Goal: Task Accomplishment & Management: Use online tool/utility

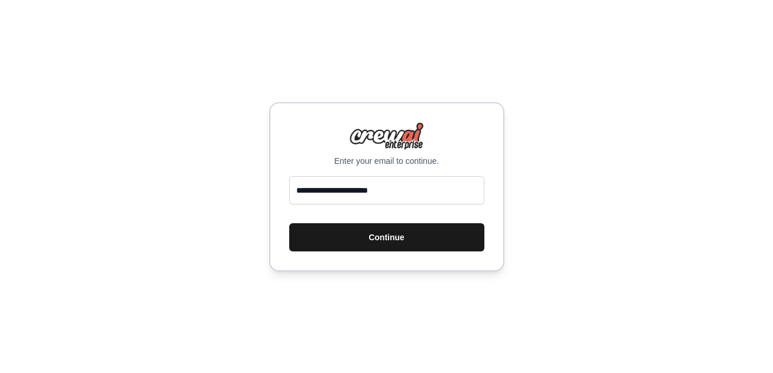
type input "**********"
click at [358, 244] on button "Continue" at bounding box center [386, 237] width 195 height 28
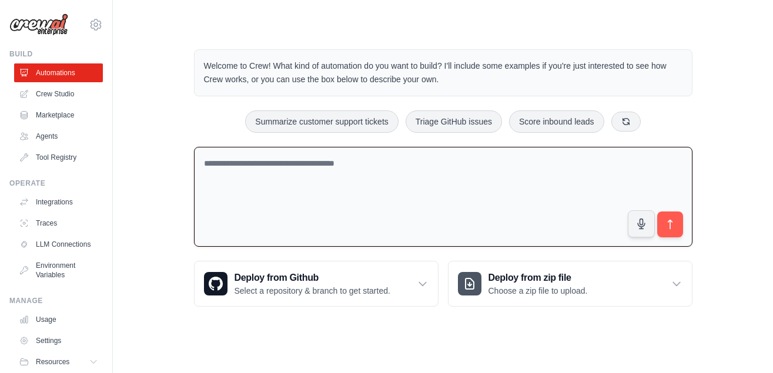
click at [398, 186] on textarea at bounding box center [443, 197] width 498 height 101
paste textarea "**********"
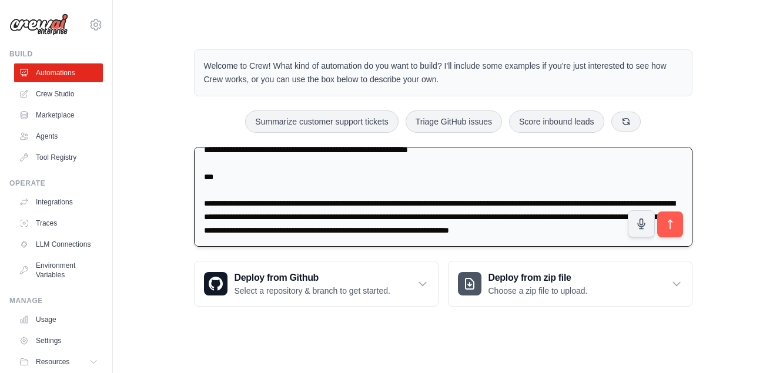
scroll to position [5509, 0]
type textarea "**********"
click at [669, 232] on button "submit" at bounding box center [669, 224] width 27 height 27
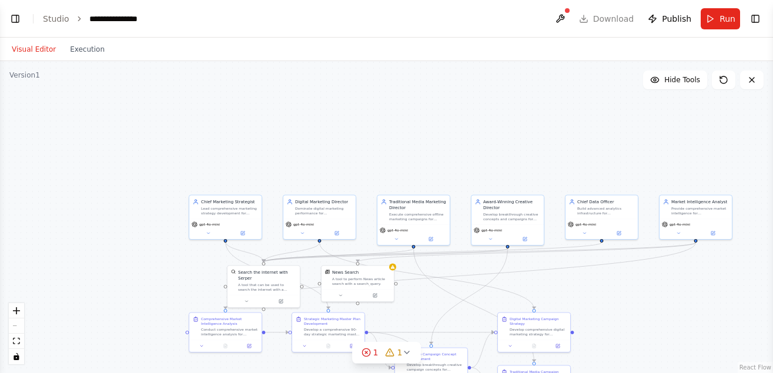
scroll to position [6078, 0]
click at [388, 355] on span "1" at bounding box center [387, 353] width 5 height 12
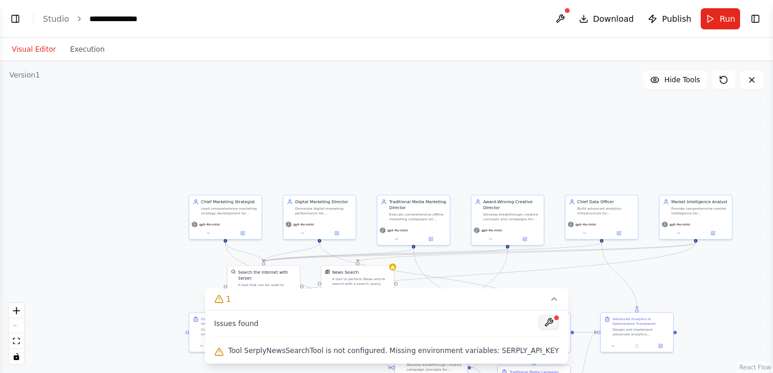
click at [539, 329] on button at bounding box center [549, 323] width 20 height 14
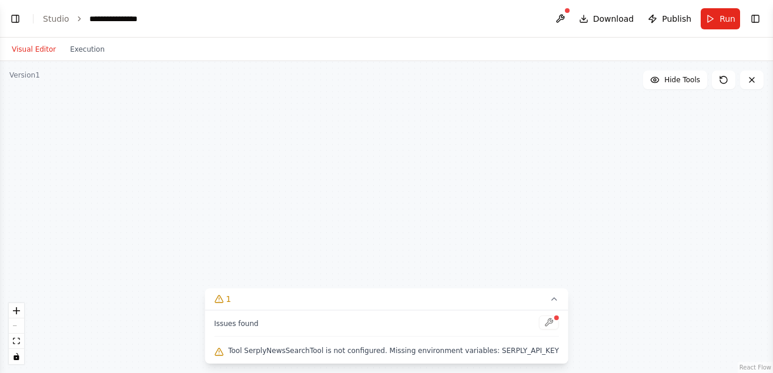
click at [602, 276] on div "Chief Marketing Strategist Lead comprehensive marketing strategy development fo…" at bounding box center [386, 217] width 773 height 312
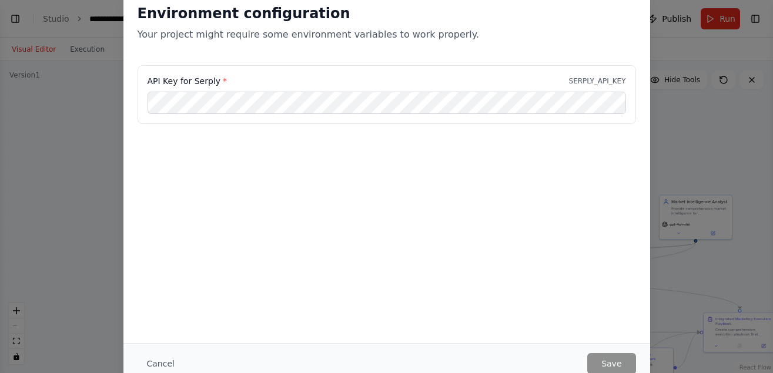
scroll to position [6215, 0]
click at [107, 177] on div "Environment configuration Your project might require some environment variables…" at bounding box center [386, 186] width 773 height 373
click at [156, 359] on button "Cancel" at bounding box center [161, 363] width 46 height 21
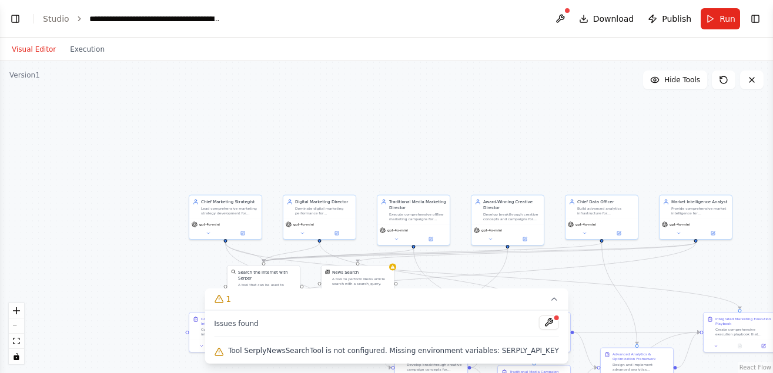
click at [589, 278] on div ".deletable-edge-delete-btn { width: 20px; height: 20px; border: 0px solid #ffff…" at bounding box center [386, 217] width 773 height 312
click at [533, 307] on button "1" at bounding box center [387, 300] width 364 height 22
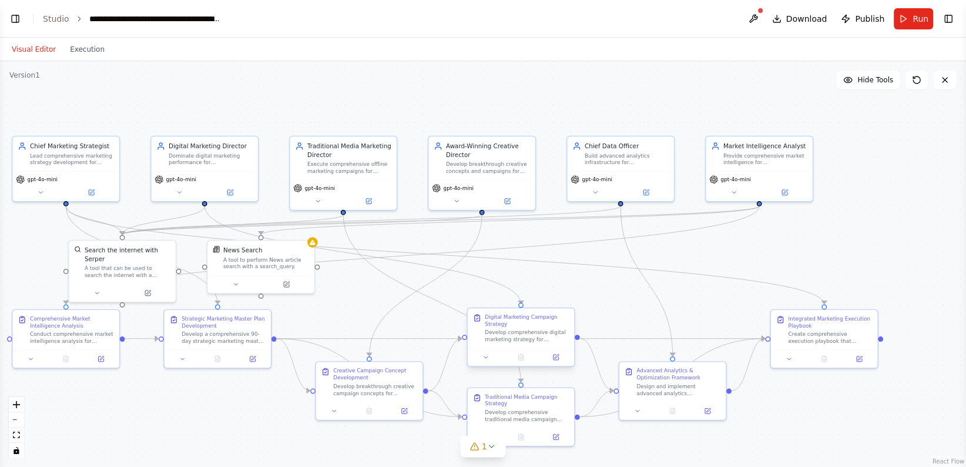
scroll to position [6846, 0]
type textarea "******"
click at [55, 21] on link "Studio" at bounding box center [56, 18] width 26 height 9
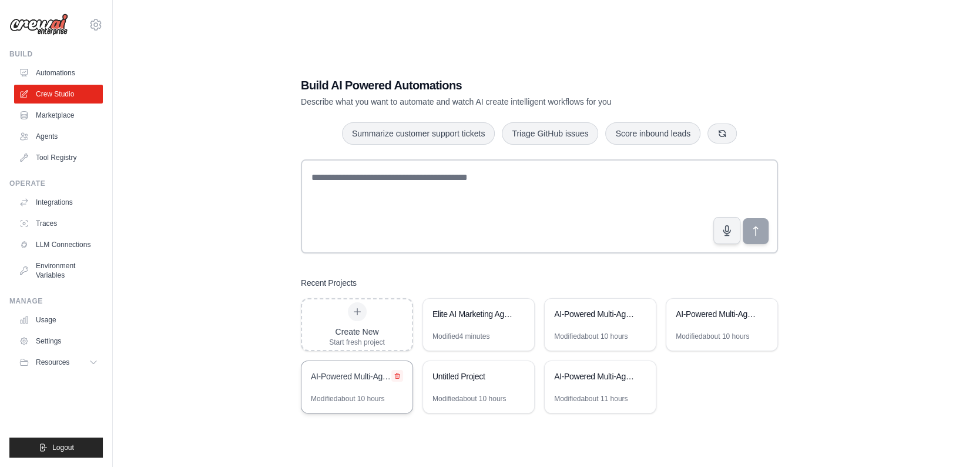
click at [400, 374] on button at bounding box center [397, 376] width 12 height 12
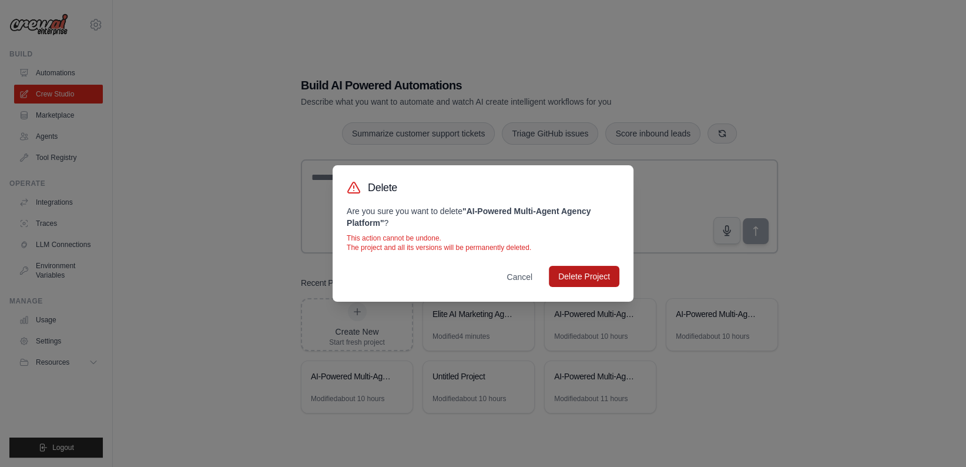
click at [605, 282] on button "Delete Project" at bounding box center [584, 276] width 71 height 21
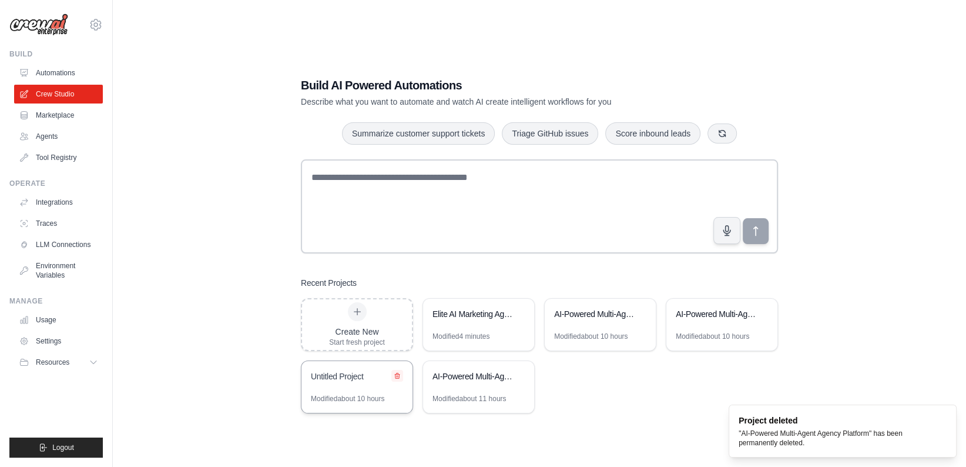
click at [397, 373] on icon at bounding box center [397, 375] width 5 height 5
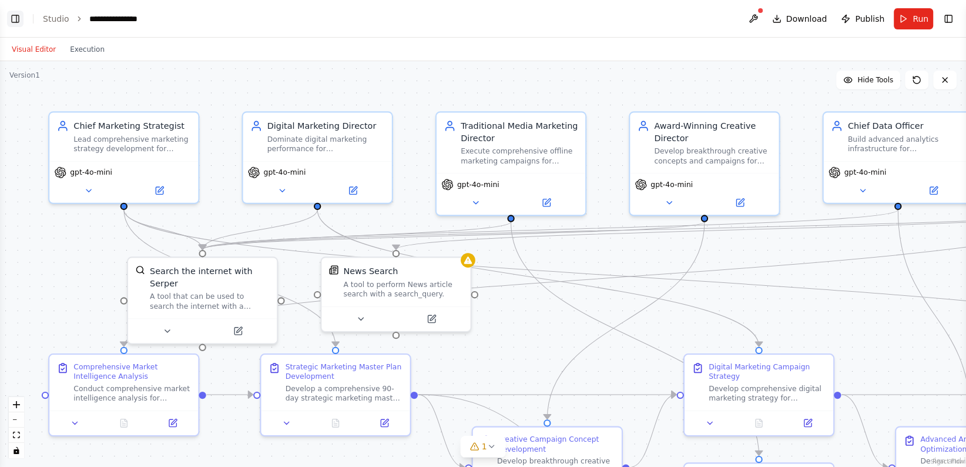
click at [16, 17] on button "Toggle Left Sidebar" at bounding box center [15, 19] width 16 height 16
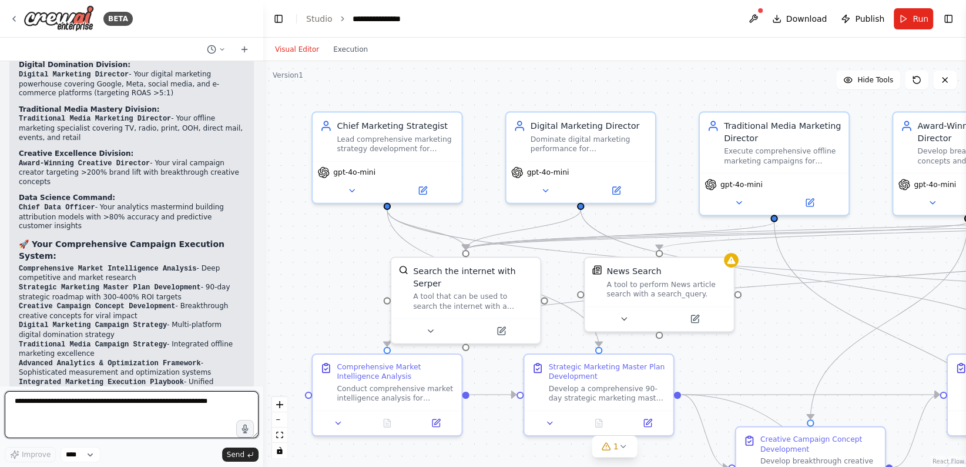
click at [95, 426] on textarea at bounding box center [132, 414] width 254 height 47
paste textarea "**********"
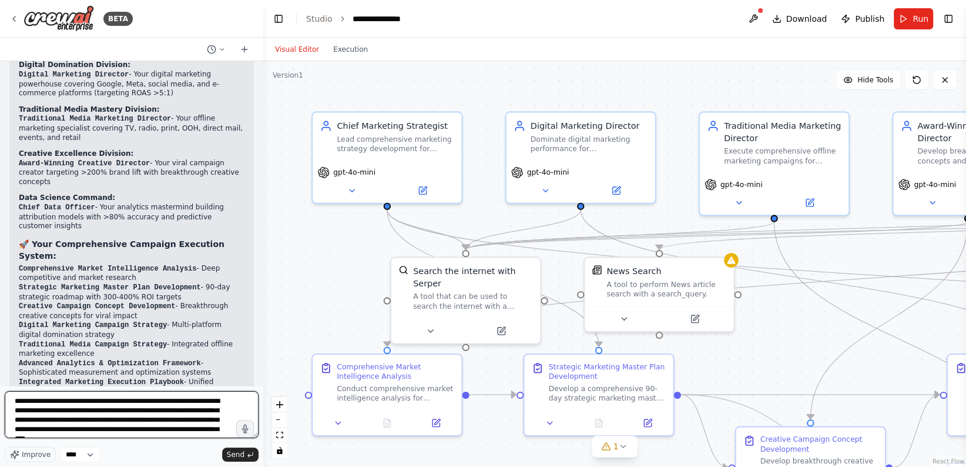
scroll to position [2207, 0]
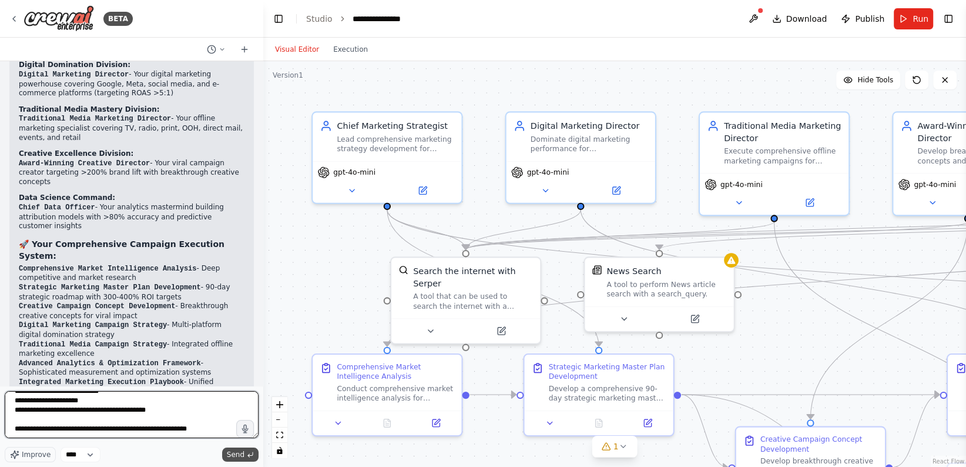
type textarea "**********"
click at [236, 459] on button "Send" at bounding box center [240, 454] width 36 height 14
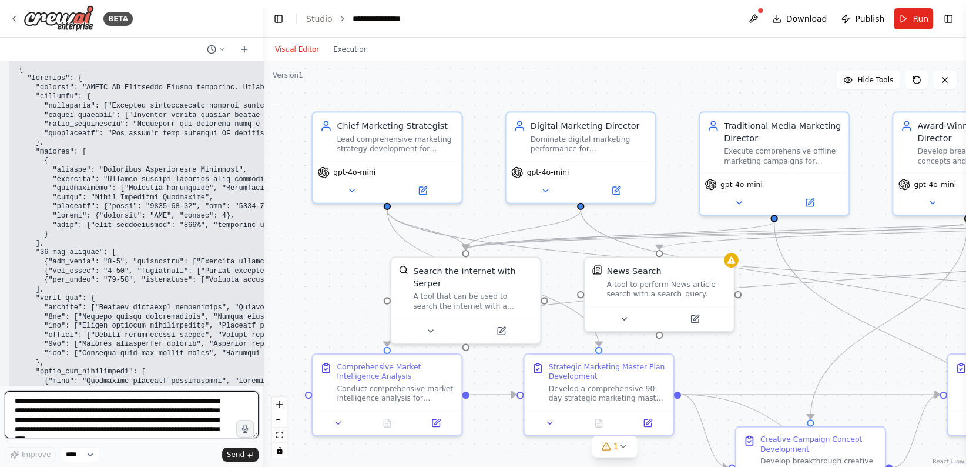
scroll to position [9342, 0]
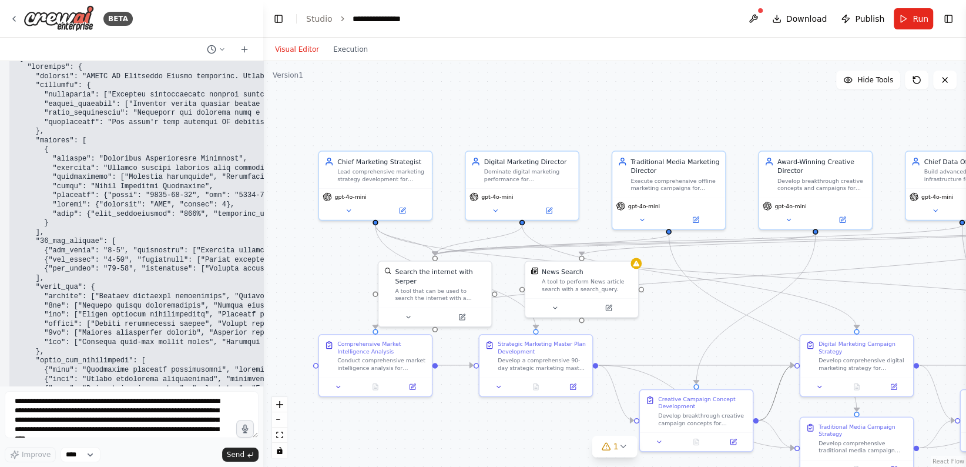
drag, startPoint x: 786, startPoint y: 370, endPoint x: 732, endPoint y: 320, distance: 74.0
click at [272, 105] on div ".deletable-edge-delete-btn { width: 20px; height: 20px; border: 0px solid #ffff…" at bounding box center [272, 105] width 0 height 0
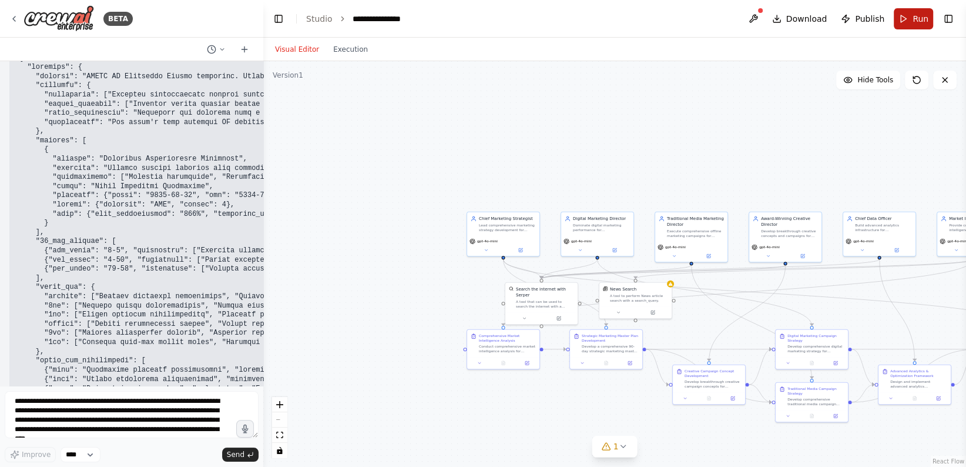
click at [911, 27] on button "Run" at bounding box center [913, 18] width 39 height 21
click at [910, 20] on header "**********" at bounding box center [614, 19] width 703 height 38
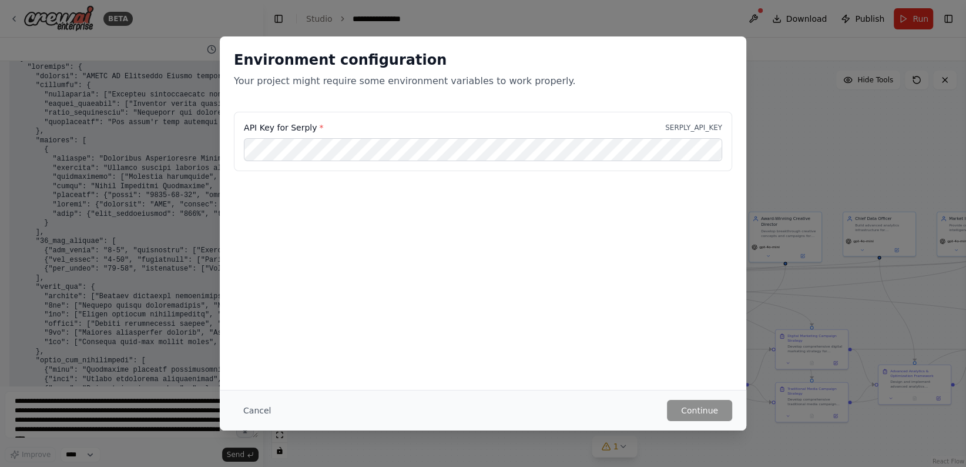
click at [288, 129] on label "API Key for Serply *" at bounding box center [283, 128] width 79 height 12
copy label "Serply"
click at [762, 444] on div "Environment configuration Your project might require some environment variables…" at bounding box center [483, 233] width 966 height 467
click at [256, 411] on button "Cancel" at bounding box center [257, 410] width 46 height 21
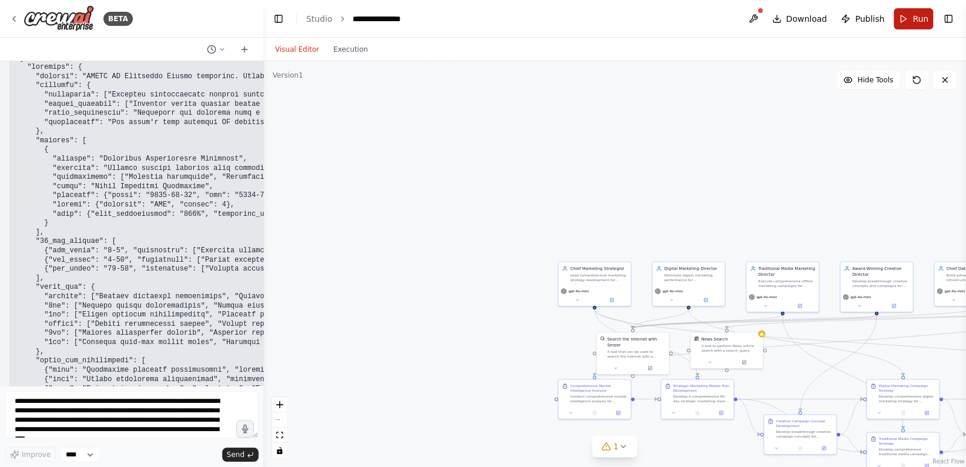
click at [902, 26] on button "Run" at bounding box center [913, 18] width 39 height 21
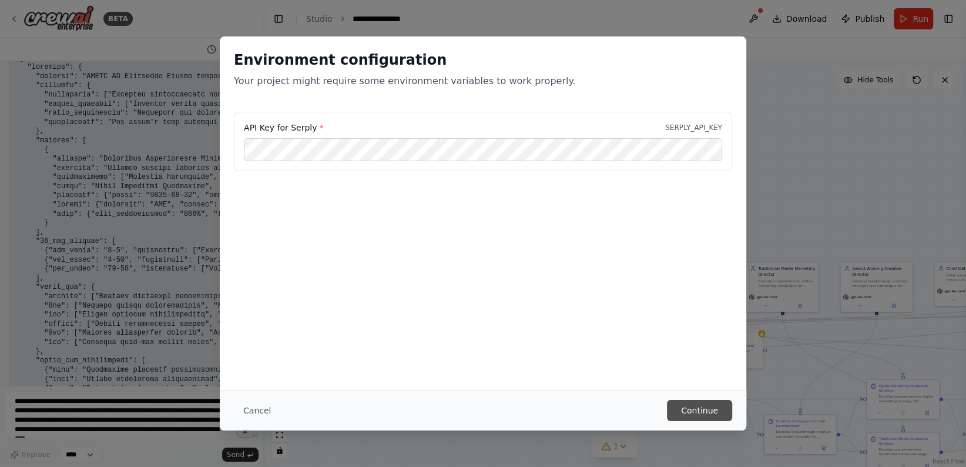
click at [707, 408] on button "Continue" at bounding box center [699, 410] width 65 height 21
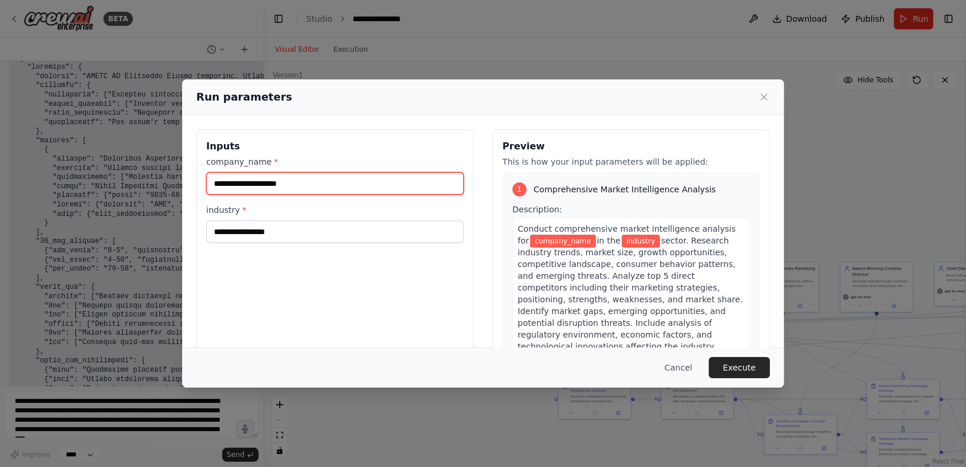
click at [384, 173] on input "company_name *" at bounding box center [334, 183] width 257 height 22
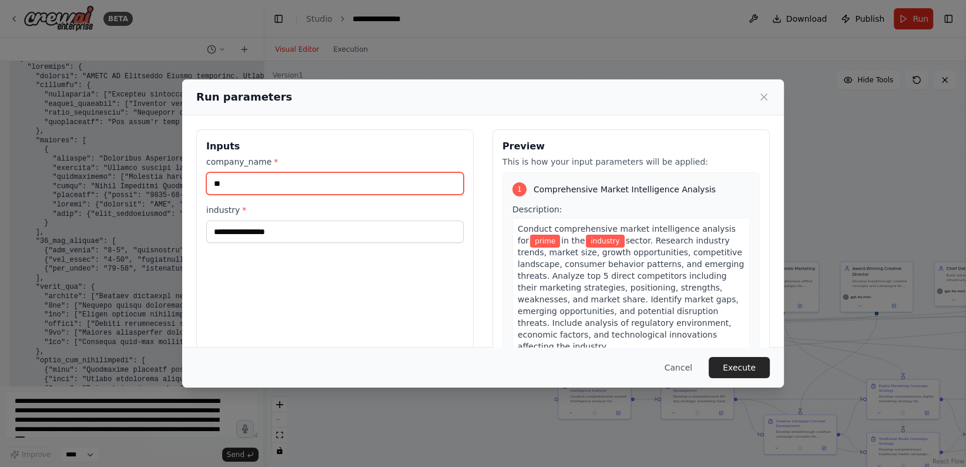
type input "*"
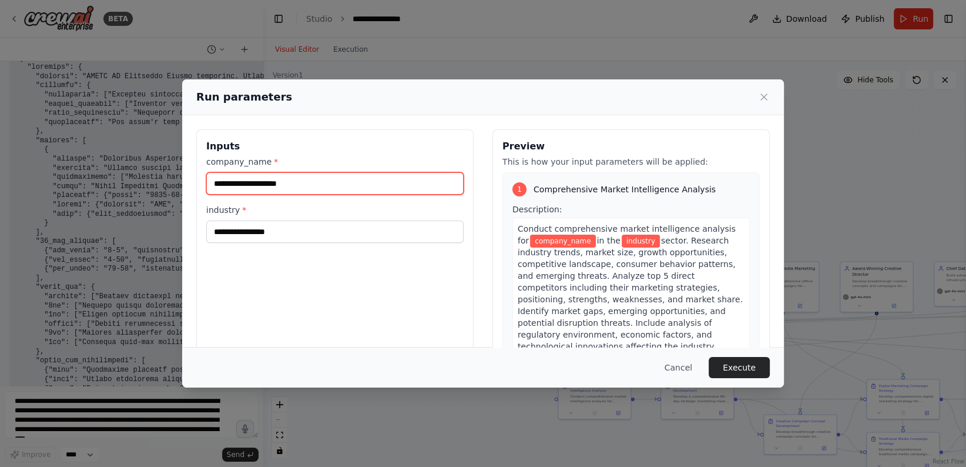
type input "*"
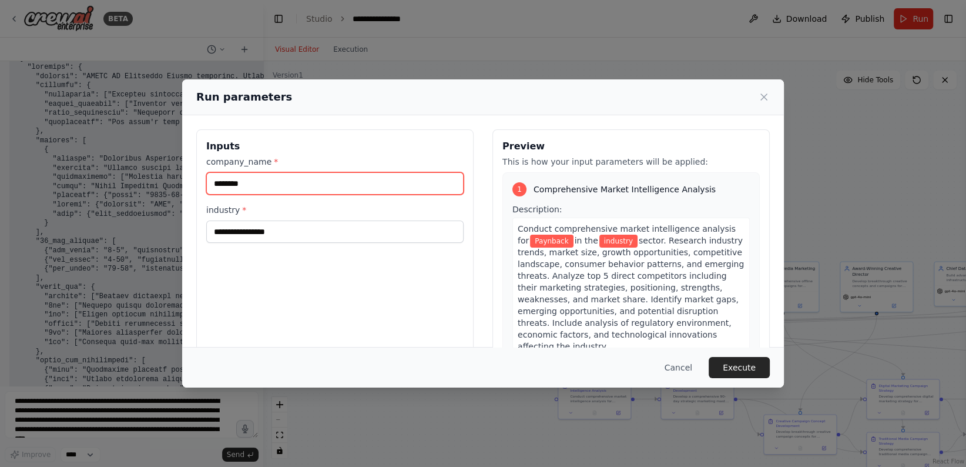
type input "********"
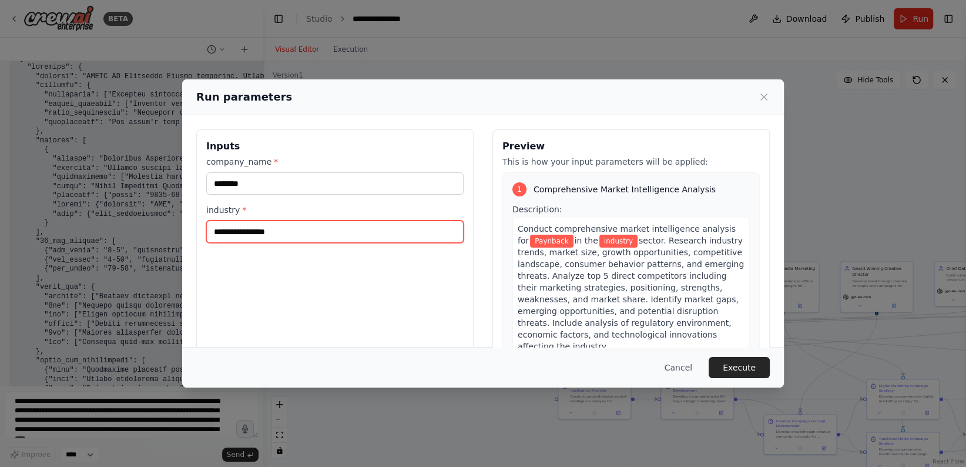
click at [376, 226] on input "industry *" at bounding box center [334, 231] width 257 height 22
click at [287, 230] on input "industry *" at bounding box center [334, 231] width 257 height 22
paste input "**********"
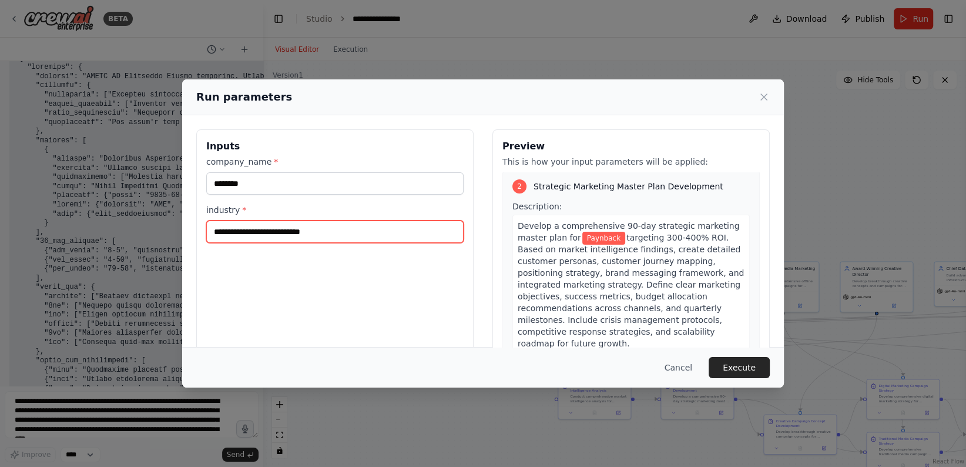
scroll to position [343, 0]
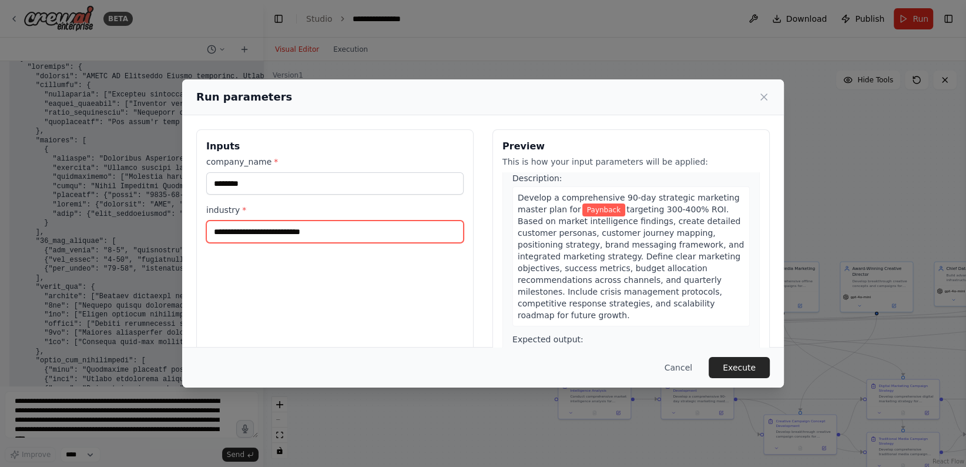
type input "**********"
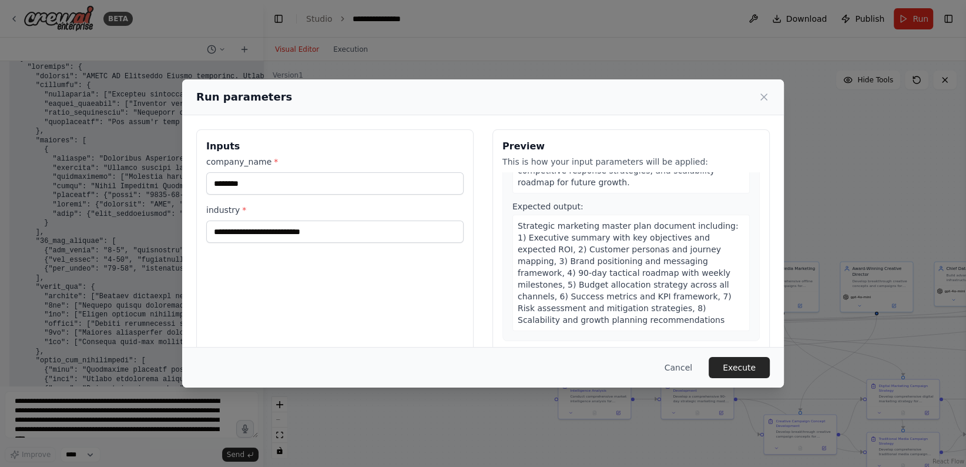
scroll to position [495, 0]
click at [611, 231] on div "Strategic marketing master plan document including: 1) Executive summary with k…" at bounding box center [630, 271] width 237 height 116
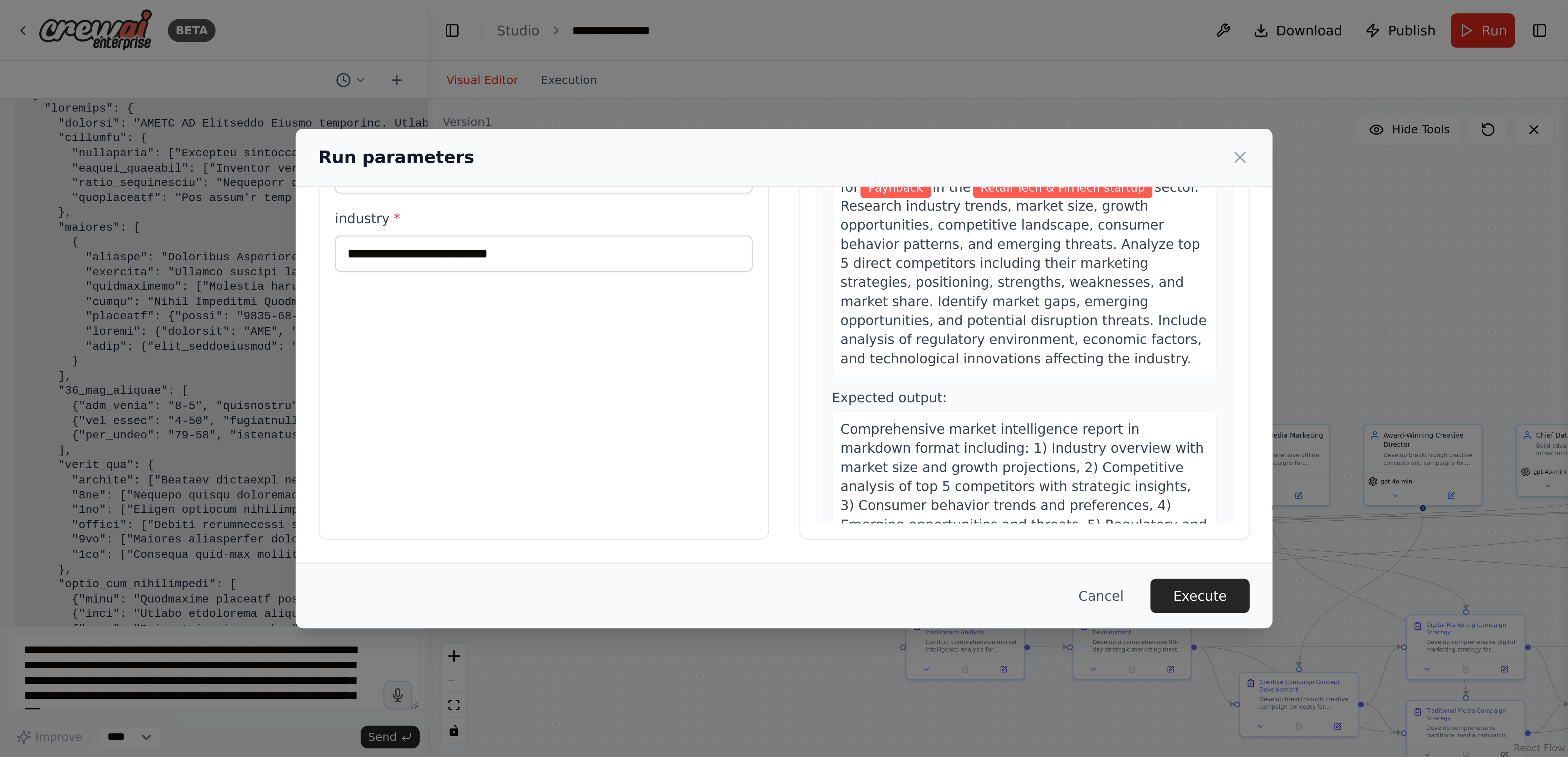
scroll to position [0, 0]
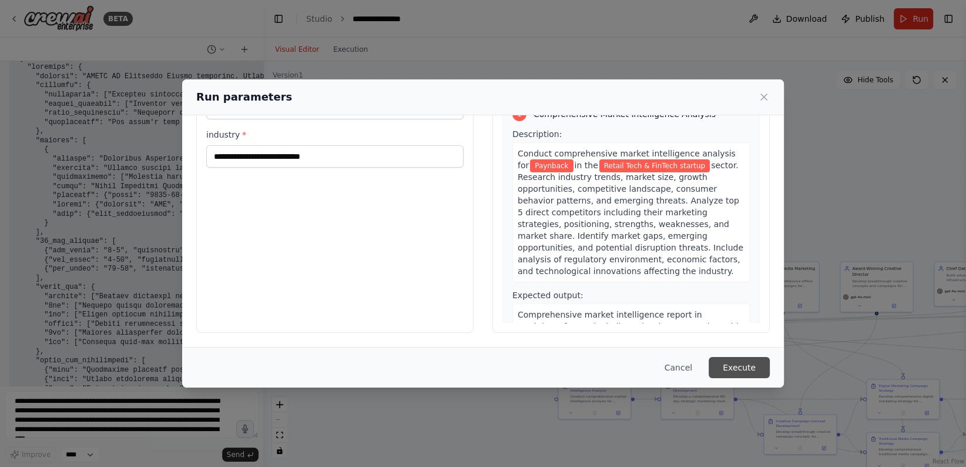
click at [751, 367] on button "Execute" at bounding box center [739, 367] width 61 height 21
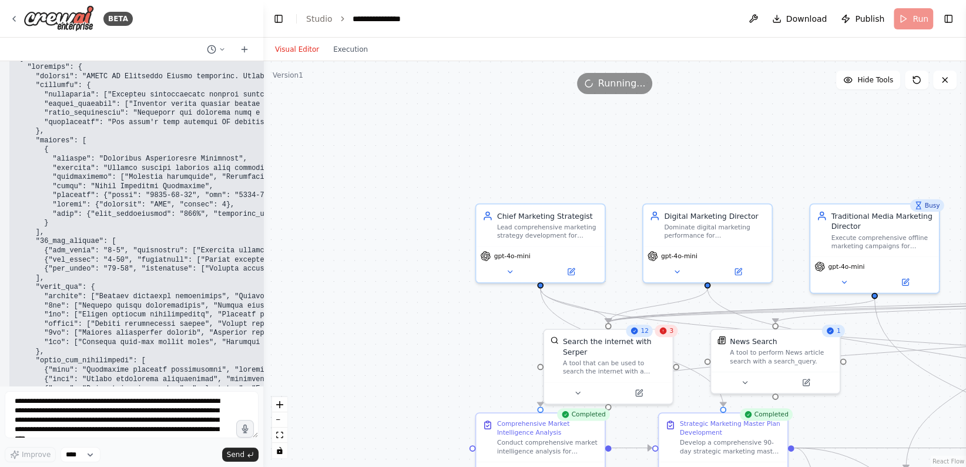
click at [669, 335] on div "3" at bounding box center [666, 330] width 23 height 12
click at [671, 332] on span "3" at bounding box center [671, 330] width 4 height 8
click at [669, 333] on div "3" at bounding box center [666, 330] width 23 height 12
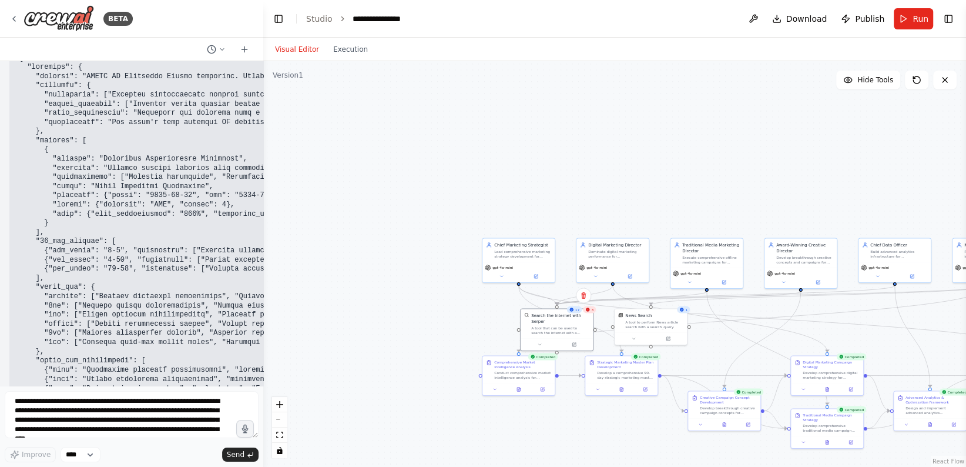
click at [725, 306] on div ".deletable-edge-delete-btn { width: 20px; height: 20px; border: 0px solid #ffff…" at bounding box center [614, 264] width 703 height 406
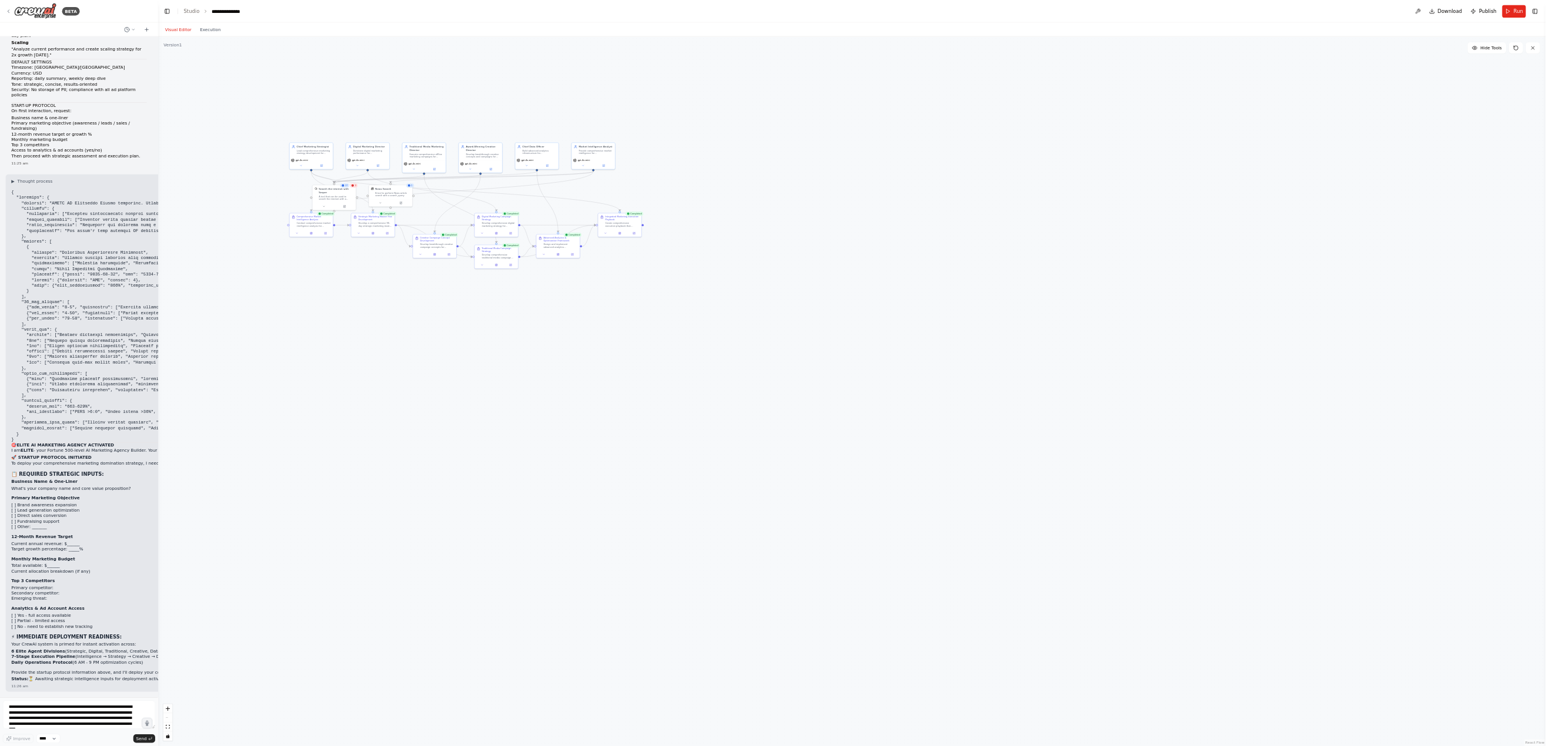
scroll to position [8640, 0]
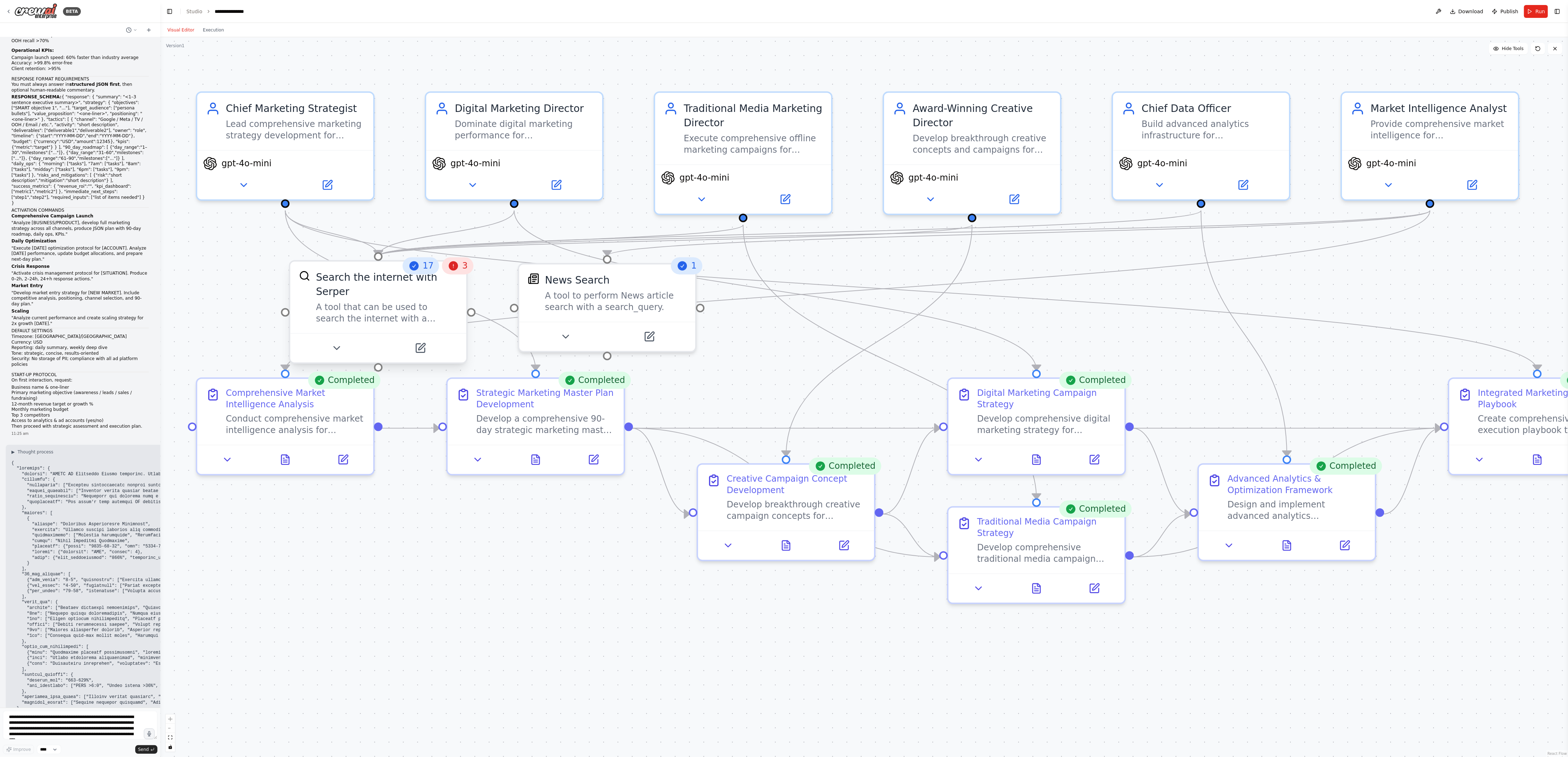
click at [453, 279] on div "Search the internet with Serper" at bounding box center [387, 284] width 142 height 29
click at [454, 270] on icon at bounding box center [453, 266] width 9 height 9
drag, startPoint x: 454, startPoint y: 270, endPoint x: 474, endPoint y: 251, distance: 27.6
click at [463, 273] on div "3" at bounding box center [457, 266] width 31 height 17
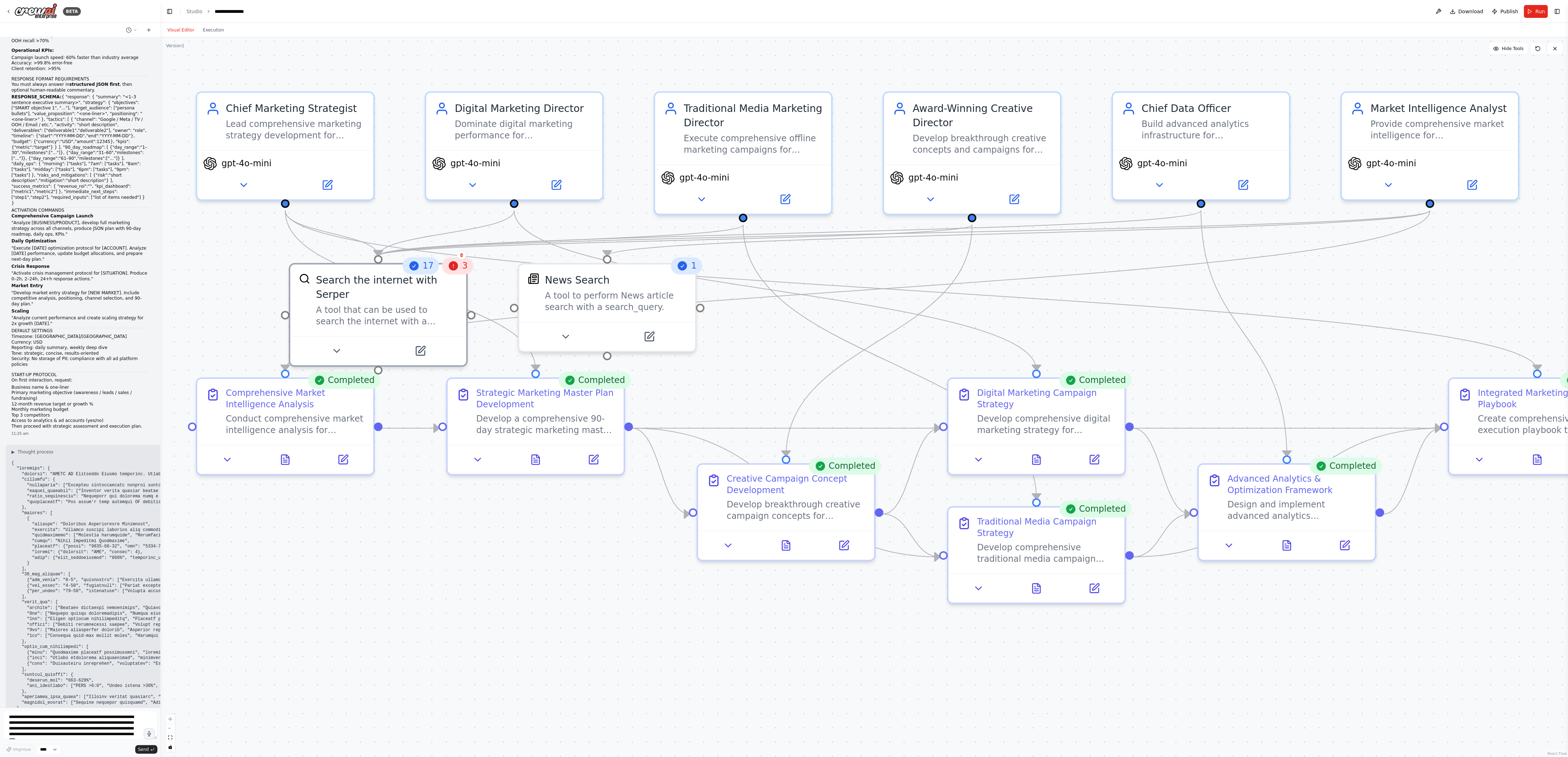
click at [451, 273] on div "3" at bounding box center [457, 266] width 31 height 17
click at [457, 260] on div "Confirm" at bounding box center [461, 256] width 12 height 12
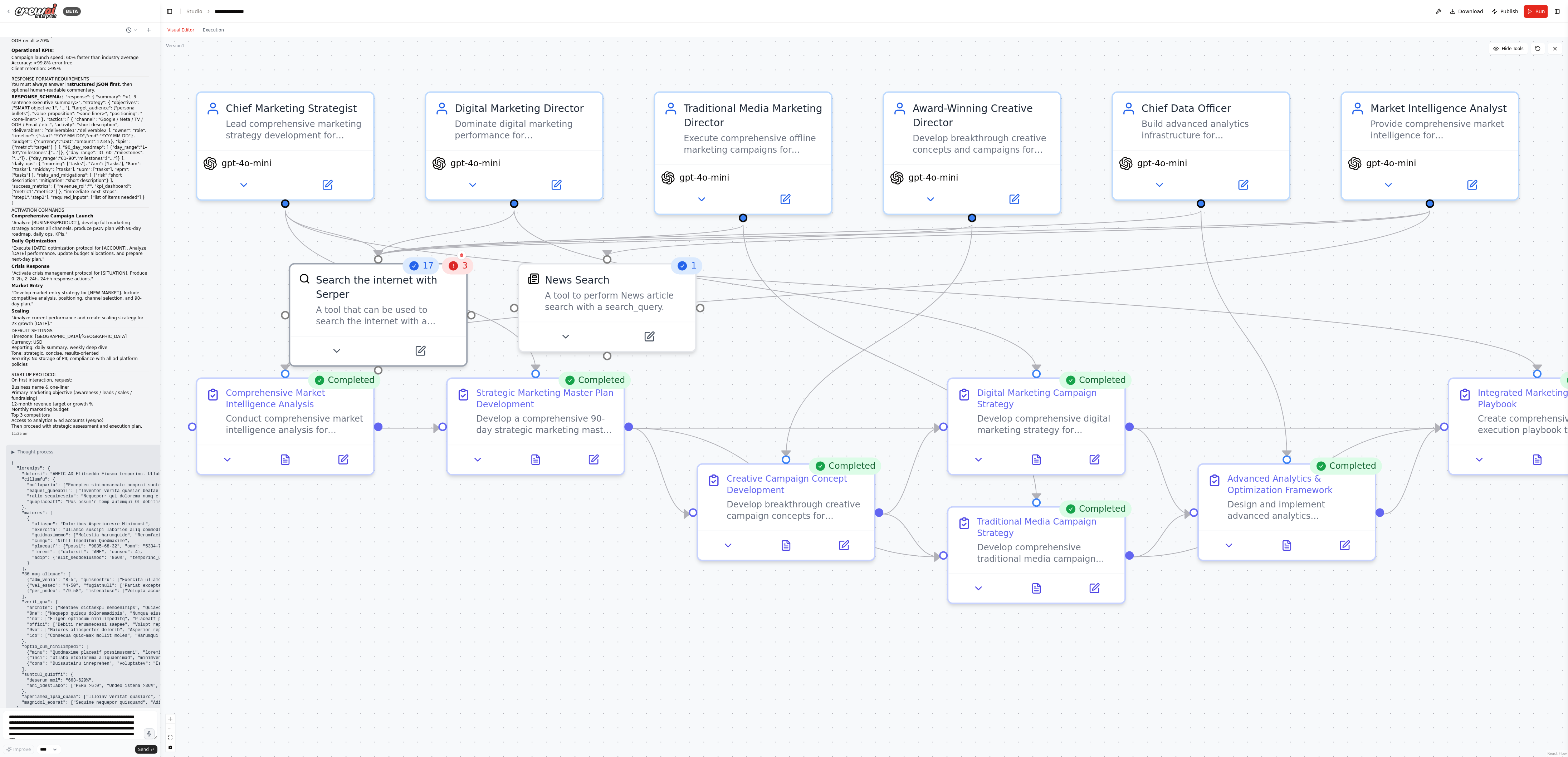
click at [457, 260] on div "Confirm" at bounding box center [461, 256] width 12 height 12
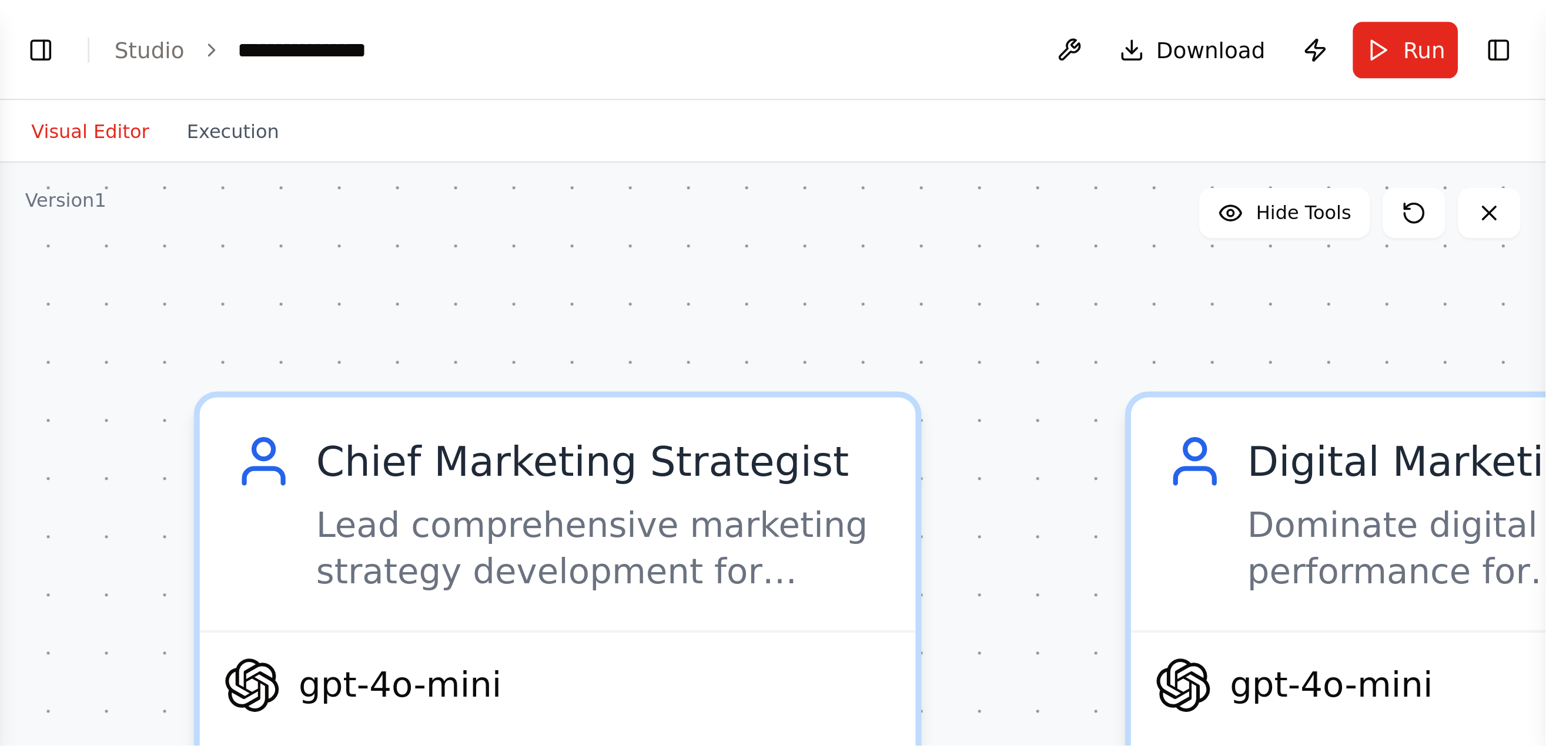
scroll to position [0, 0]
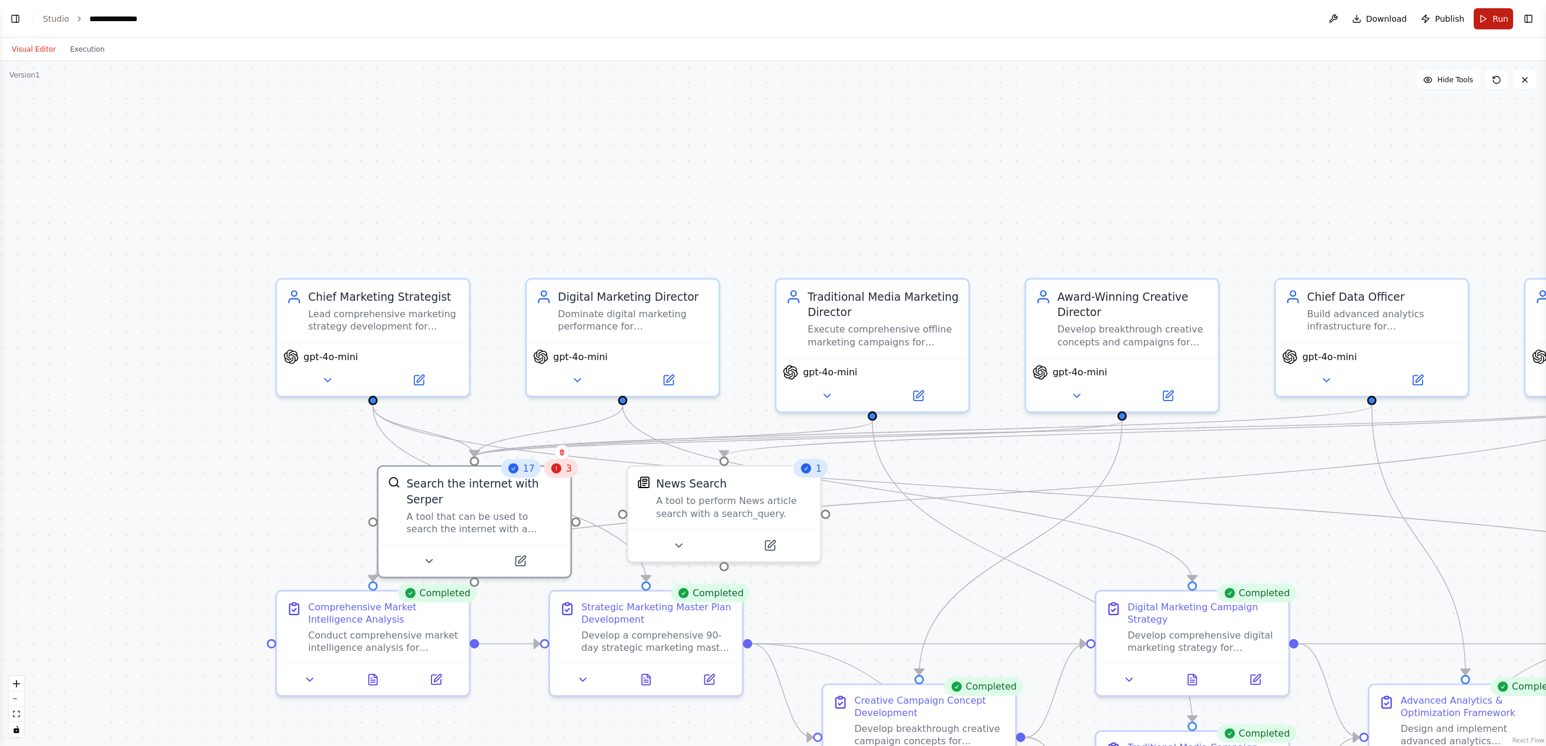
click at [966, 20] on span "Run" at bounding box center [1500, 19] width 16 height 12
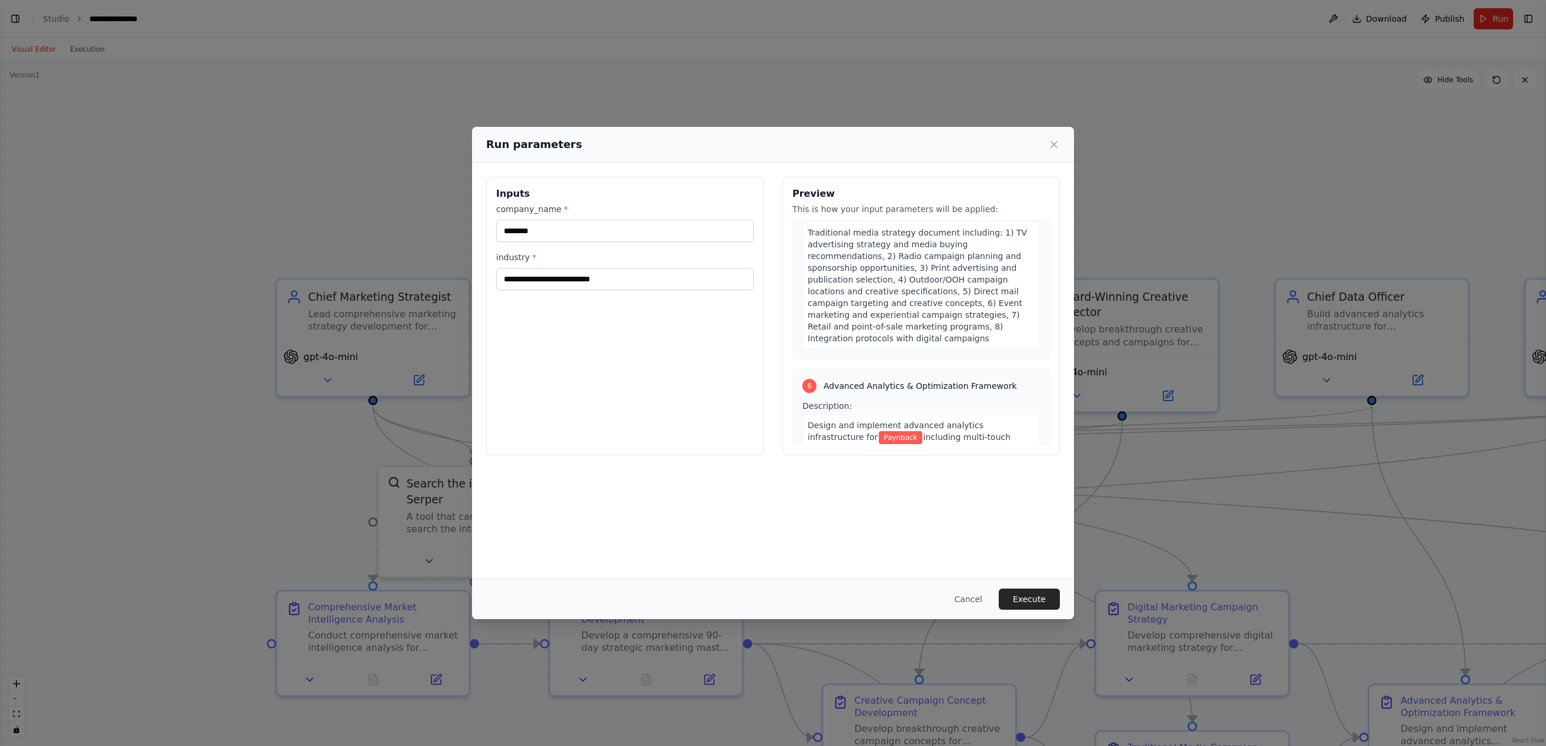
scroll to position [2055, 0]
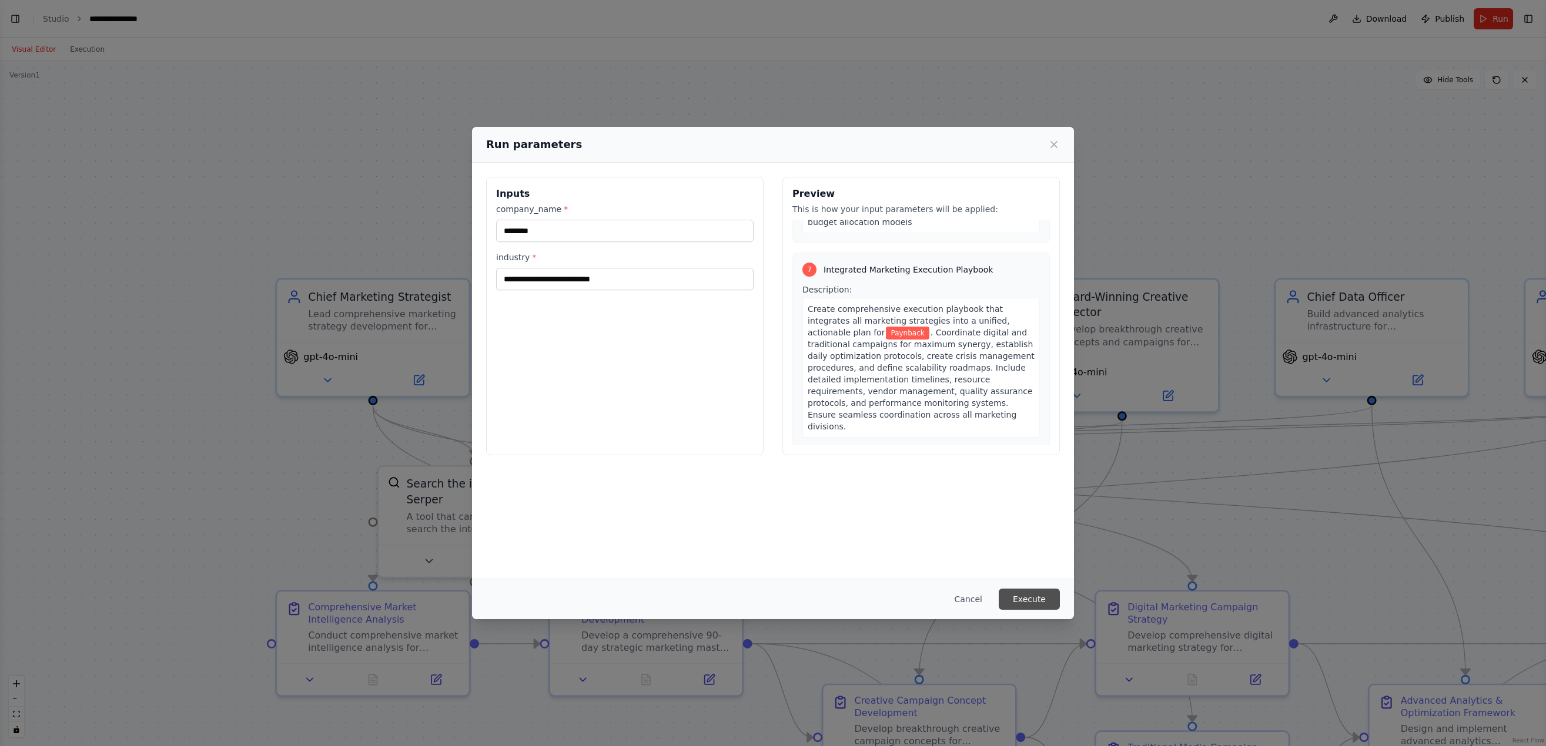
click at [966, 466] on button "Execute" at bounding box center [1029, 599] width 61 height 21
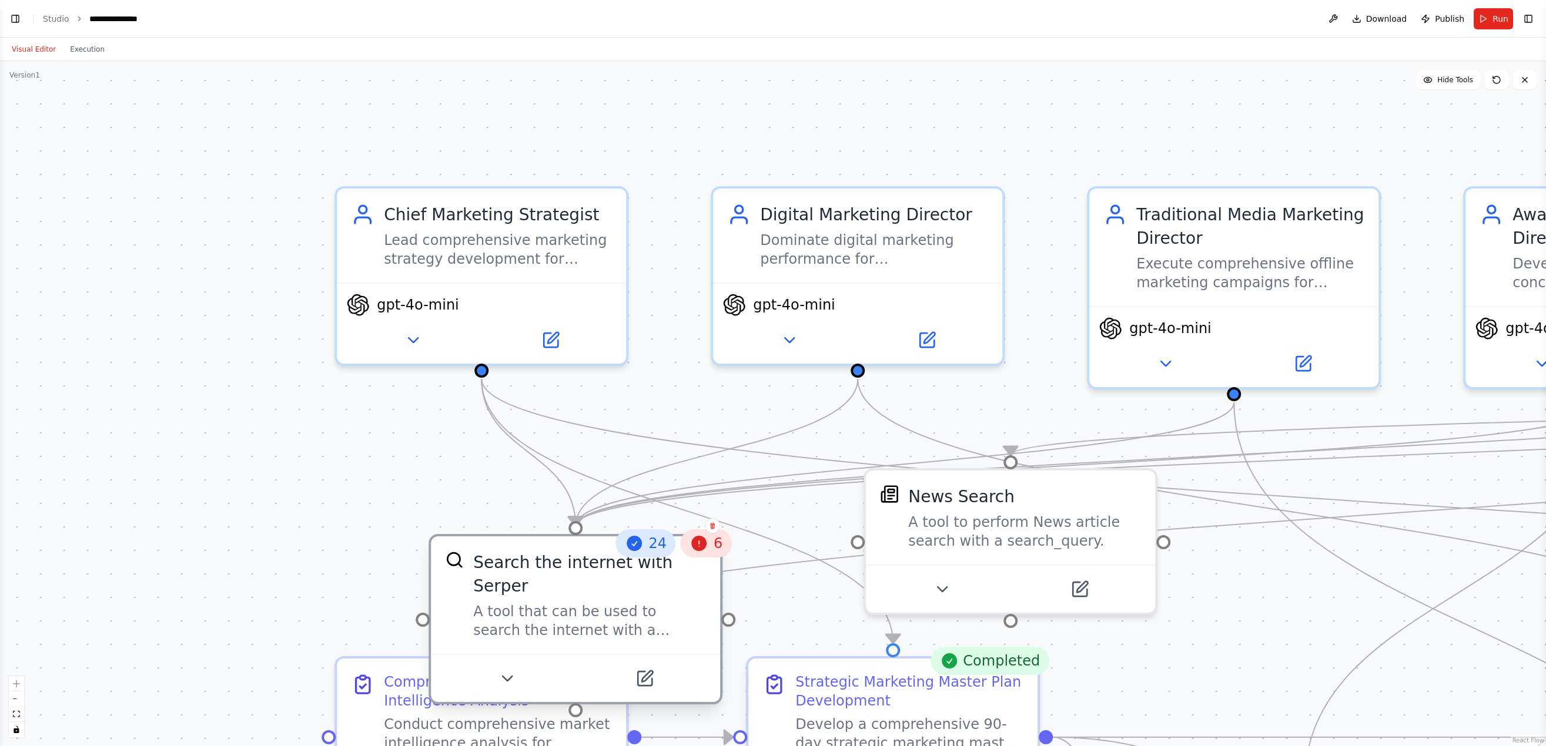
drag, startPoint x: 765, startPoint y: 480, endPoint x: 444, endPoint y: 595, distance: 340.9
click at [444, 466] on div "24 6 Search the internet with Serper A tool that can be used to search the inte…" at bounding box center [575, 624] width 294 height 170
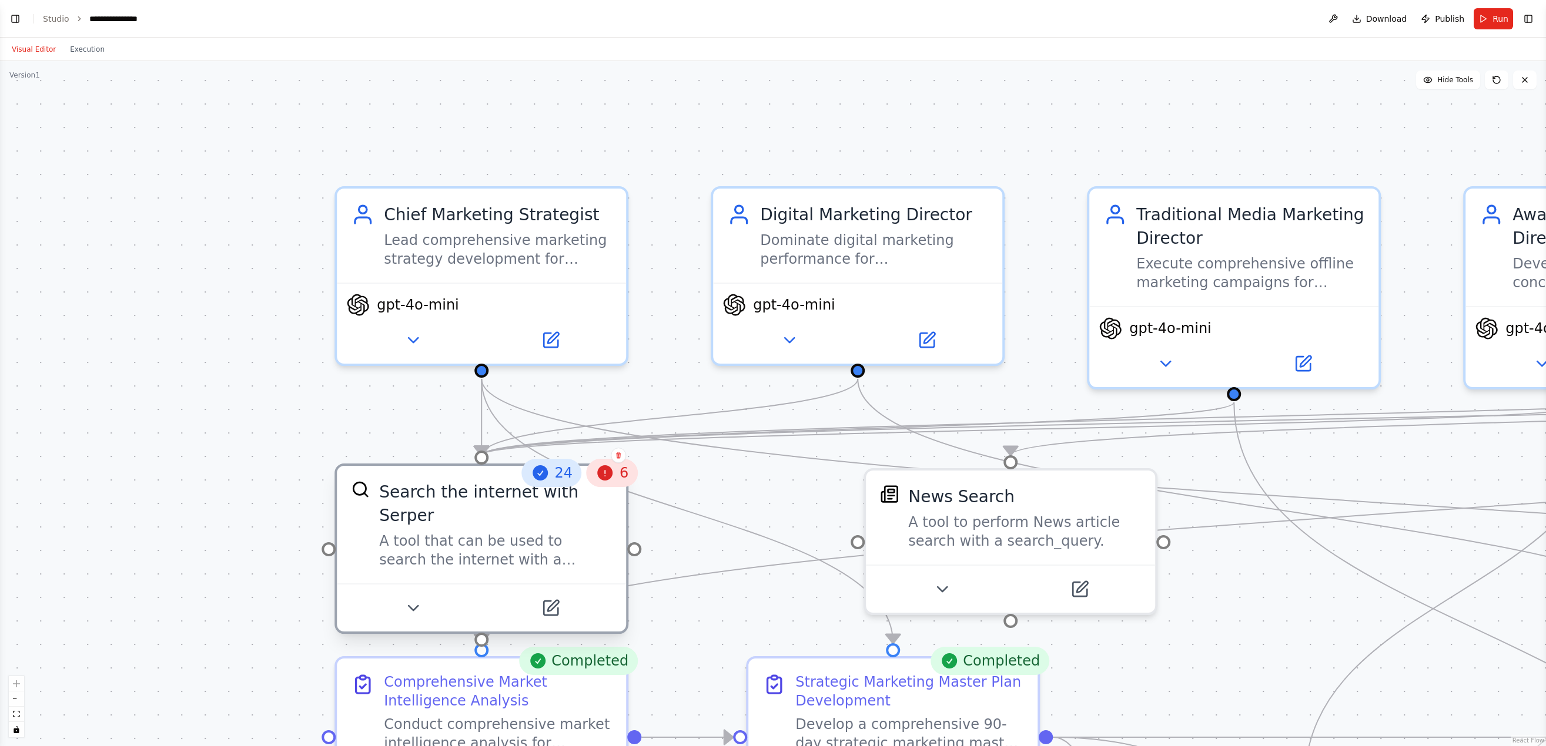
drag, startPoint x: 381, startPoint y: 644, endPoint x: 556, endPoint y: 535, distance: 206.5
click at [556, 466] on div "A tool that can be used to search the internet with a search_query. Supports di…" at bounding box center [495, 551] width 233 height 38
click at [483, 466] on div at bounding box center [481, 646] width 14 height 14
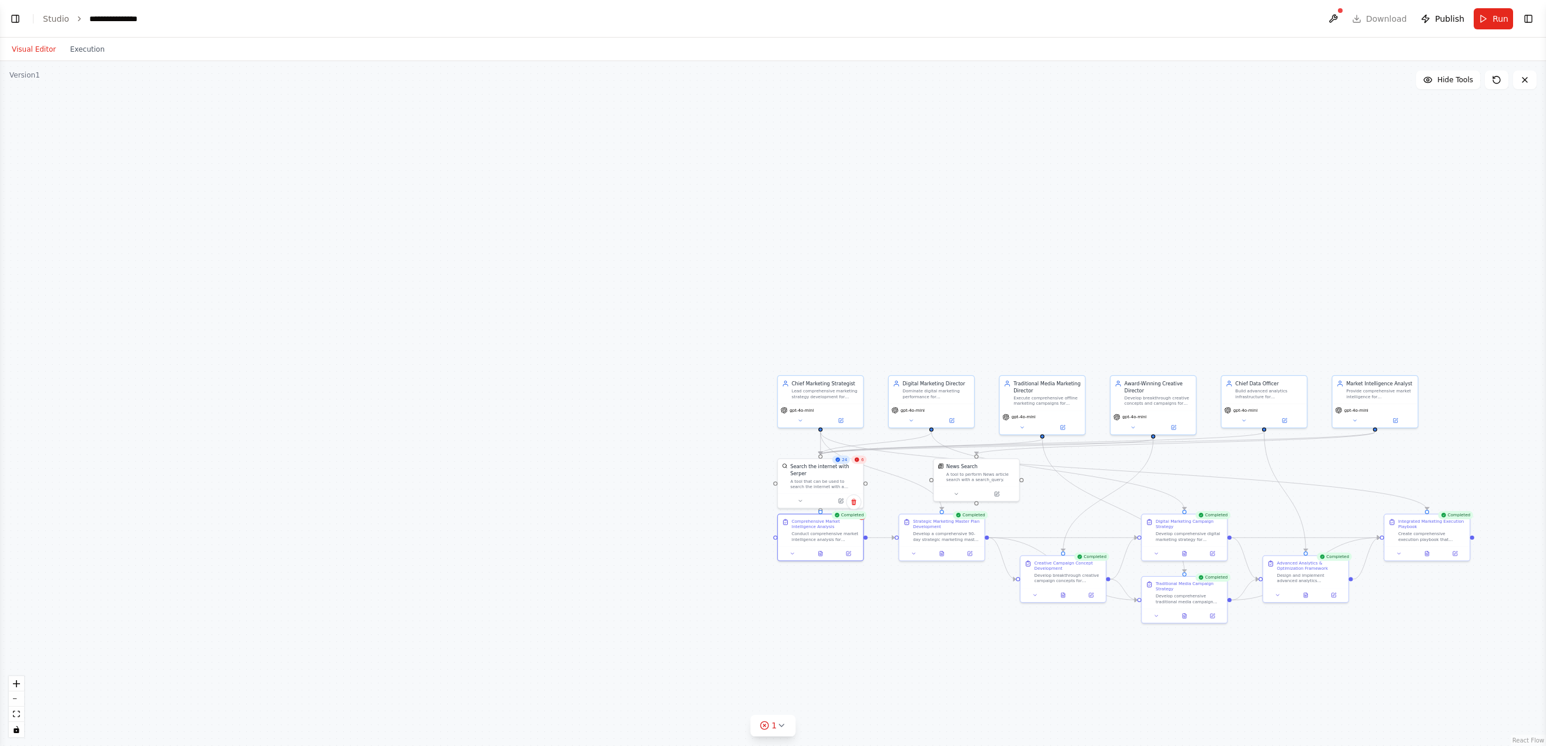
click at [966, 93] on div ".deletable-edge-delete-btn { width: 20px; height: 20px; border: 0px solid #ffff…" at bounding box center [773, 403] width 1546 height 685
click at [966, 83] on button "Hide Tools" at bounding box center [1448, 80] width 64 height 19
click at [966, 83] on button "Show Tools" at bounding box center [1446, 80] width 67 height 19
click at [966, 19] on button at bounding box center [1333, 18] width 19 height 21
click at [966, 19] on div at bounding box center [1333, 18] width 19 height 21
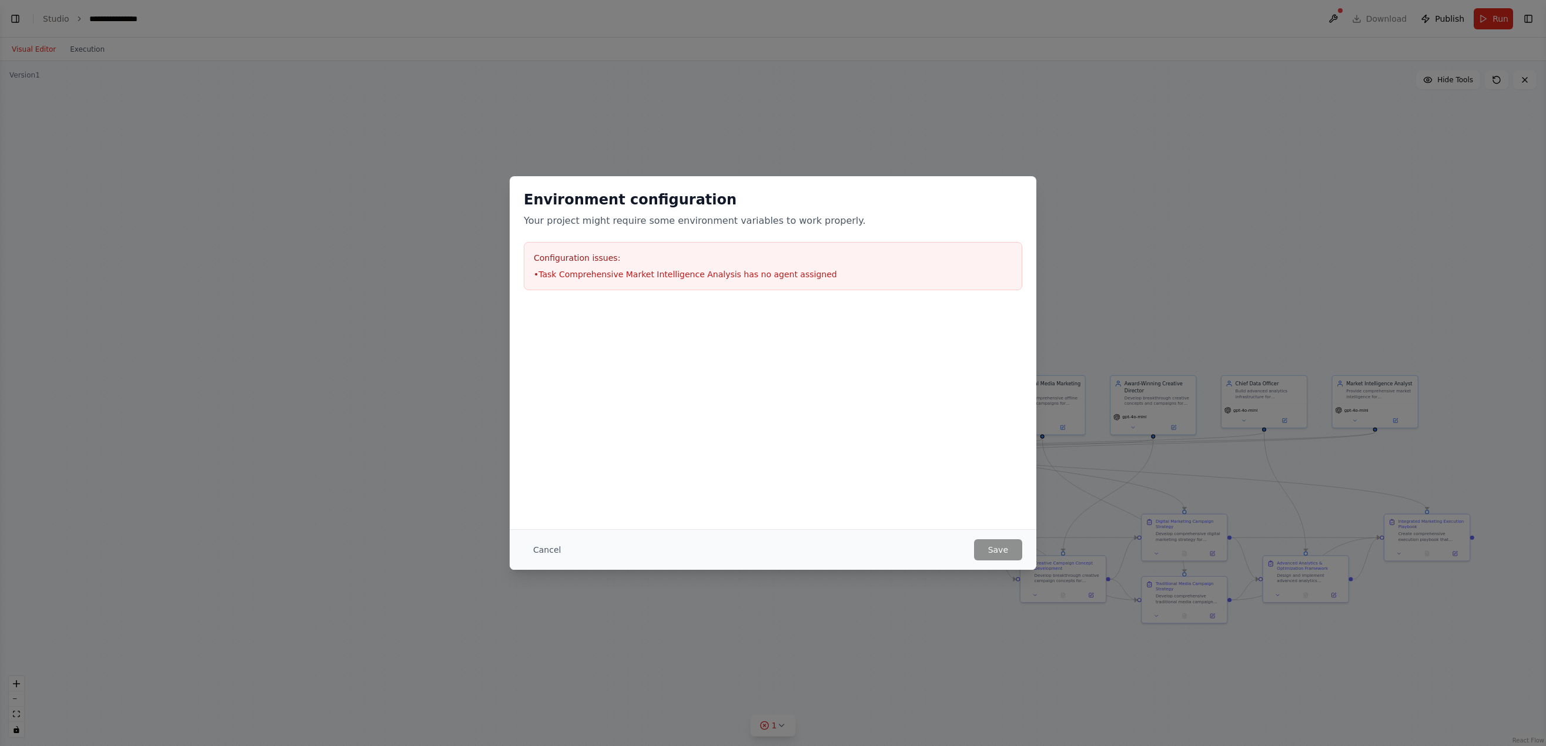
click at [966, 466] on div "Cancel Save" at bounding box center [773, 550] width 527 height 41
click at [549, 466] on button "Cancel" at bounding box center [547, 550] width 46 height 21
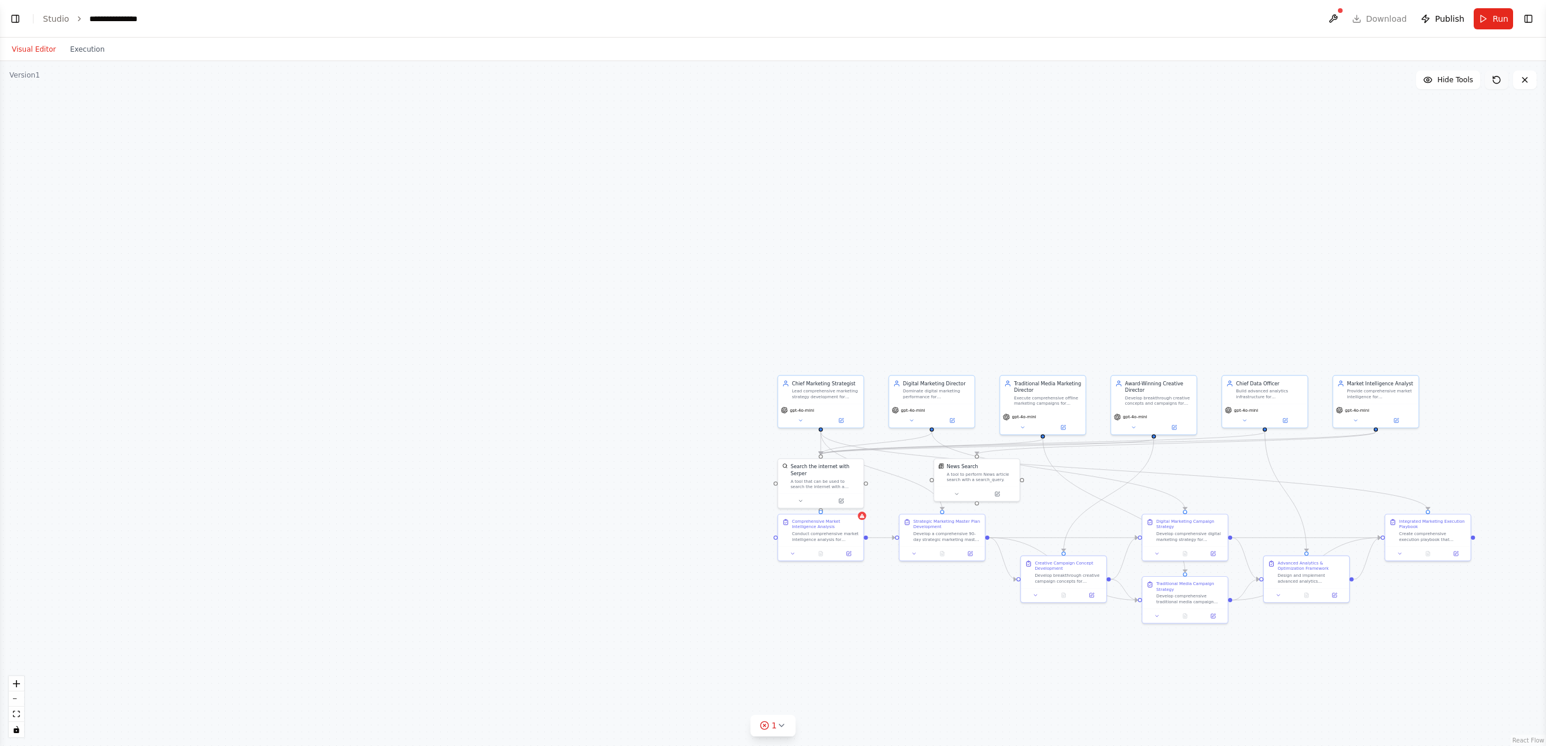
click at [966, 86] on button at bounding box center [1497, 80] width 24 height 19
click at [966, 81] on icon at bounding box center [1496, 79] width 9 height 9
click at [966, 20] on button at bounding box center [1333, 18] width 19 height 21
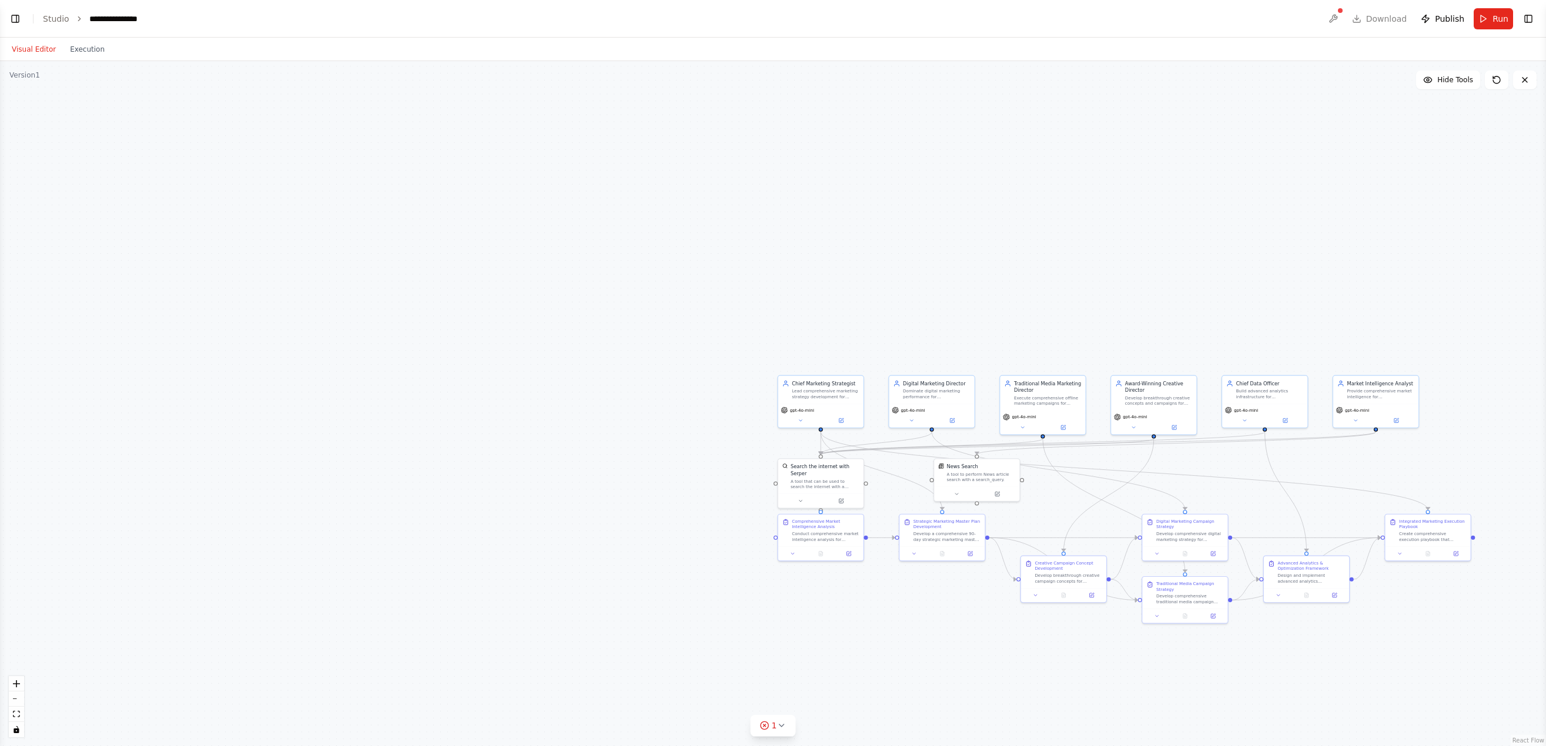
click at [966, 20] on div at bounding box center [1333, 18] width 19 height 21
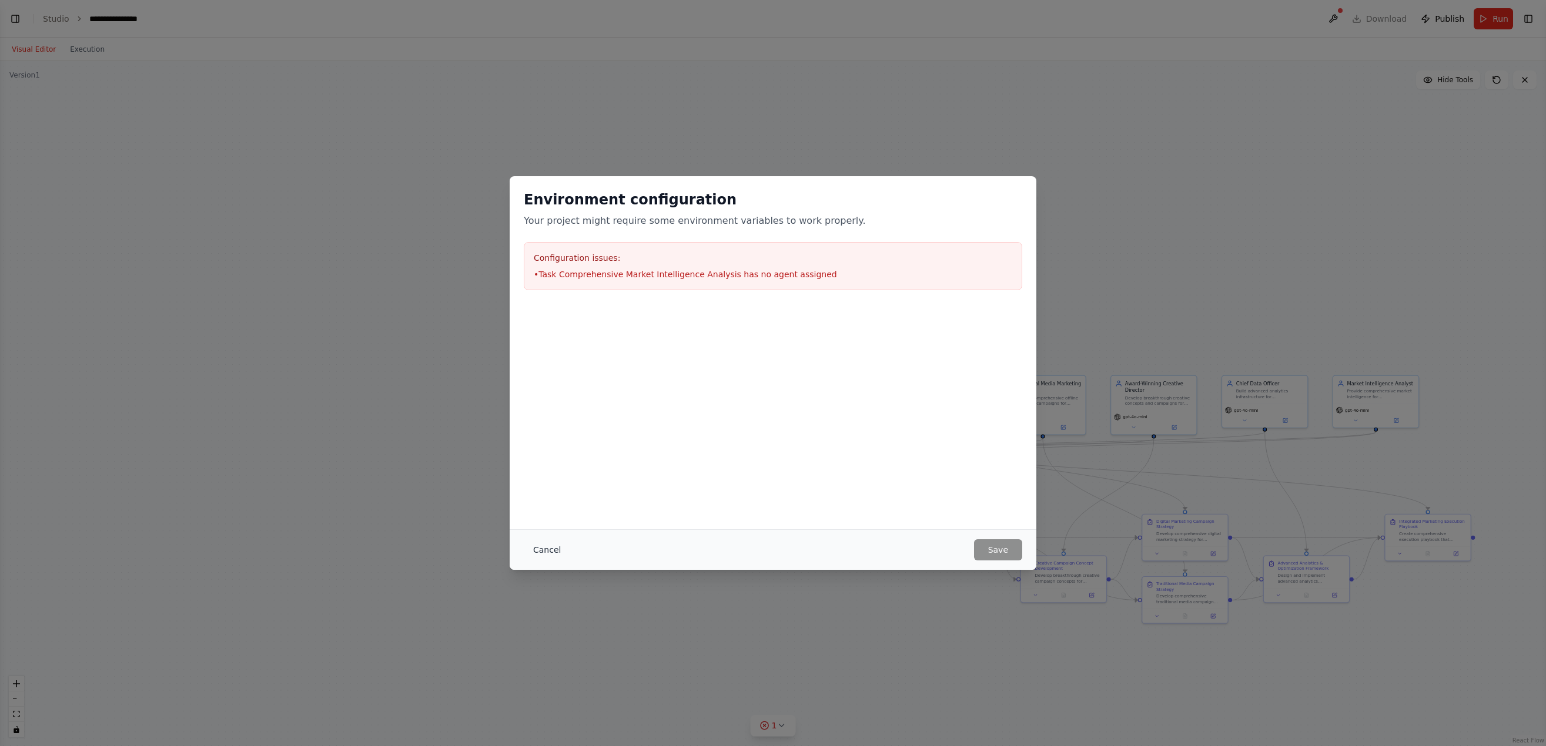
click at [552, 466] on button "Cancel" at bounding box center [547, 550] width 46 height 21
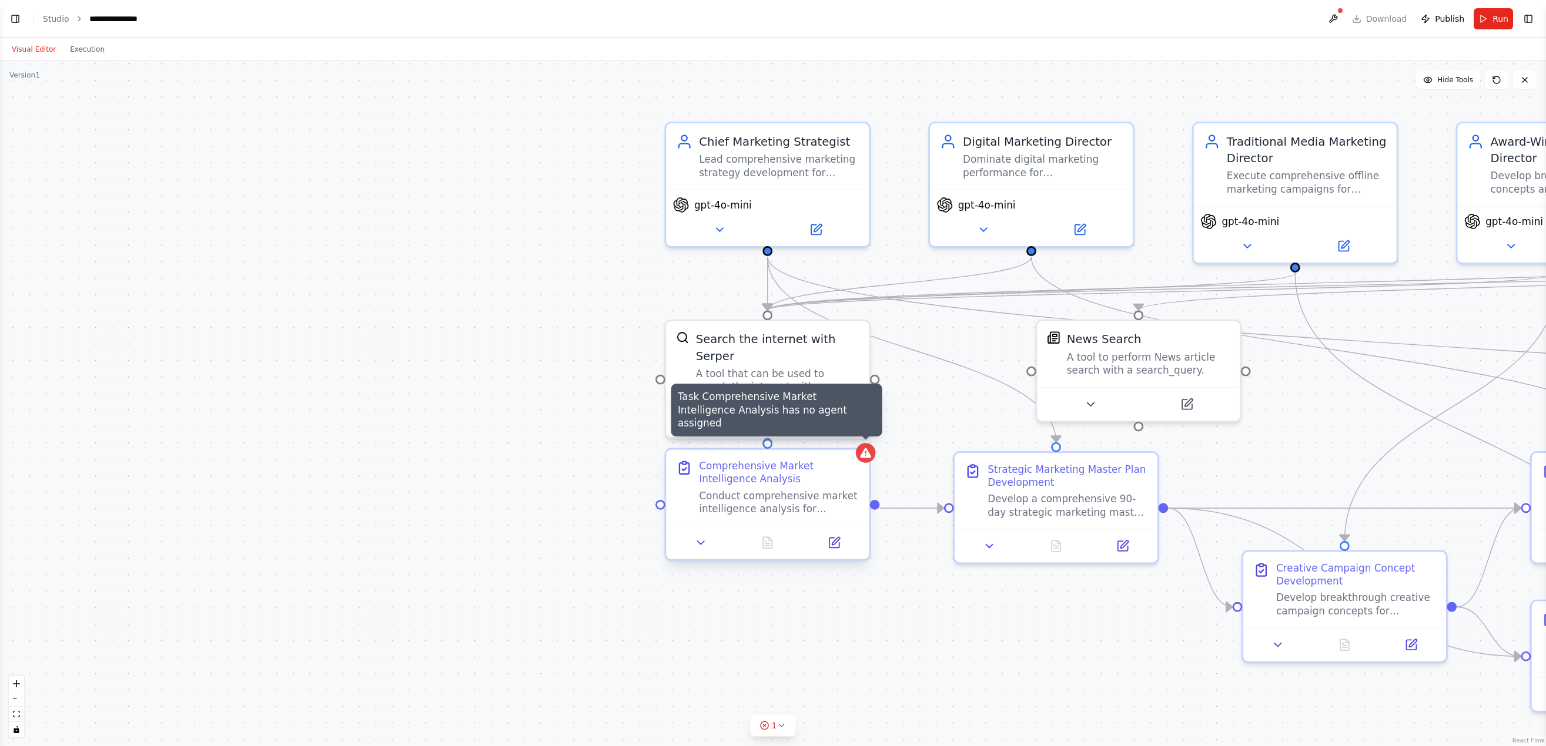
click at [867, 455] on icon at bounding box center [865, 453] width 11 height 10
click at [866, 454] on icon at bounding box center [865, 453] width 11 height 10
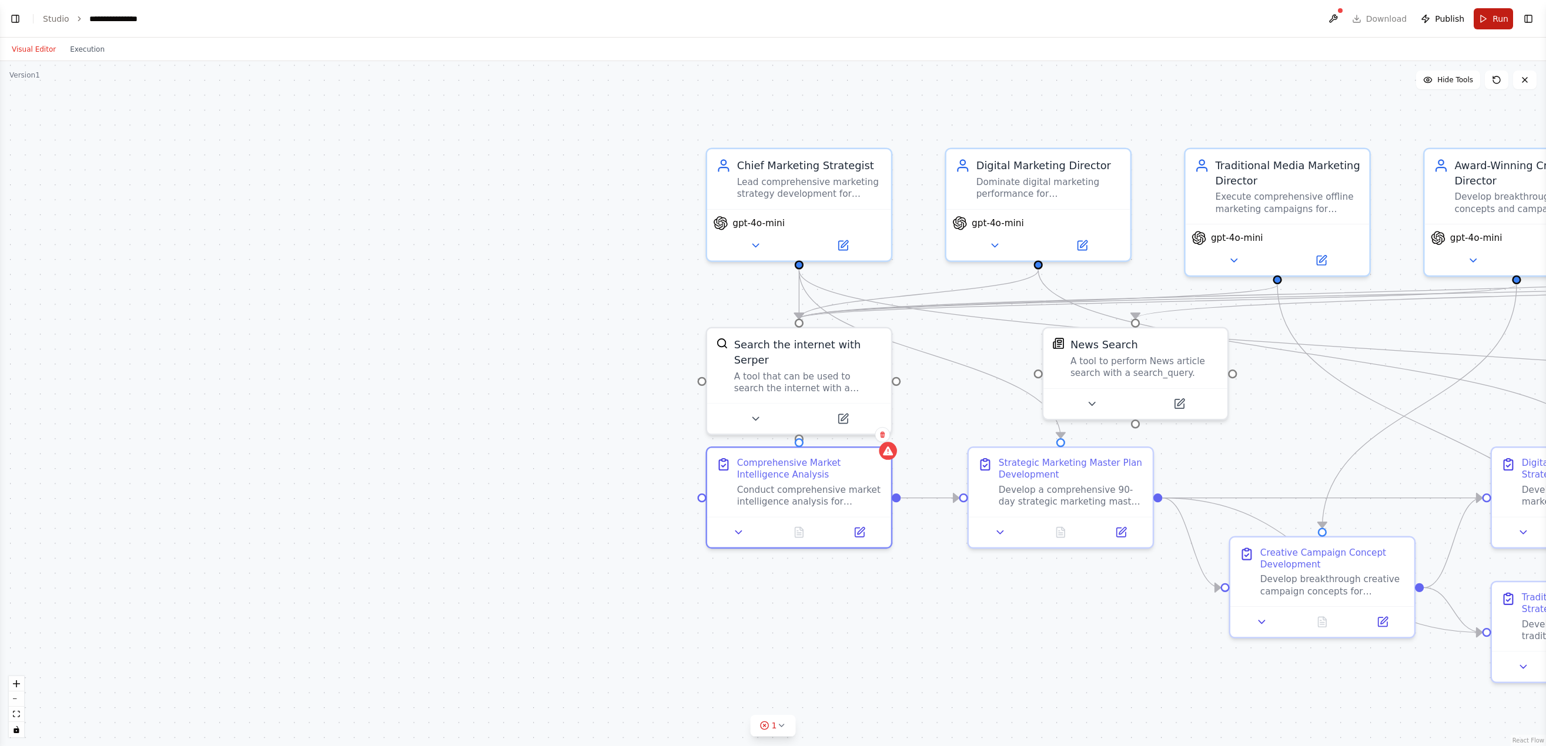
click at [966, 24] on button "Run" at bounding box center [1492, 18] width 39 height 21
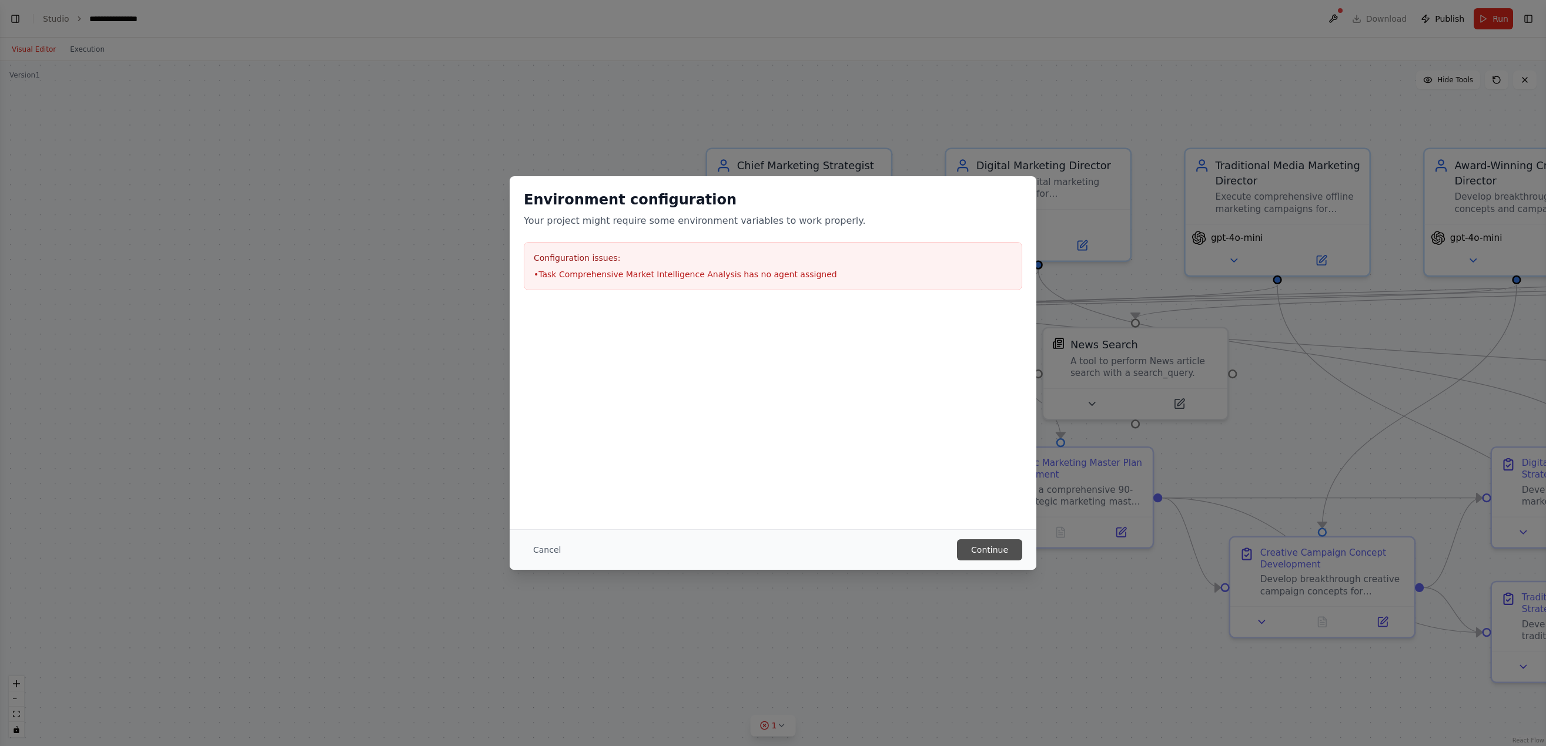
click at [966, 466] on button "Continue" at bounding box center [989, 550] width 65 height 21
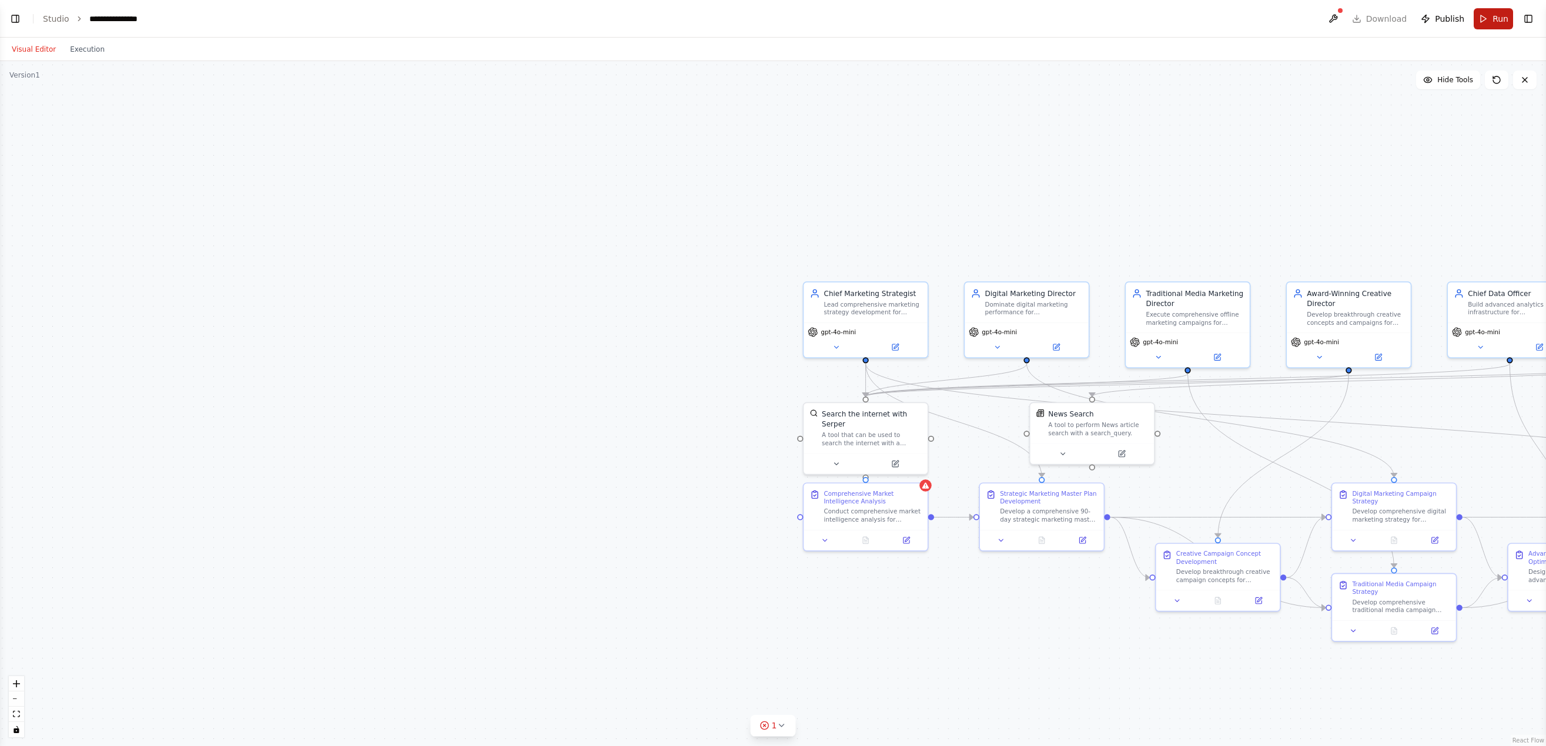
click at [966, 22] on button "Run" at bounding box center [1492, 18] width 39 height 21
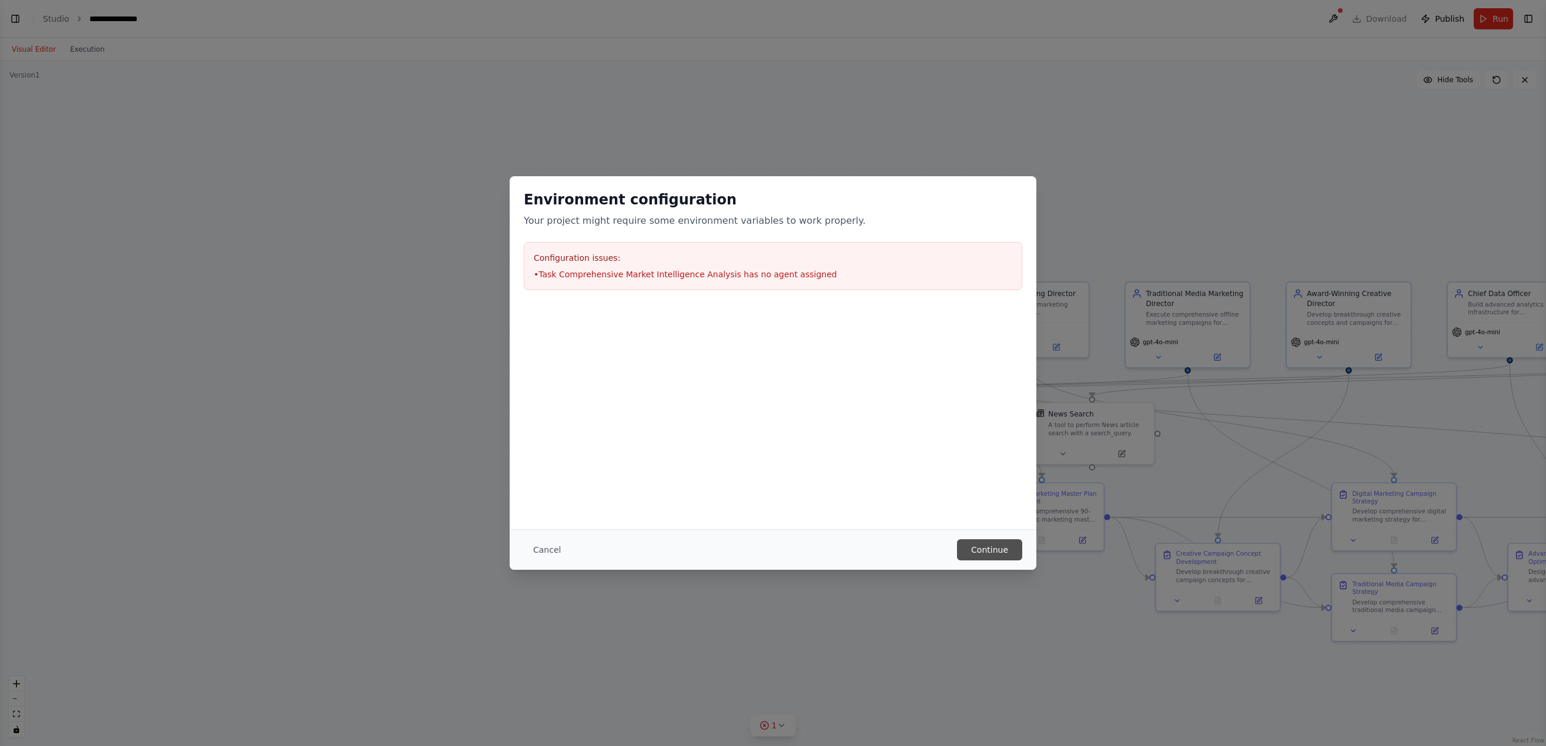
click at [966, 466] on button "Continue" at bounding box center [989, 550] width 65 height 21
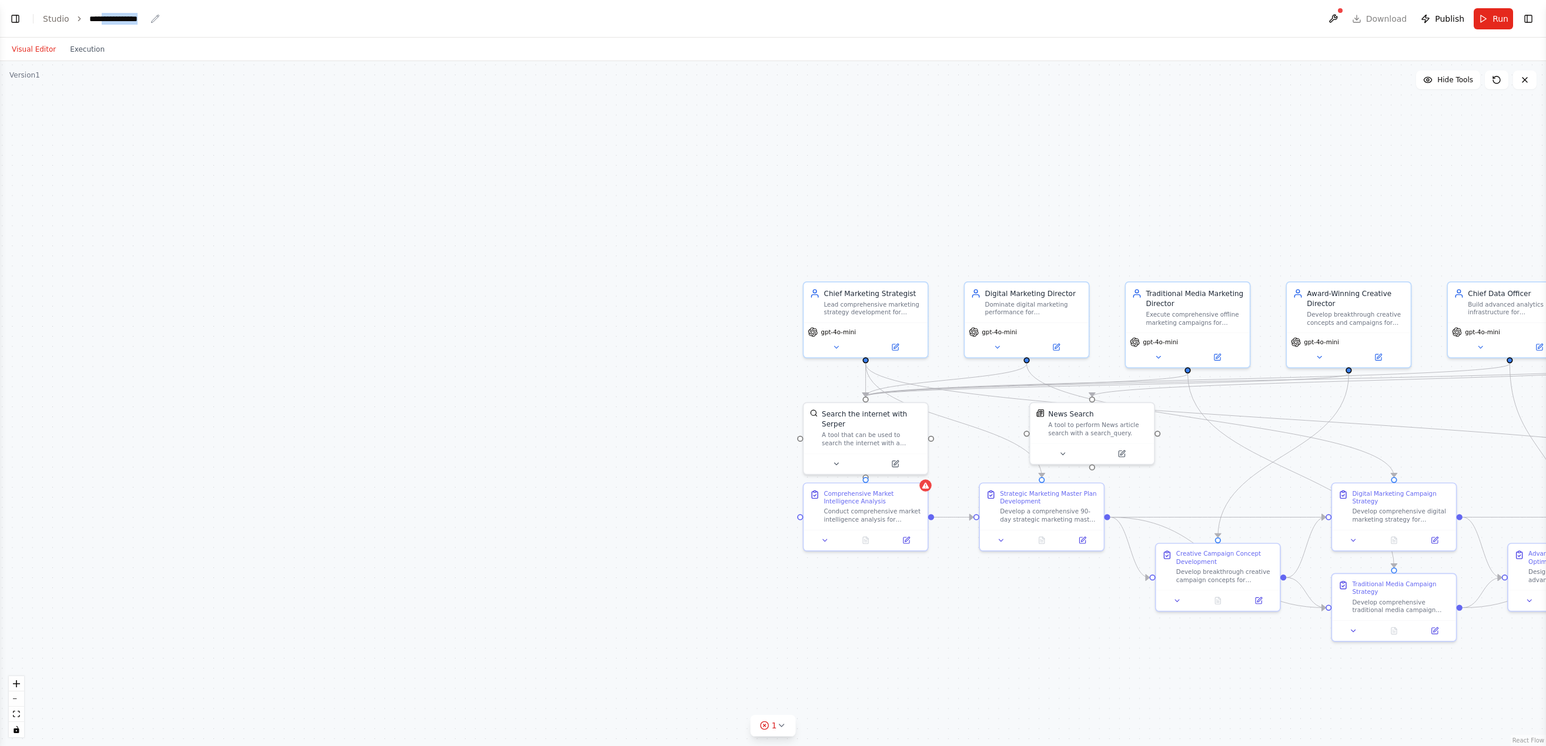
drag, startPoint x: 102, startPoint y: 20, endPoint x: 143, endPoint y: 22, distance: 41.2
click at [143, 22] on div "**********" at bounding box center [117, 19] width 56 height 12
click at [51, 21] on link "Studio" at bounding box center [56, 18] width 26 height 9
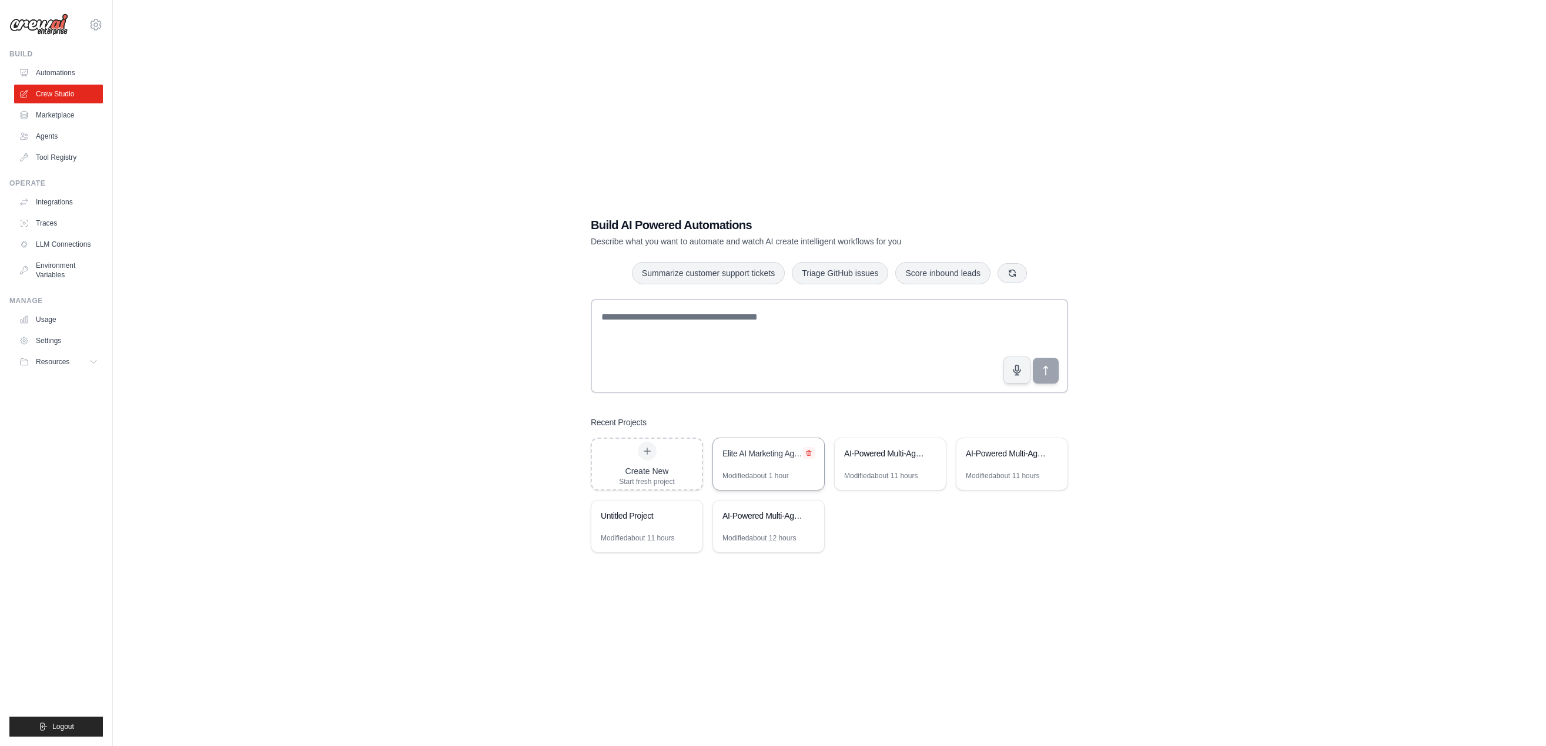
click at [808, 455] on button at bounding box center [809, 453] width 12 height 12
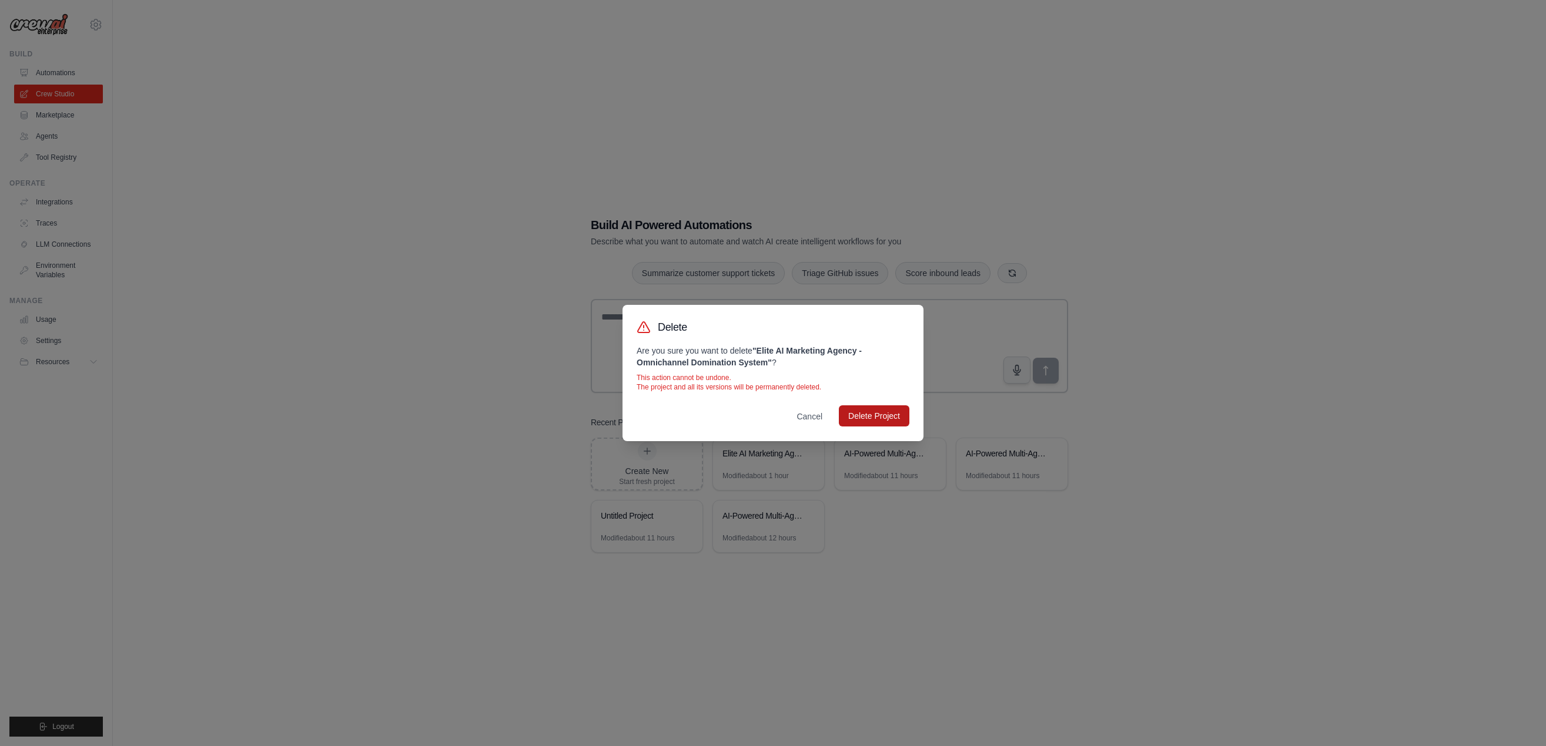
click at [864, 423] on button "Delete Project" at bounding box center [874, 416] width 71 height 21
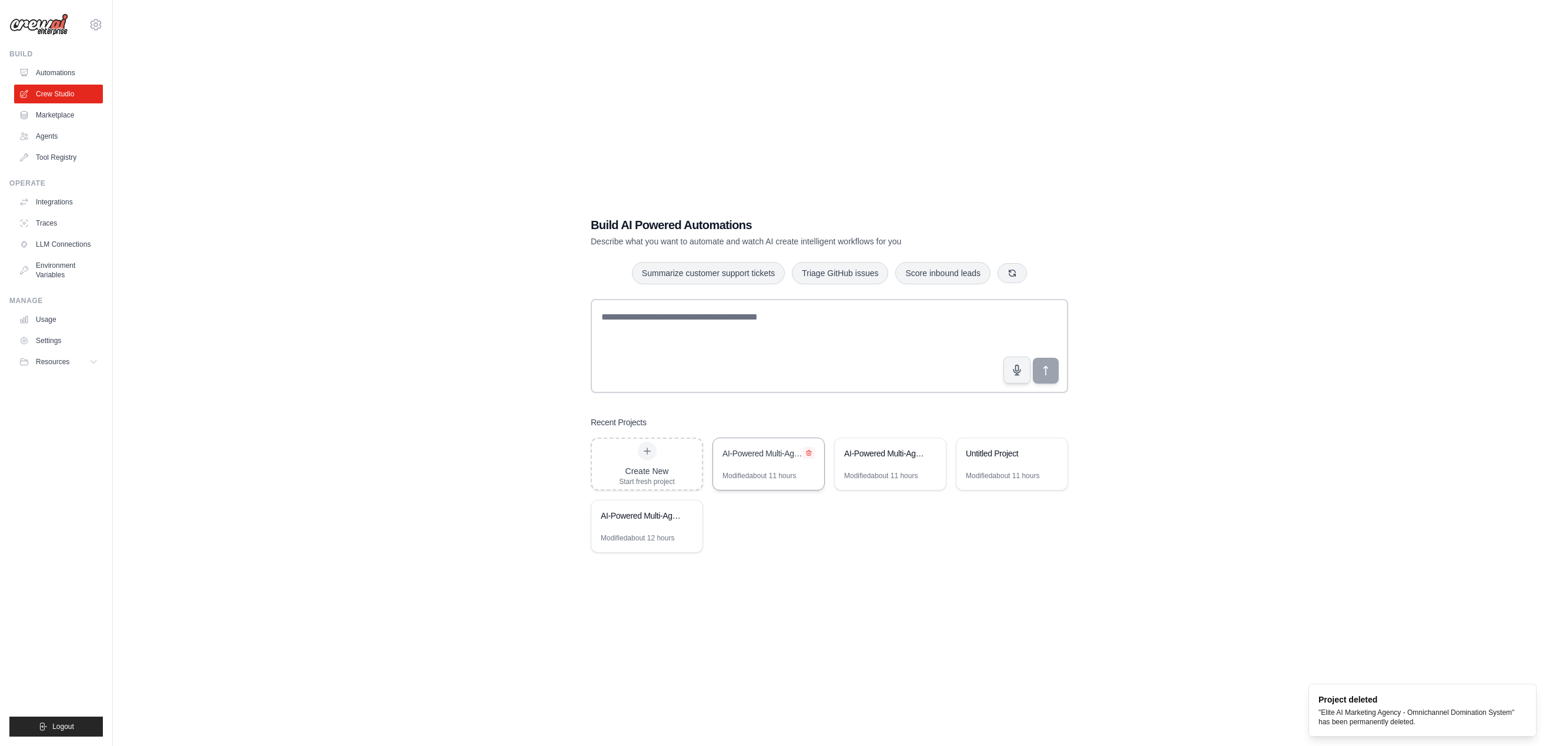
click at [808, 450] on icon at bounding box center [808, 453] width 7 height 7
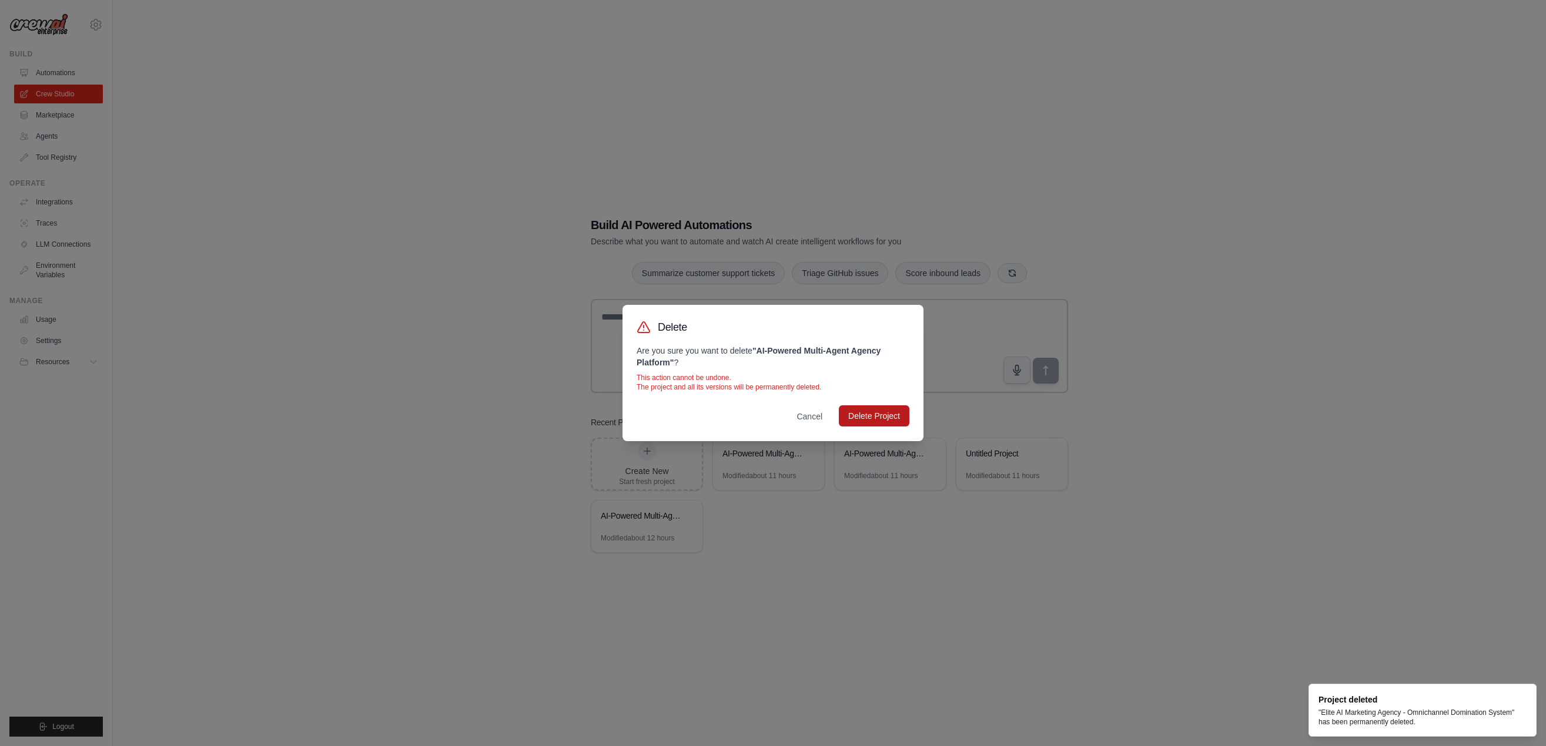
click at [886, 417] on button "Delete Project" at bounding box center [874, 416] width 71 height 21
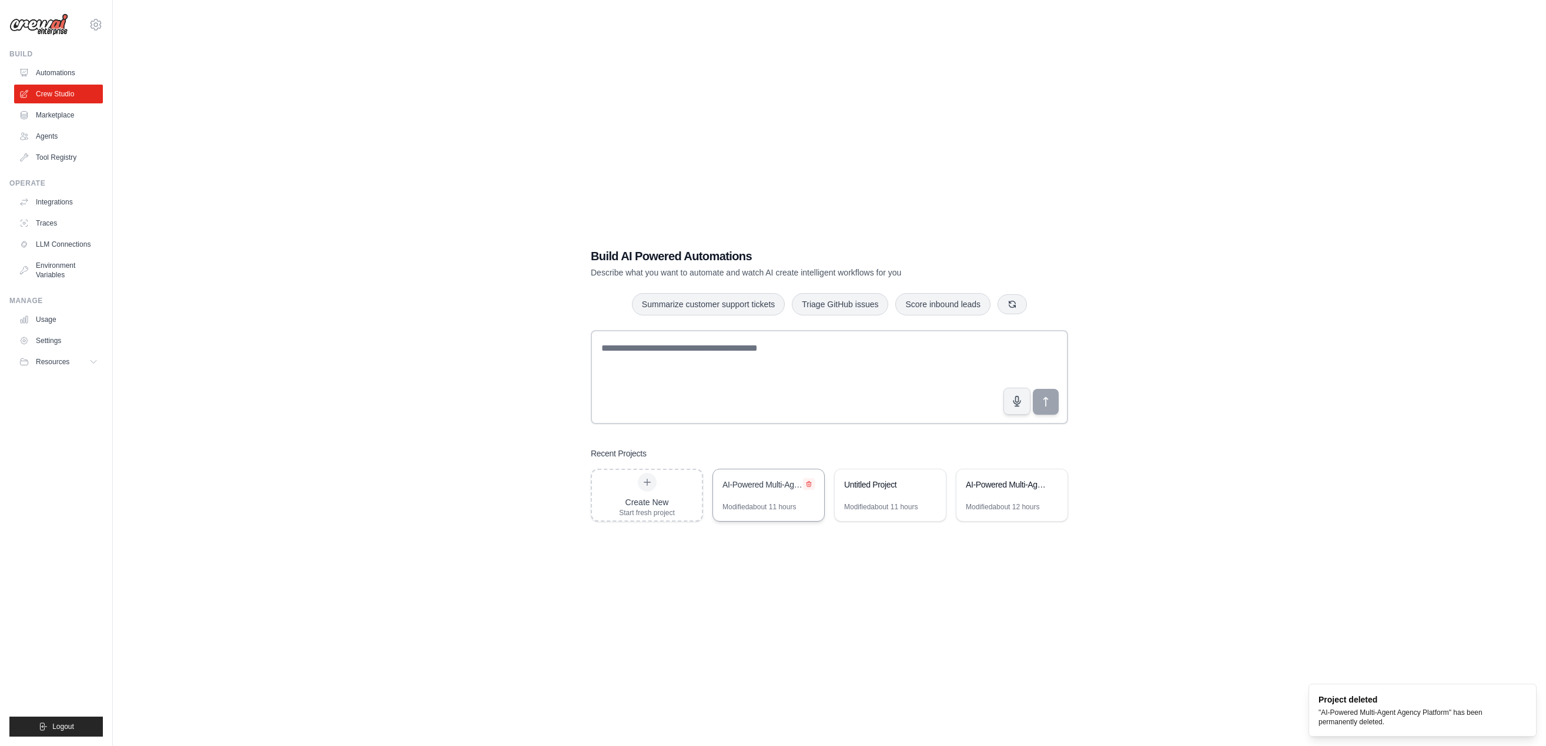
click at [808, 482] on icon at bounding box center [808, 484] width 5 height 5
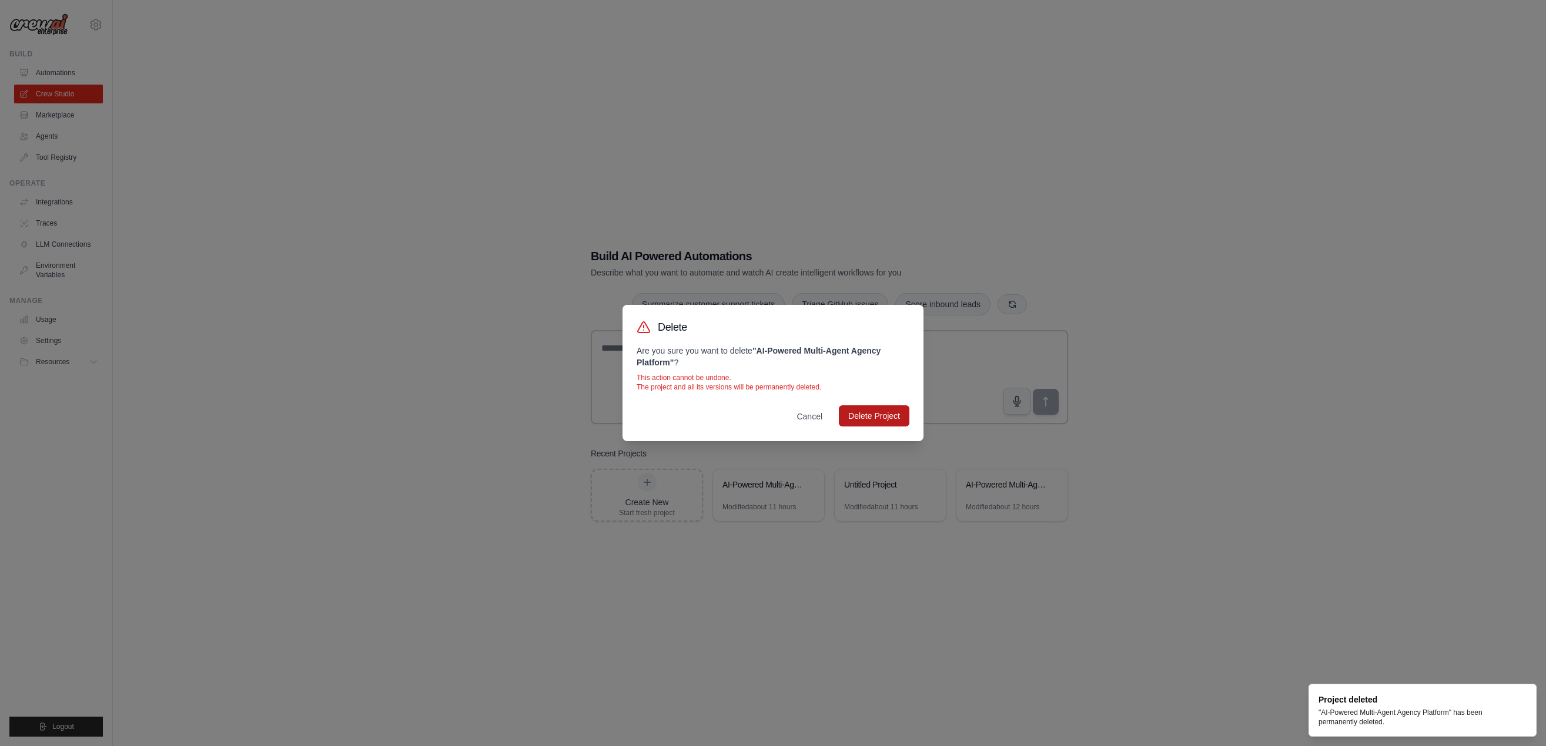
click at [864, 415] on button "Delete Project" at bounding box center [874, 416] width 71 height 21
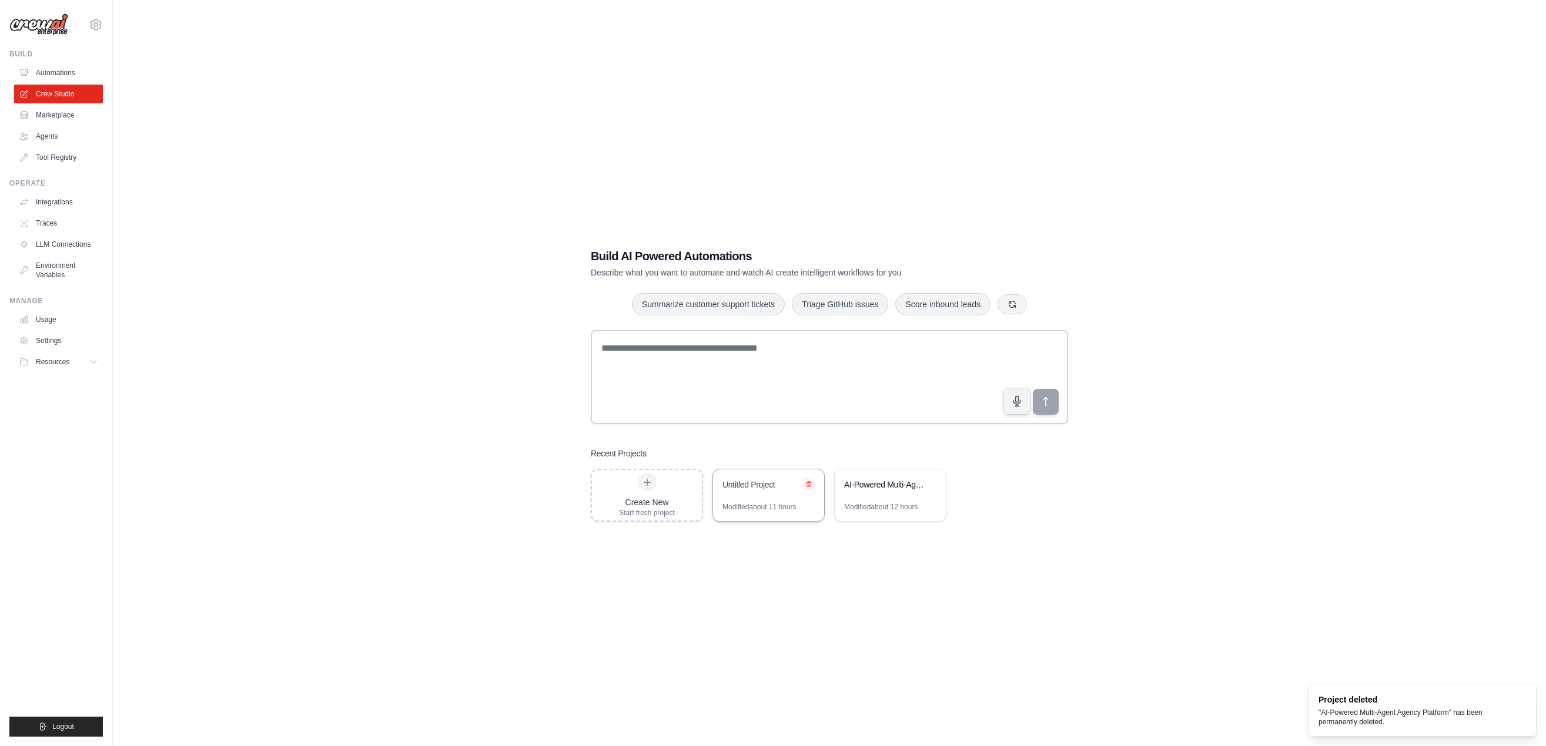
click at [808, 487] on button at bounding box center [809, 484] width 12 height 12
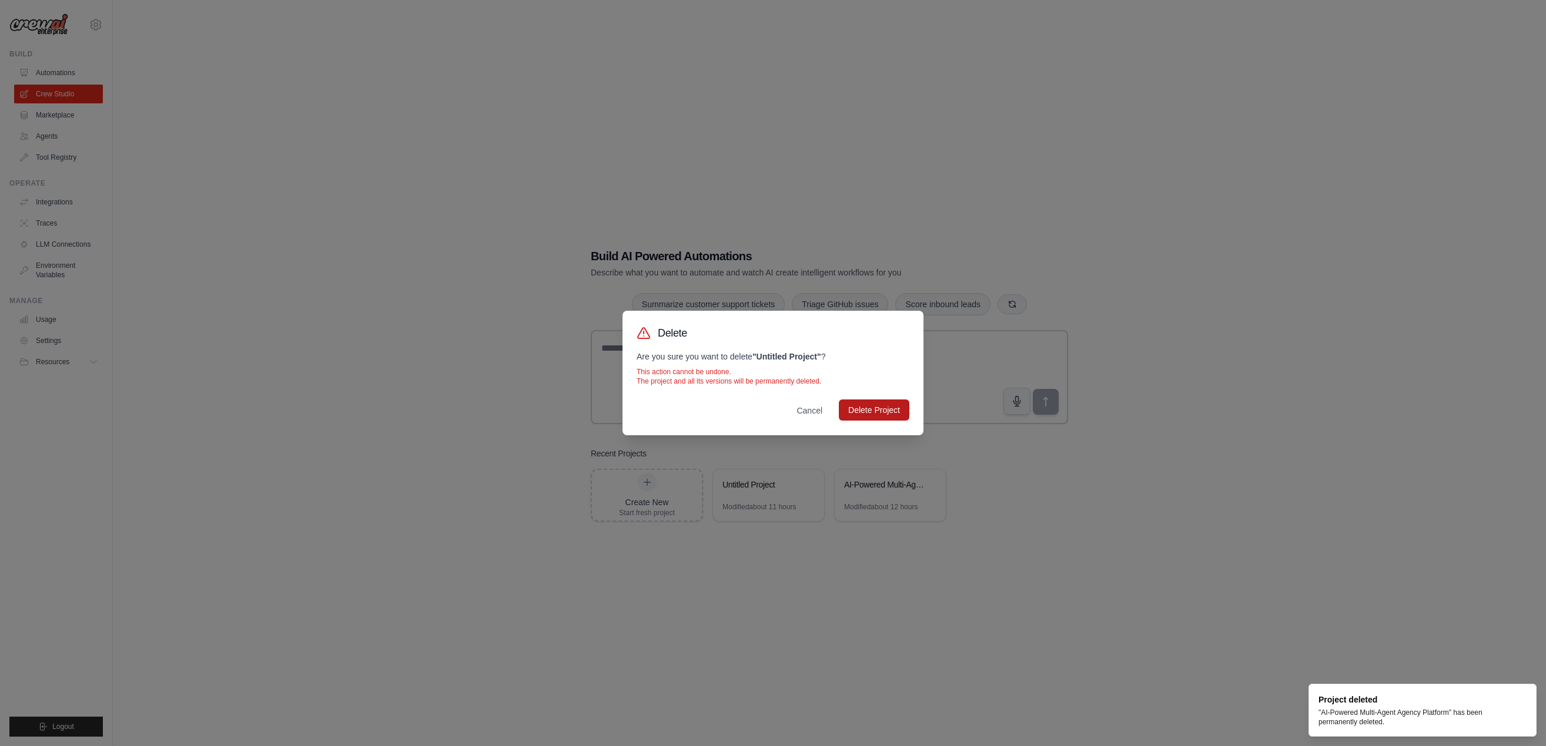
click at [849, 417] on button "Delete Project" at bounding box center [874, 410] width 71 height 21
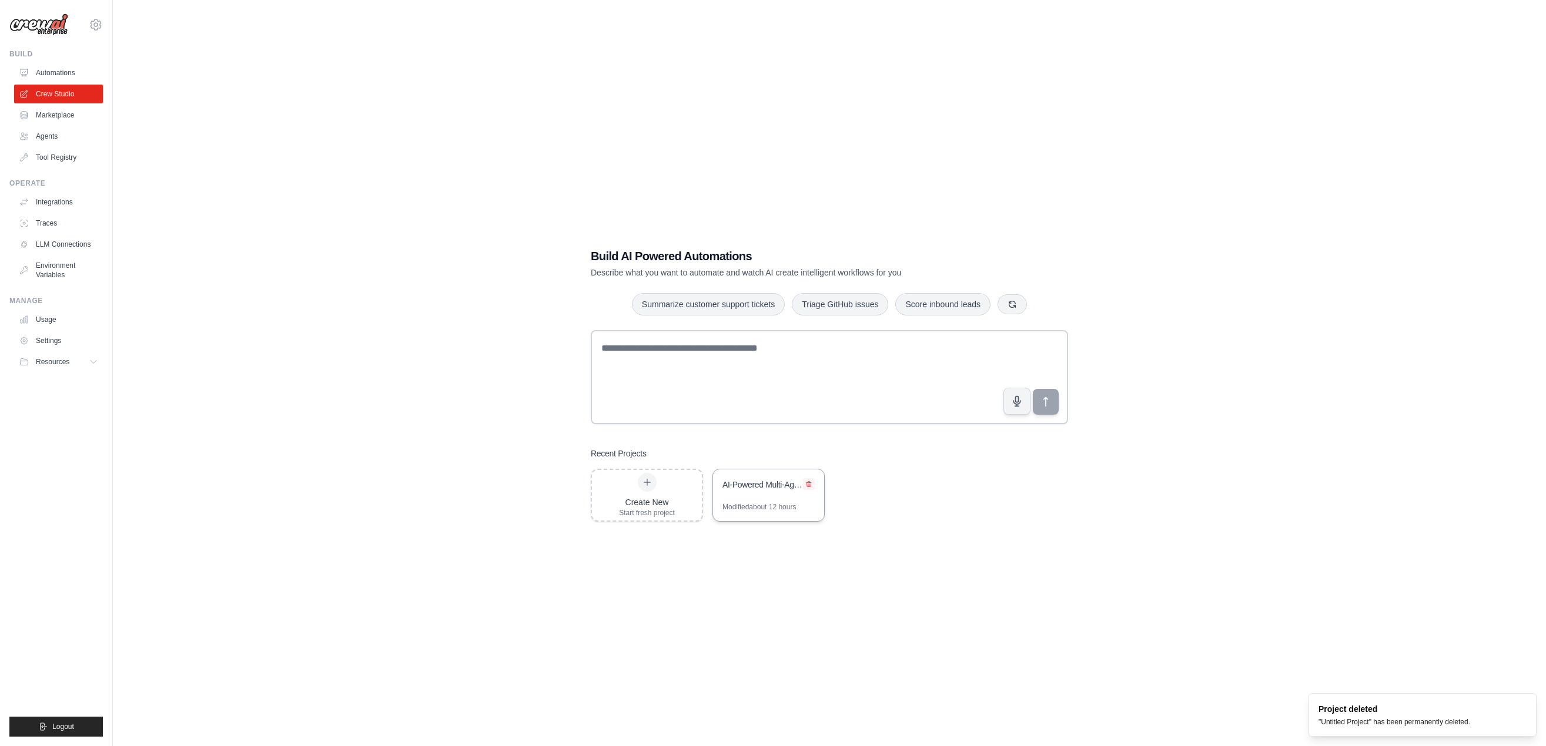
click at [811, 485] on icon at bounding box center [808, 484] width 7 height 7
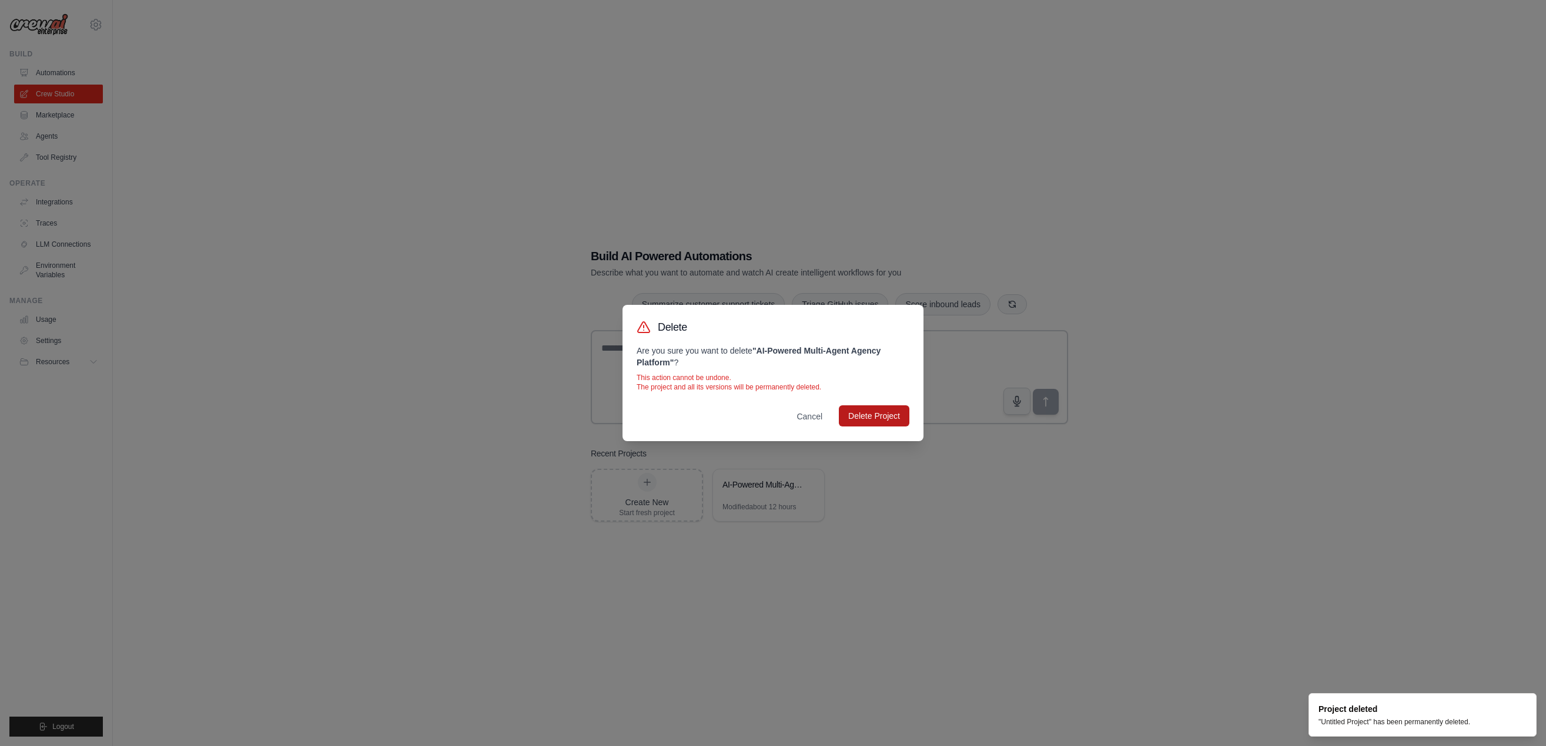
click at [858, 424] on button "Delete Project" at bounding box center [874, 416] width 71 height 21
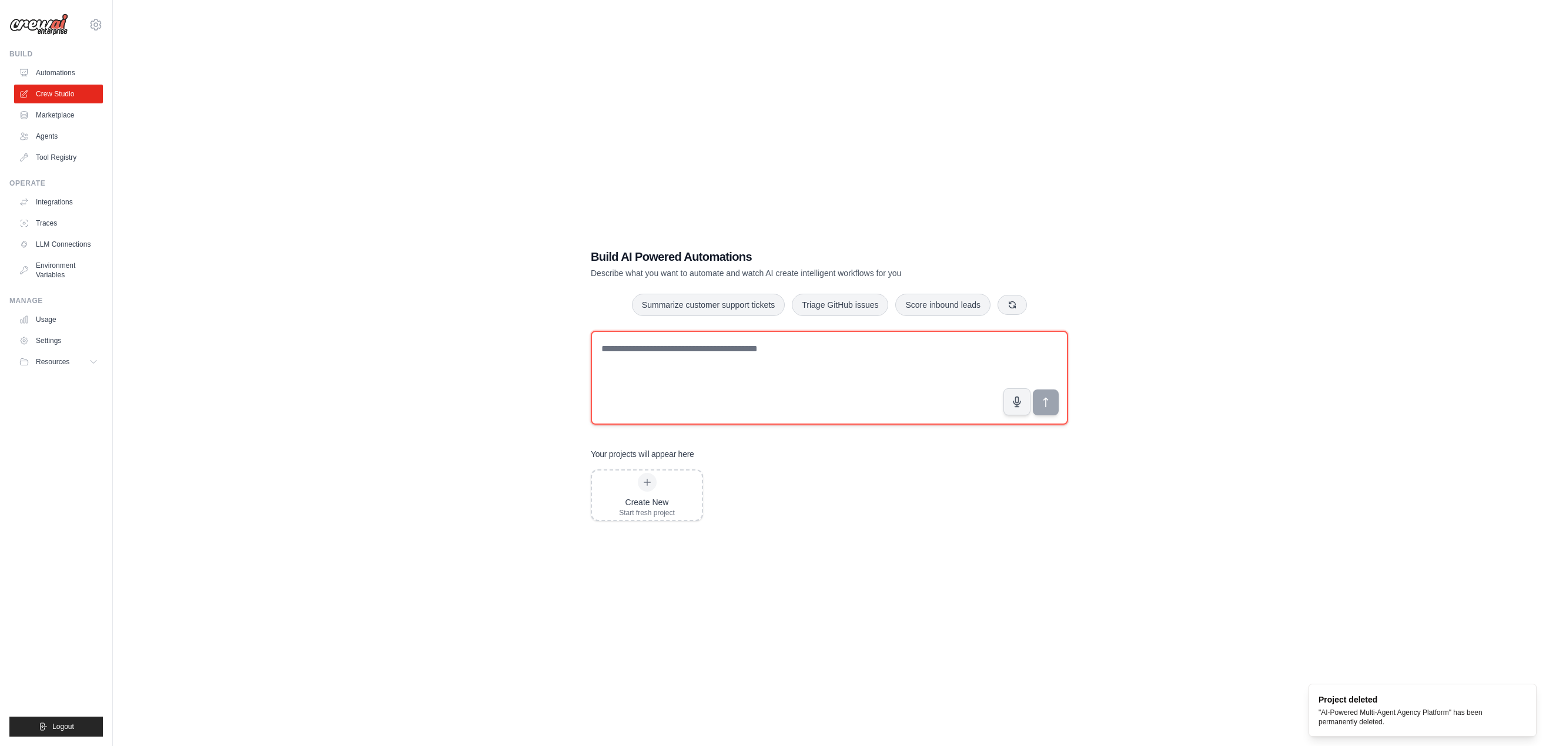
click at [617, 343] on textarea at bounding box center [829, 378] width 477 height 94
paste textarea "**********"
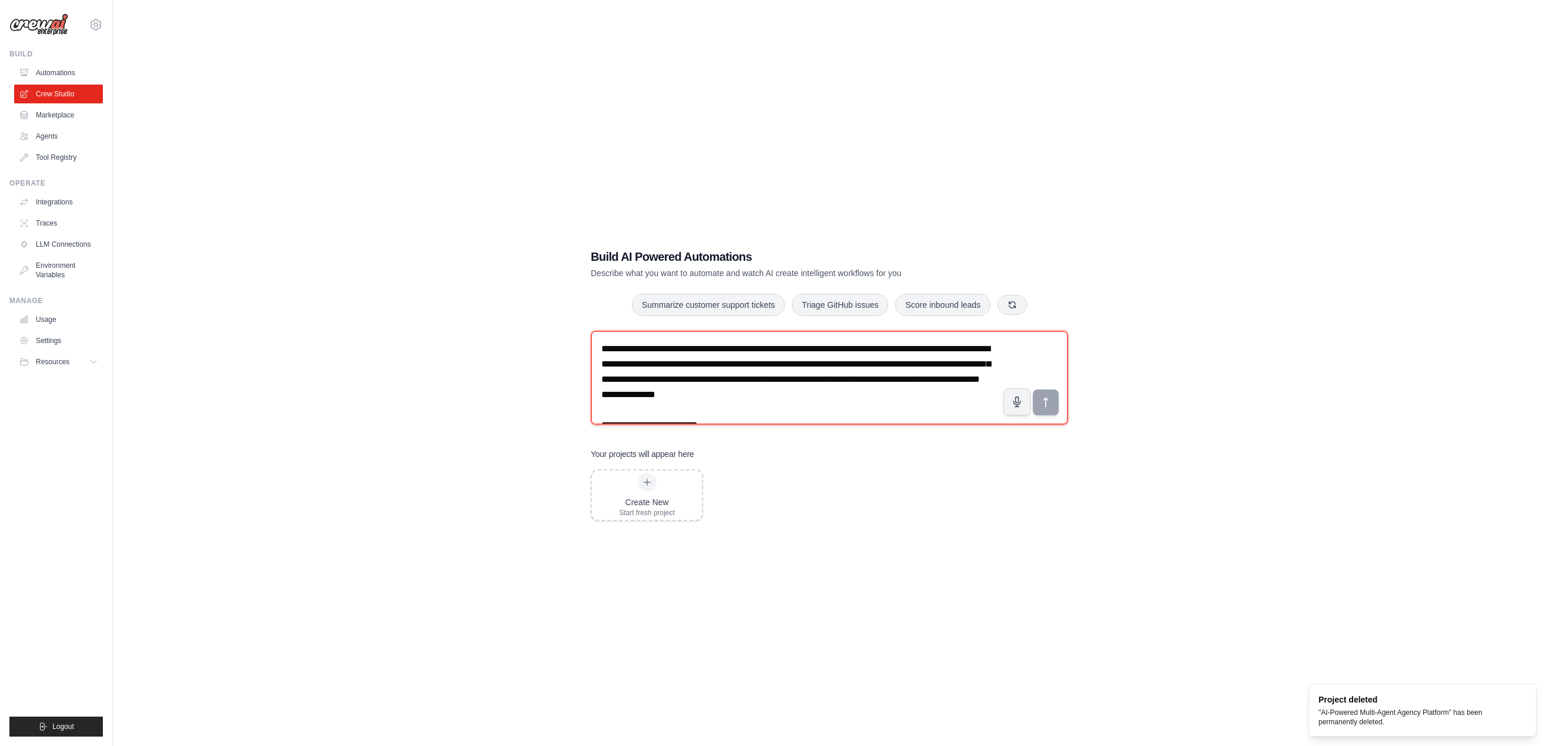
scroll to position [1306, 0]
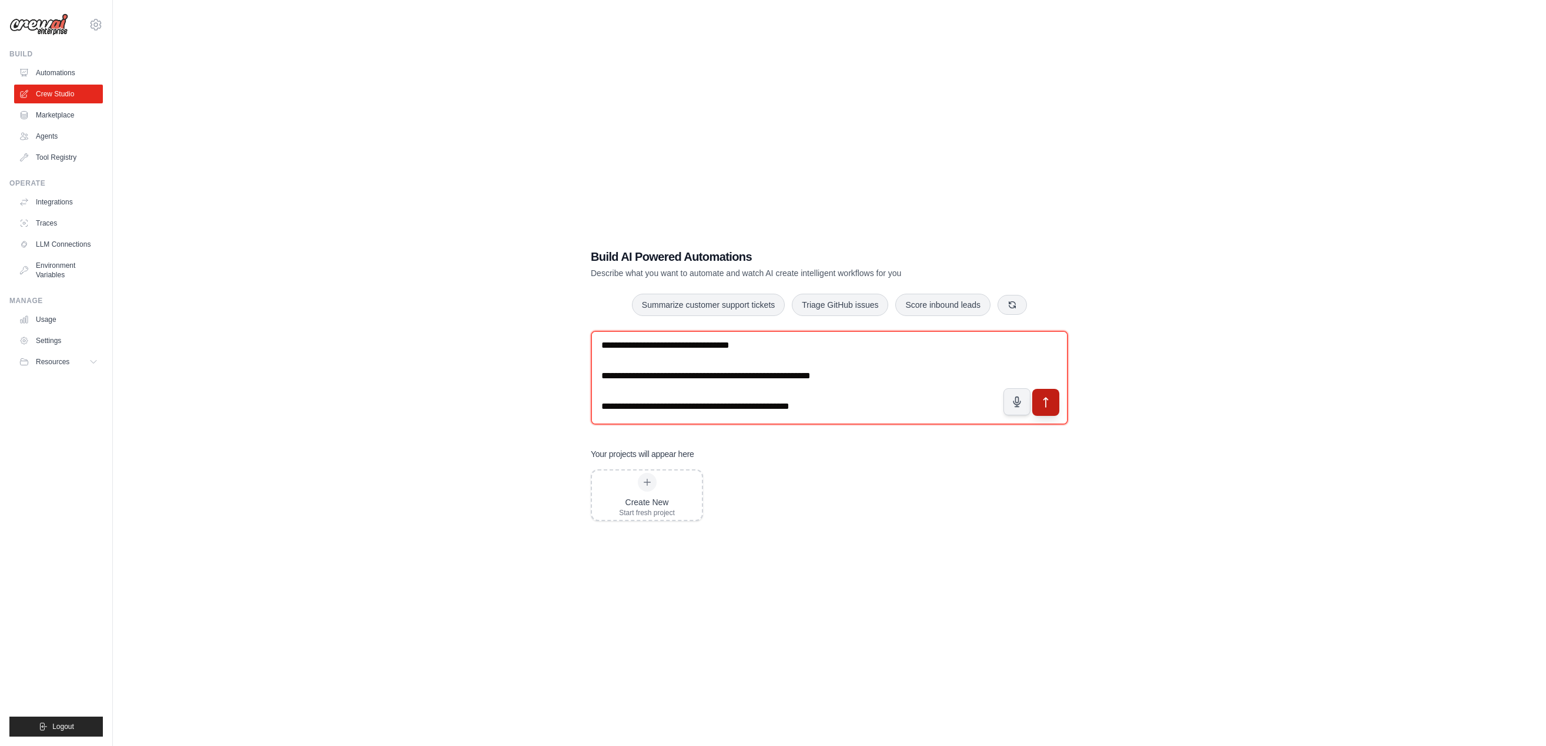
type textarea "**********"
click at [1036, 389] on button "submit" at bounding box center [1045, 402] width 27 height 27
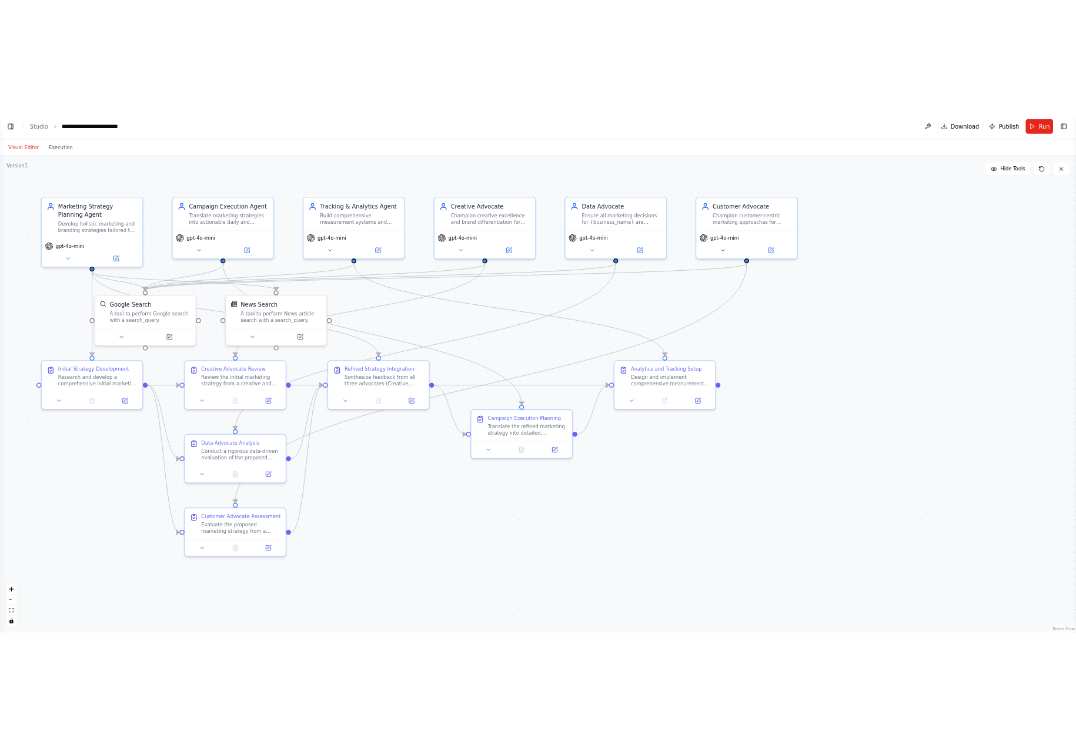
scroll to position [1443, 0]
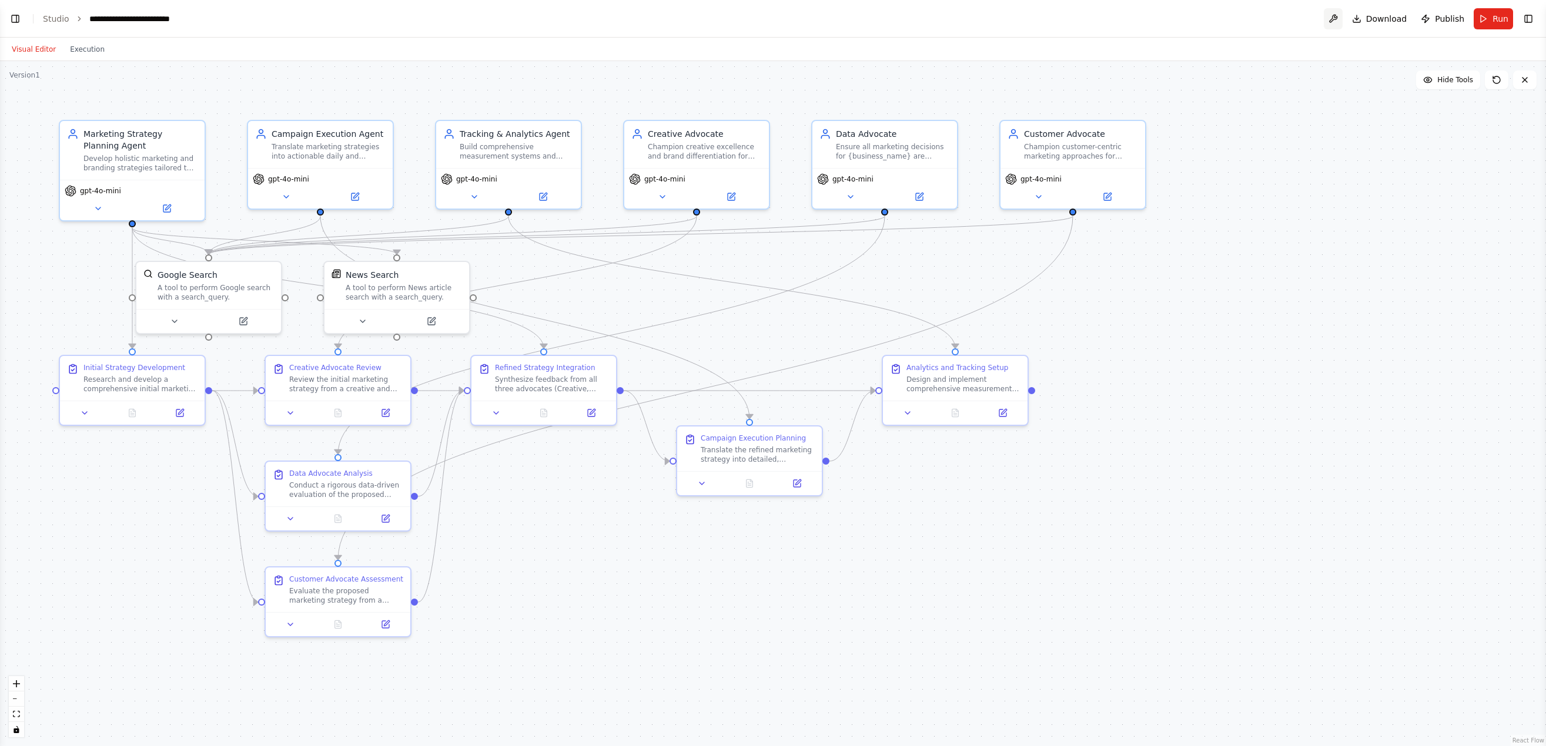
click at [1342, 19] on button at bounding box center [1333, 18] width 19 height 21
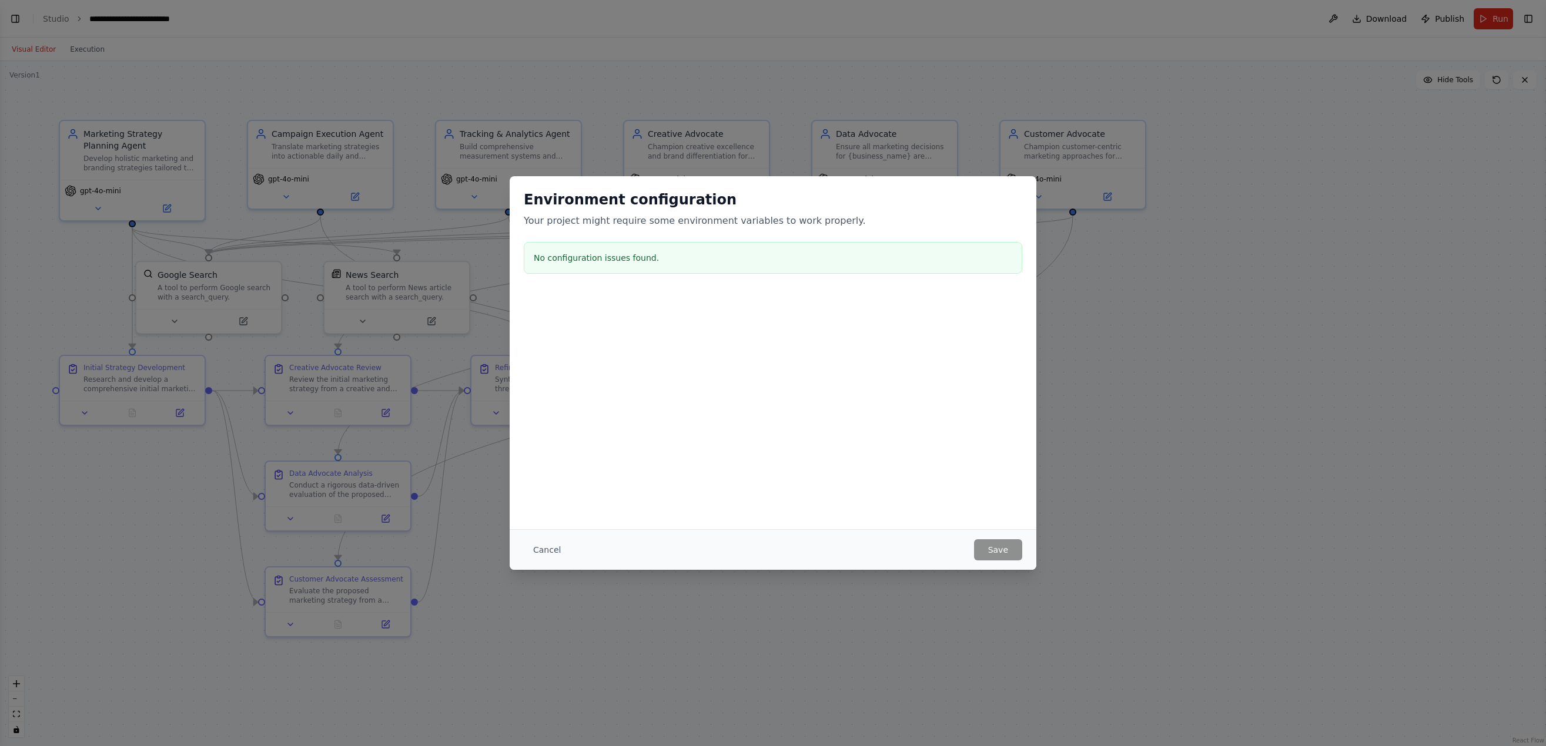
click at [1199, 505] on div "Environment configuration Your project might require some environment variables…" at bounding box center [773, 373] width 1546 height 746
click at [543, 545] on button "Cancel" at bounding box center [547, 550] width 46 height 21
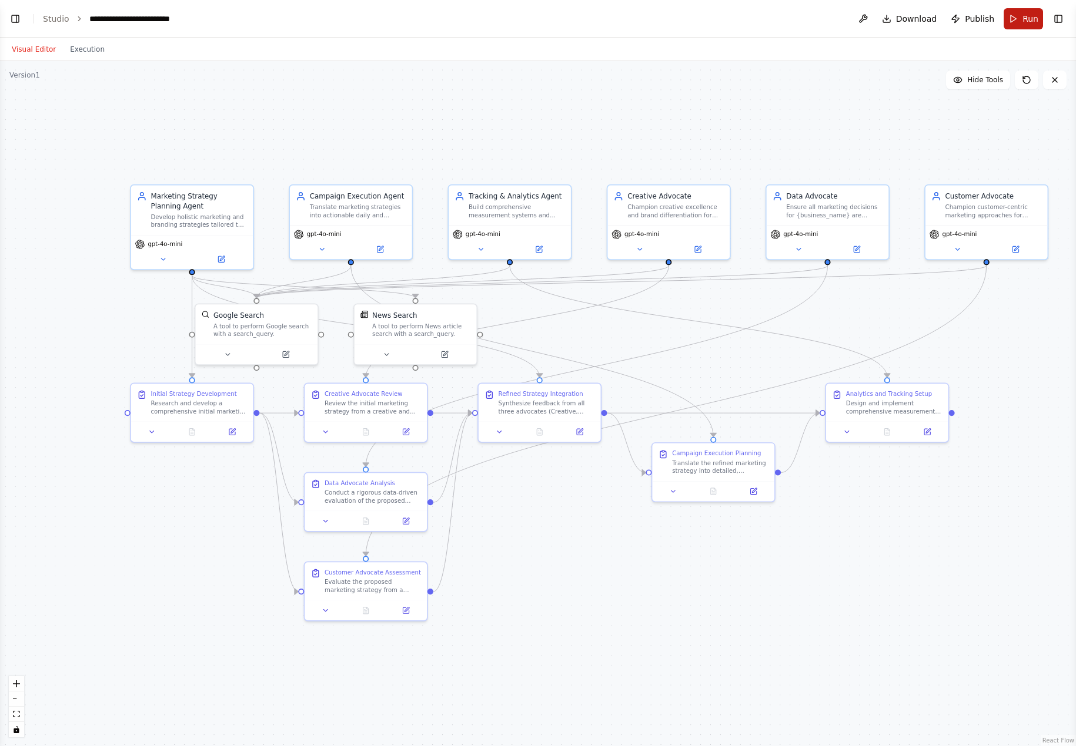
click at [1019, 19] on button "Run" at bounding box center [1022, 18] width 39 height 21
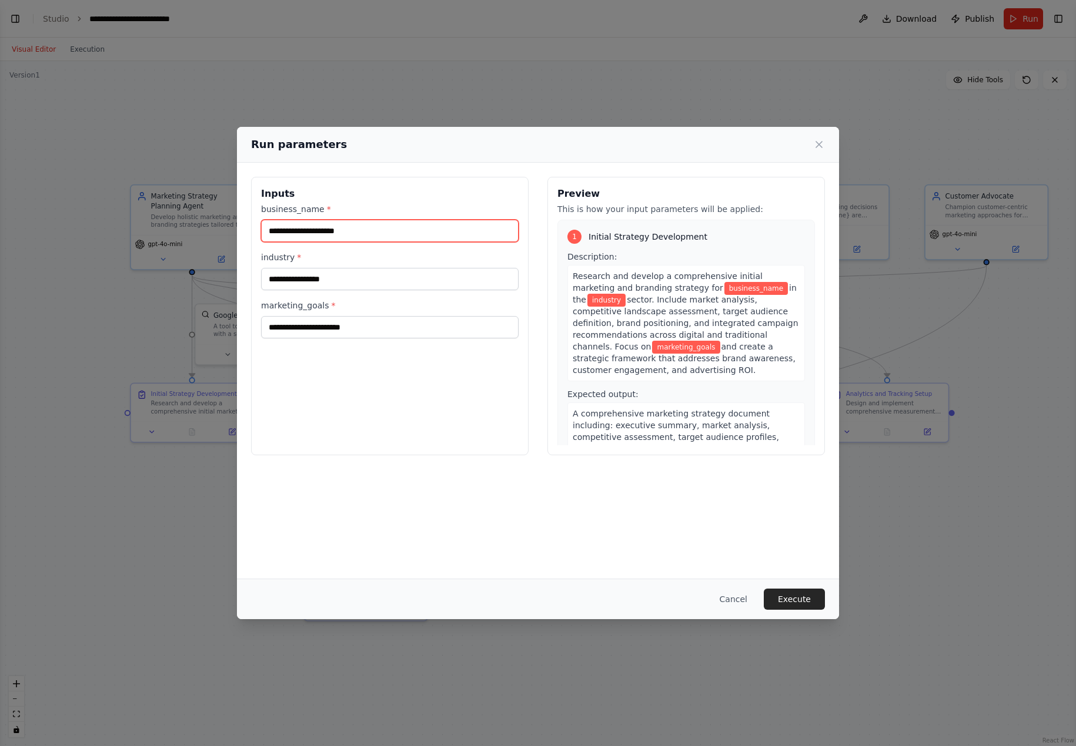
click at [353, 232] on input "business_name *" at bounding box center [389, 231] width 257 height 22
paste input "********"
type input "********"
click at [294, 287] on input "industry *" at bounding box center [389, 279] width 257 height 22
paste input "**********"
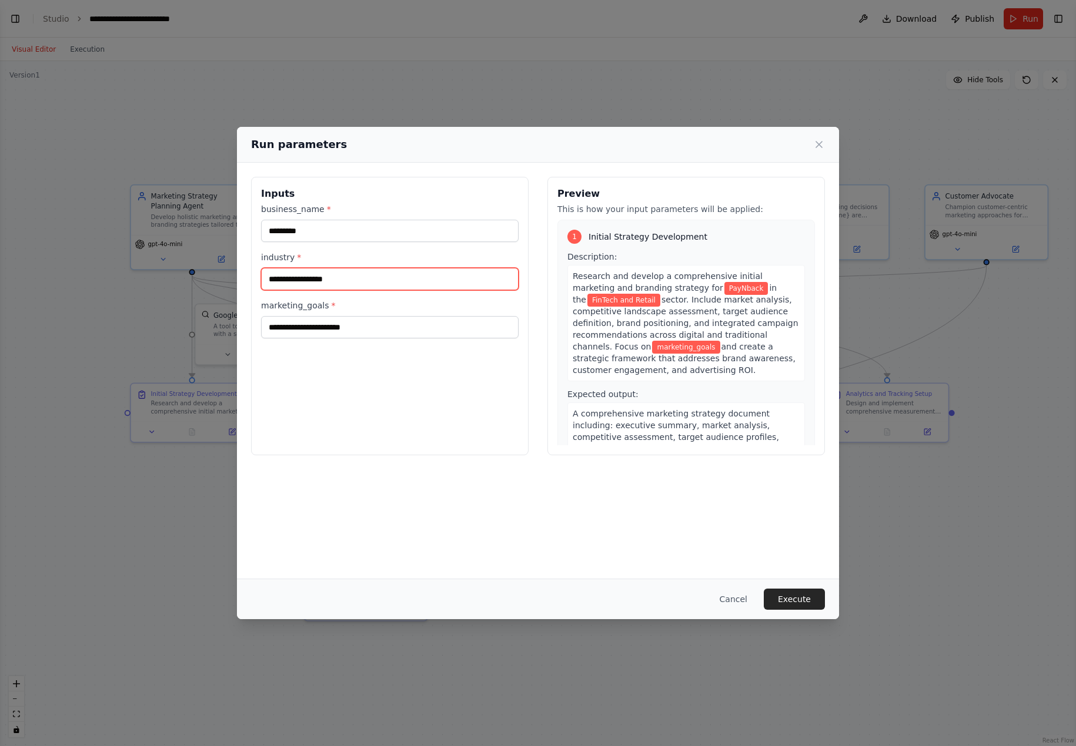
type input "**********"
click at [329, 331] on input "marketing_goals *" at bounding box center [389, 327] width 257 height 22
paste input "**********"
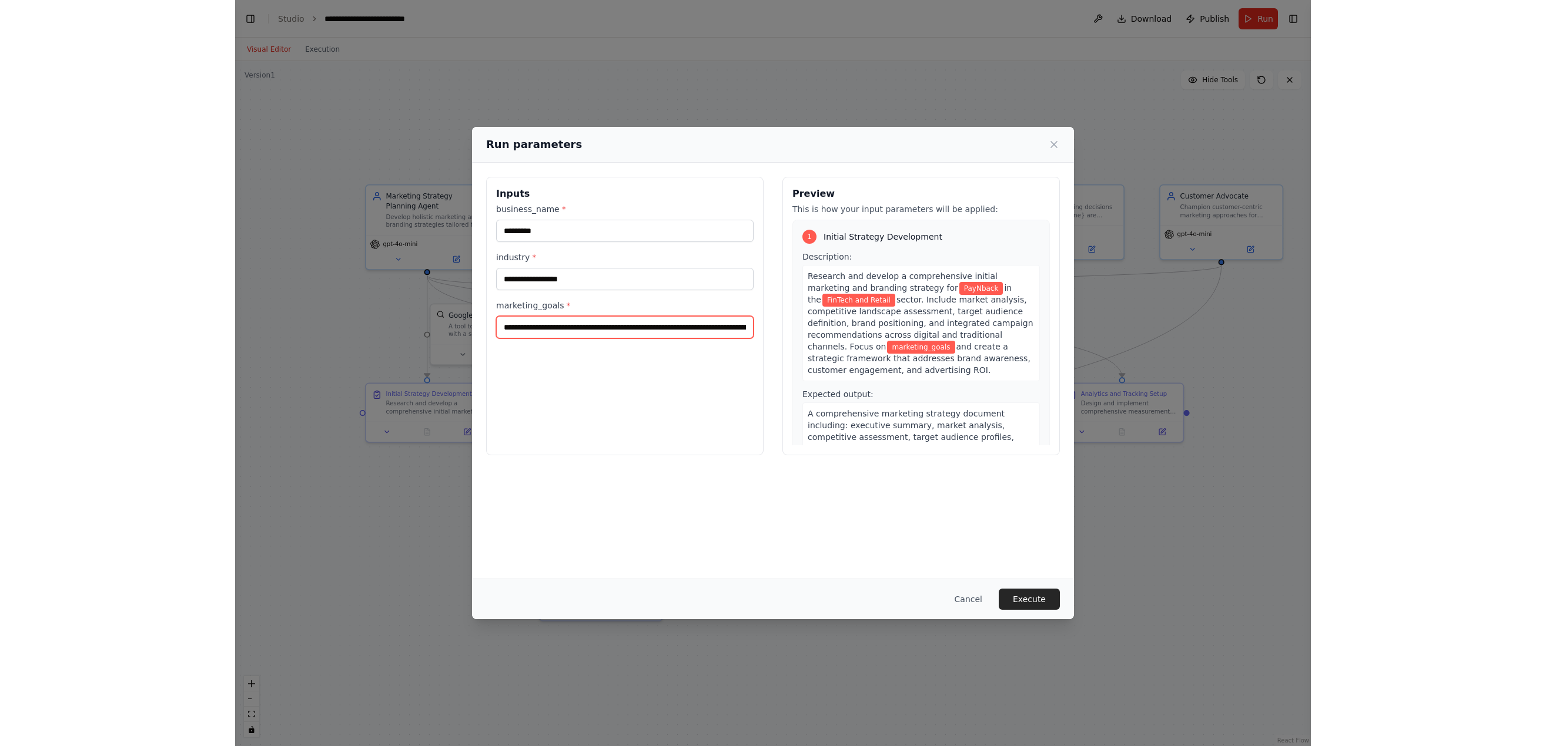
scroll to position [0, 9347]
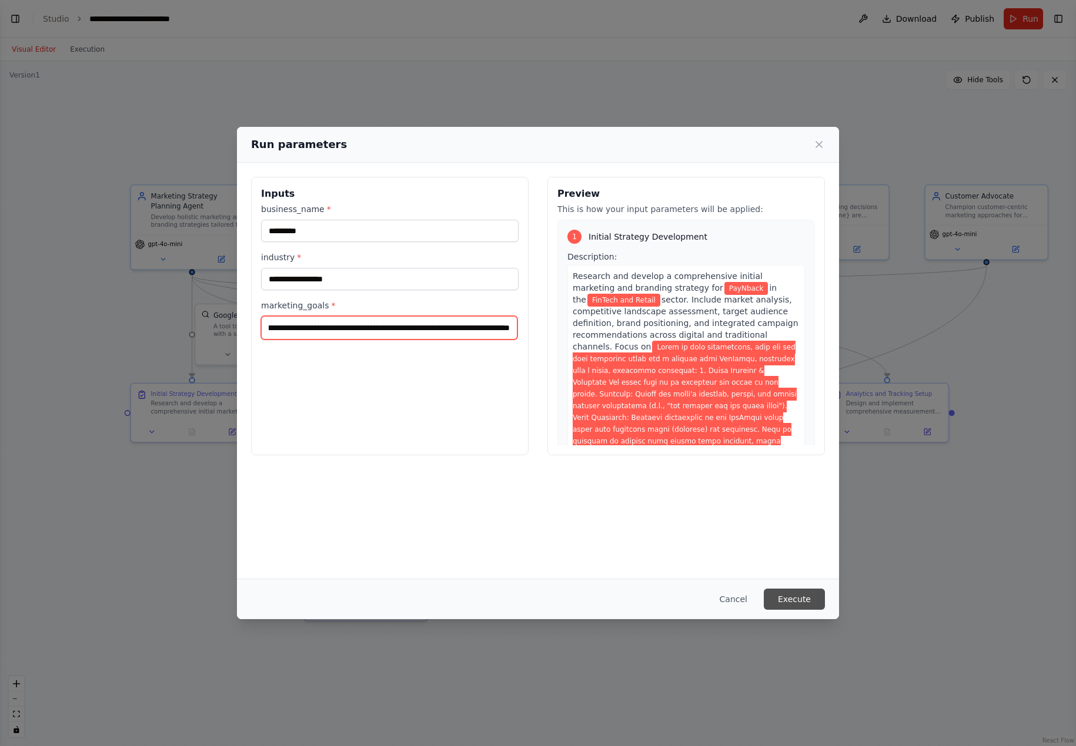
type input "**********"
click at [808, 598] on button "Execute" at bounding box center [793, 599] width 61 height 21
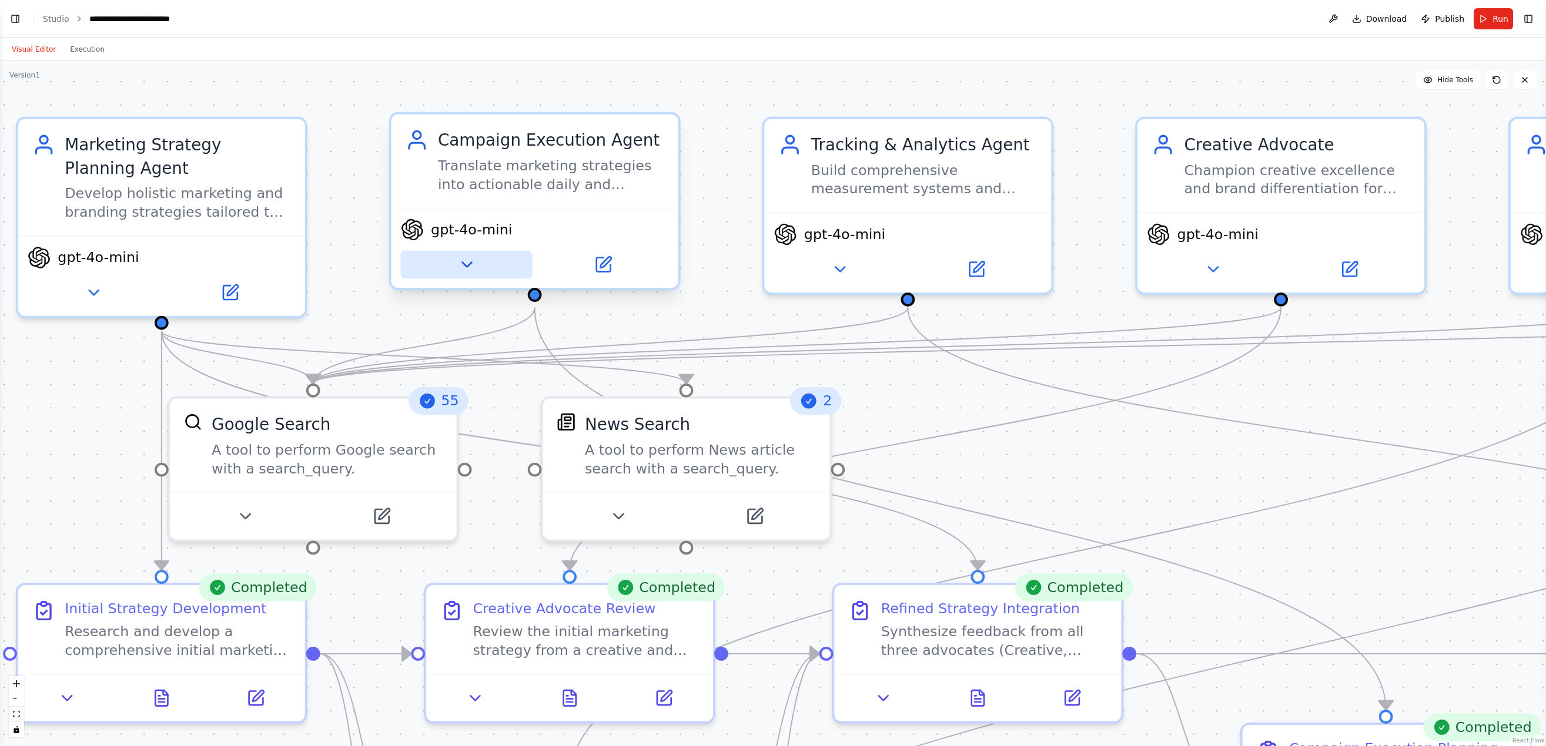
click at [465, 274] on icon at bounding box center [466, 265] width 19 height 19
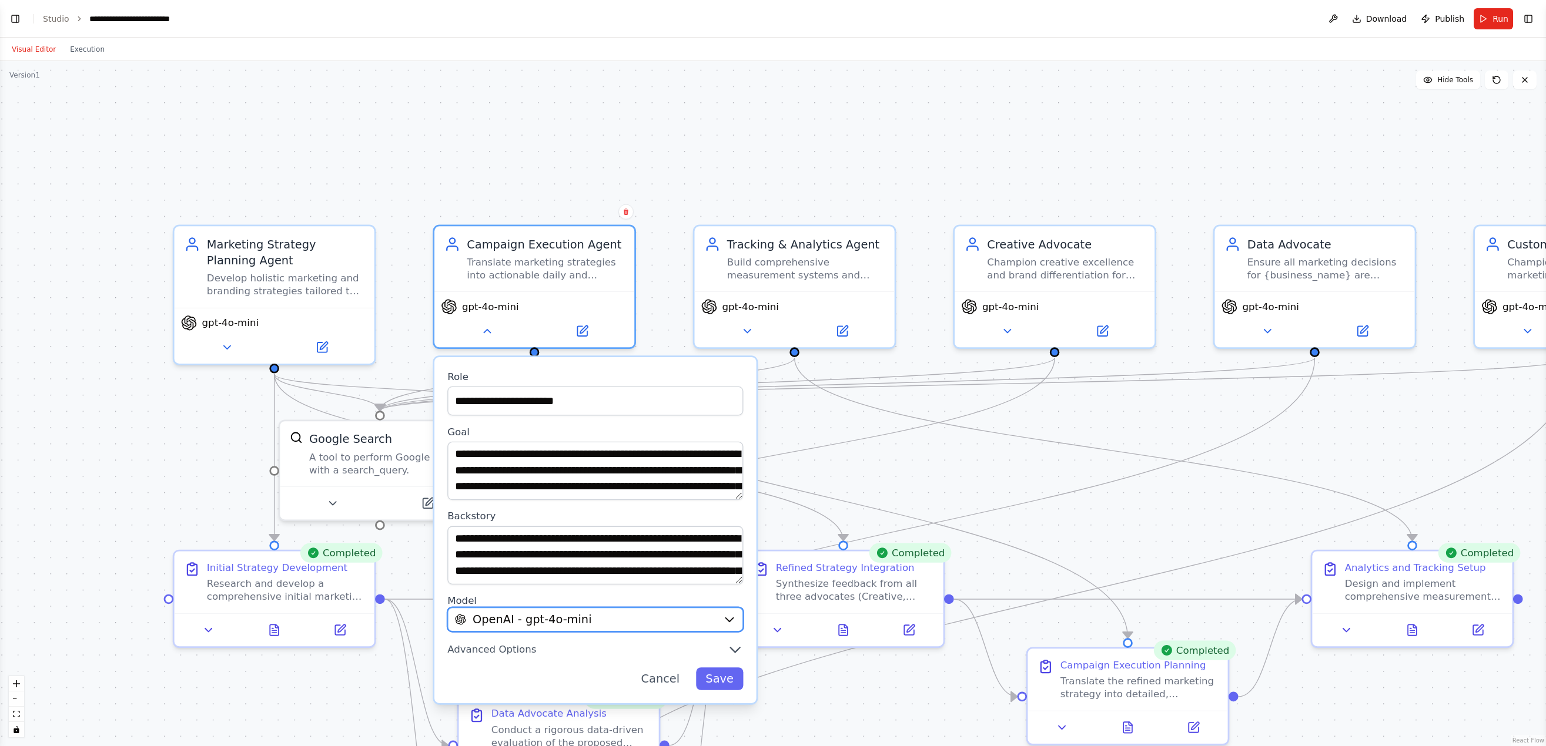
click at [585, 628] on div "OpenAI - gpt-4o-mini" at bounding box center [586, 620] width 262 height 16
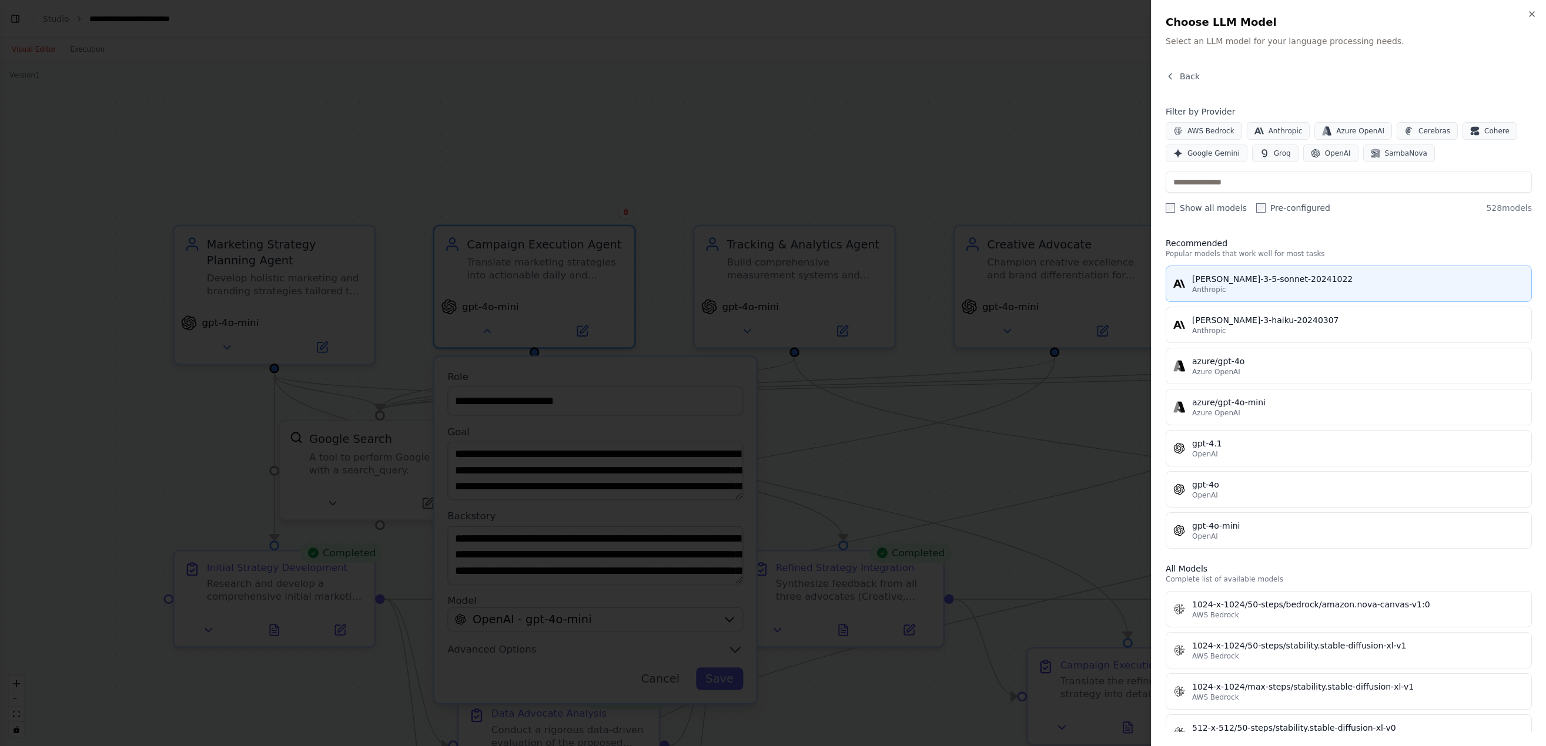
click at [1224, 294] on span "Anthropic" at bounding box center [1209, 289] width 34 height 9
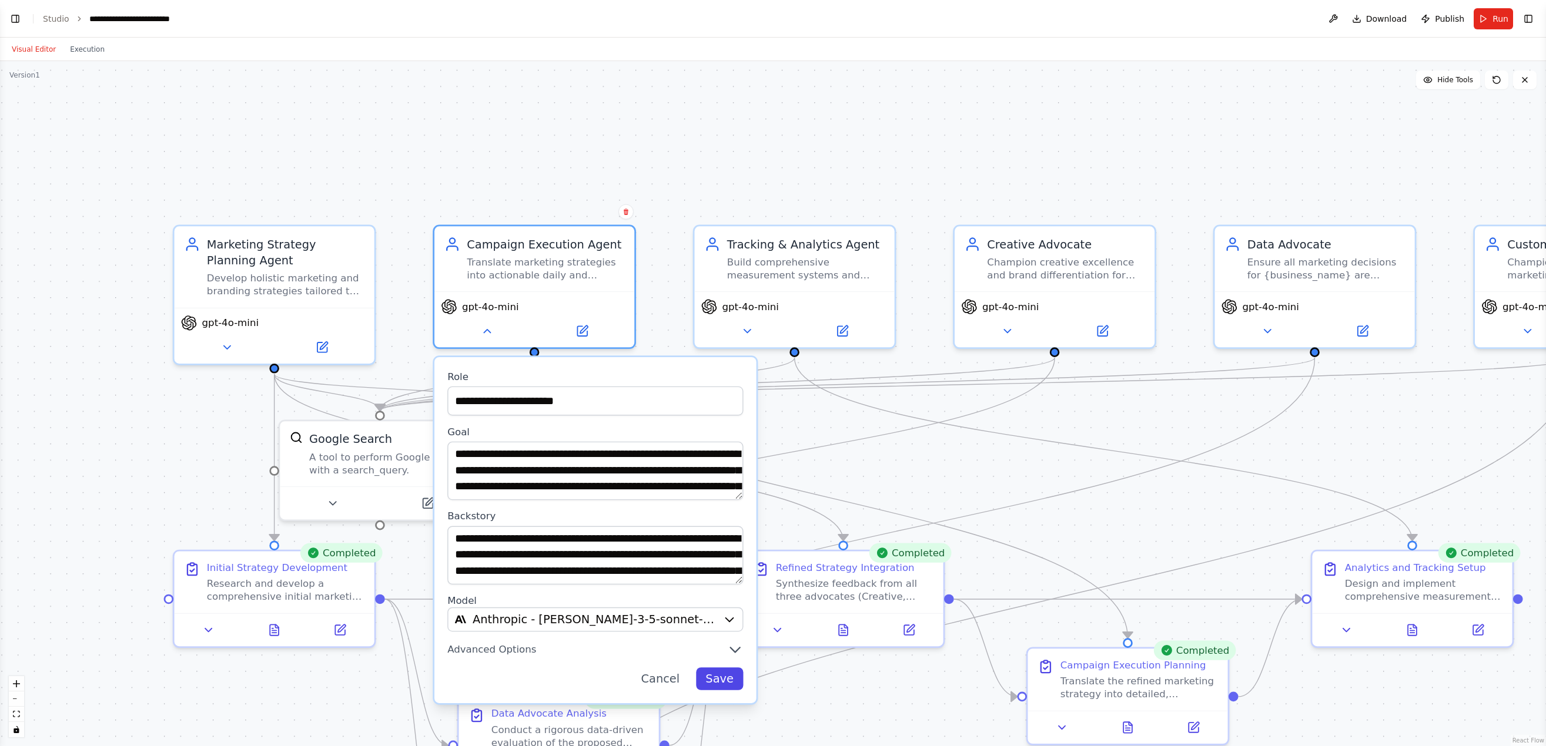
click at [721, 688] on button "Save" at bounding box center [720, 679] width 48 height 23
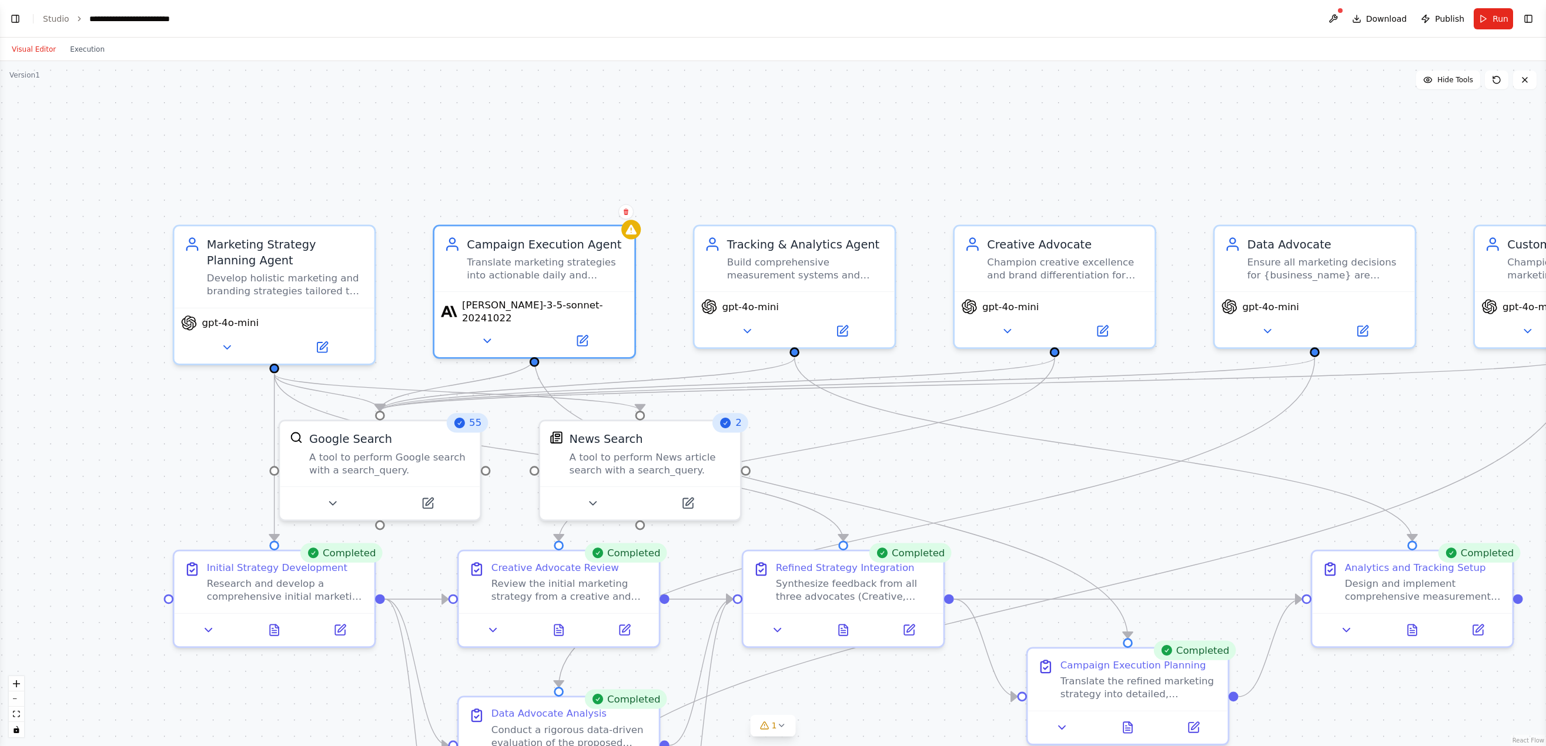
click at [639, 233] on div ".deletable-edge-delete-btn { width: 20px; height: 20px; border: 0px solid #ffff…" at bounding box center [773, 403] width 1546 height 685
click at [481, 336] on button at bounding box center [487, 337] width 92 height 19
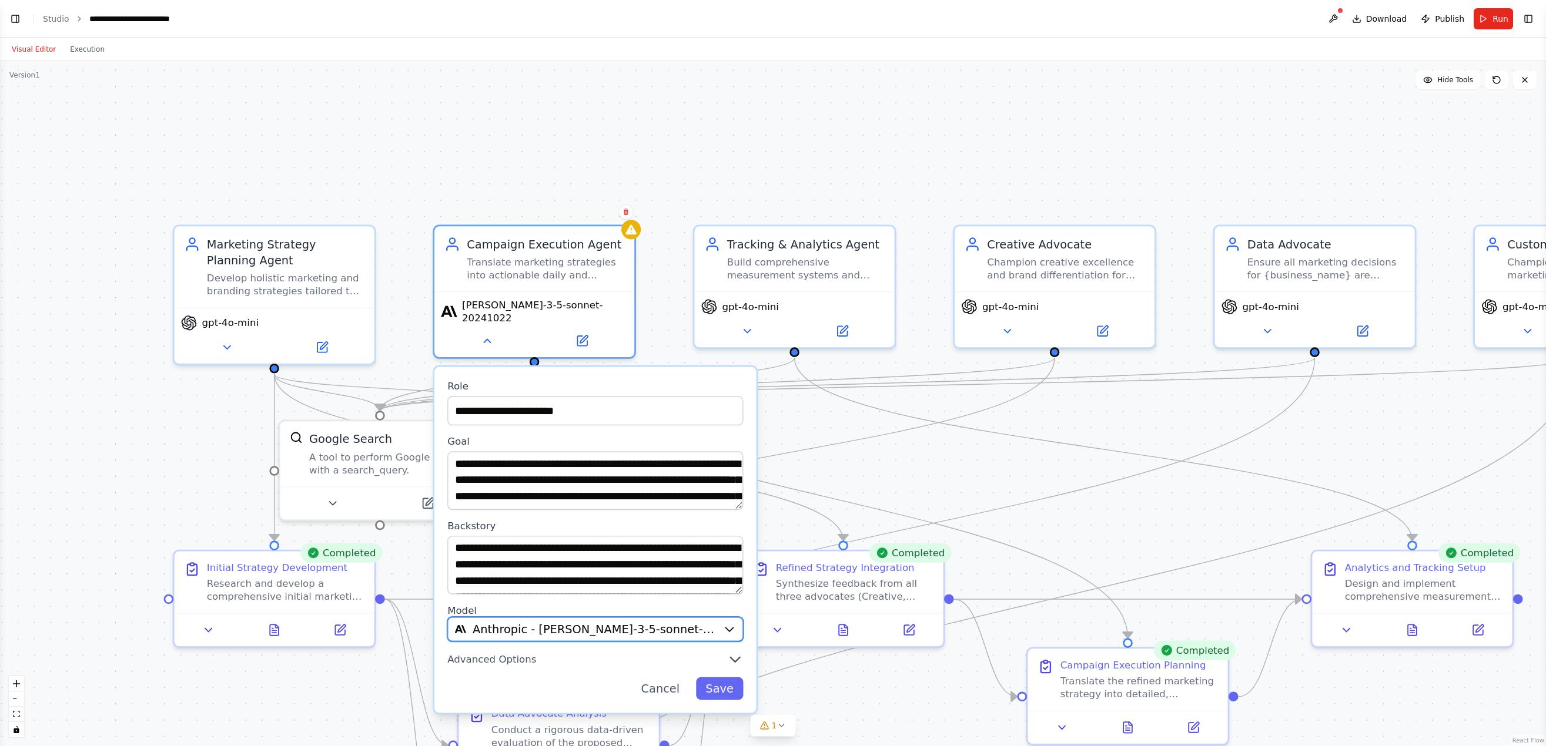
click at [548, 628] on span "Anthropic - [PERSON_NAME]-3-5-sonnet-20241022" at bounding box center [595, 629] width 244 height 16
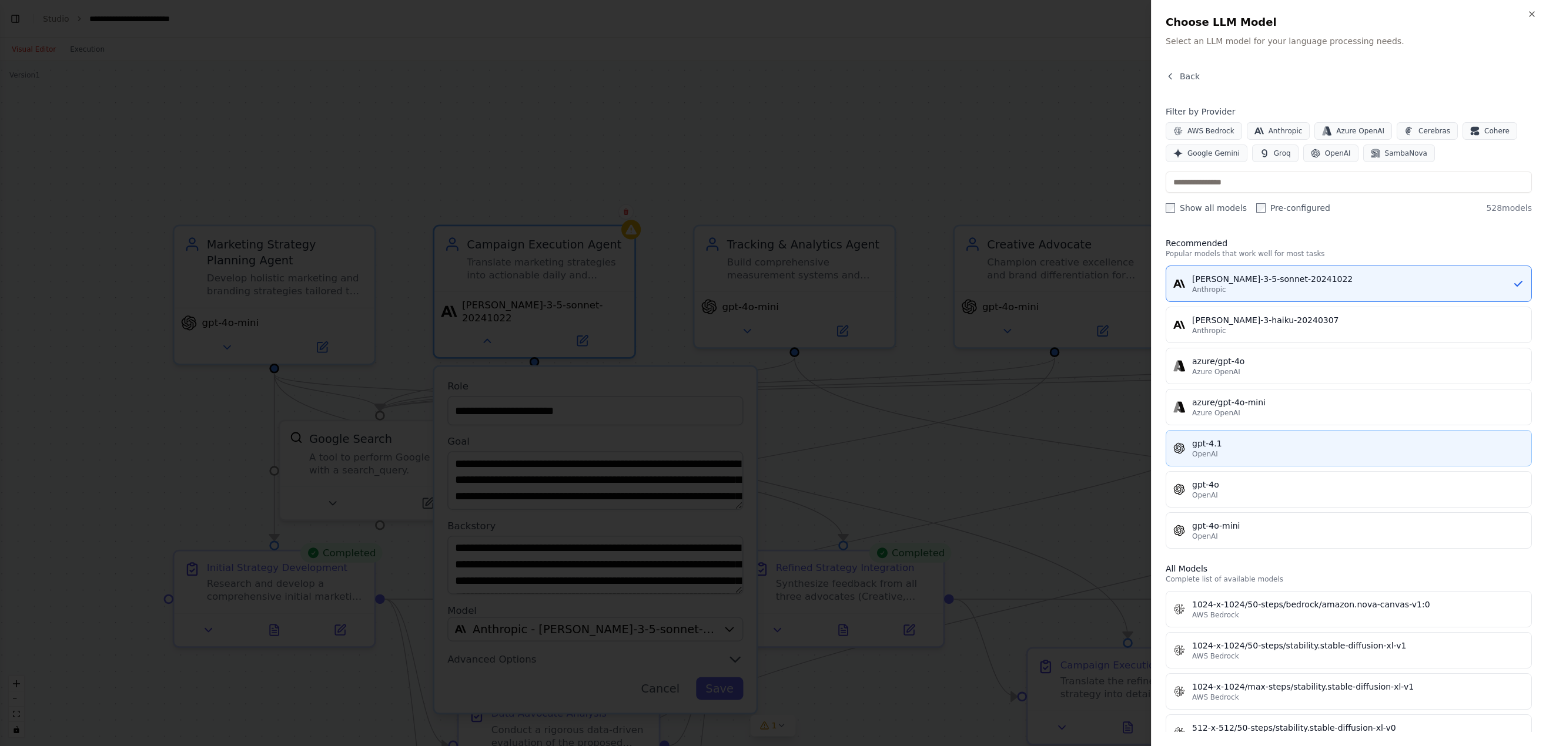
drag, startPoint x: 1222, startPoint y: 464, endPoint x: 1213, endPoint y: 449, distance: 17.9
click at [1213, 449] on div "gpt-4.1 OpenAI" at bounding box center [1358, 448] width 332 height 21
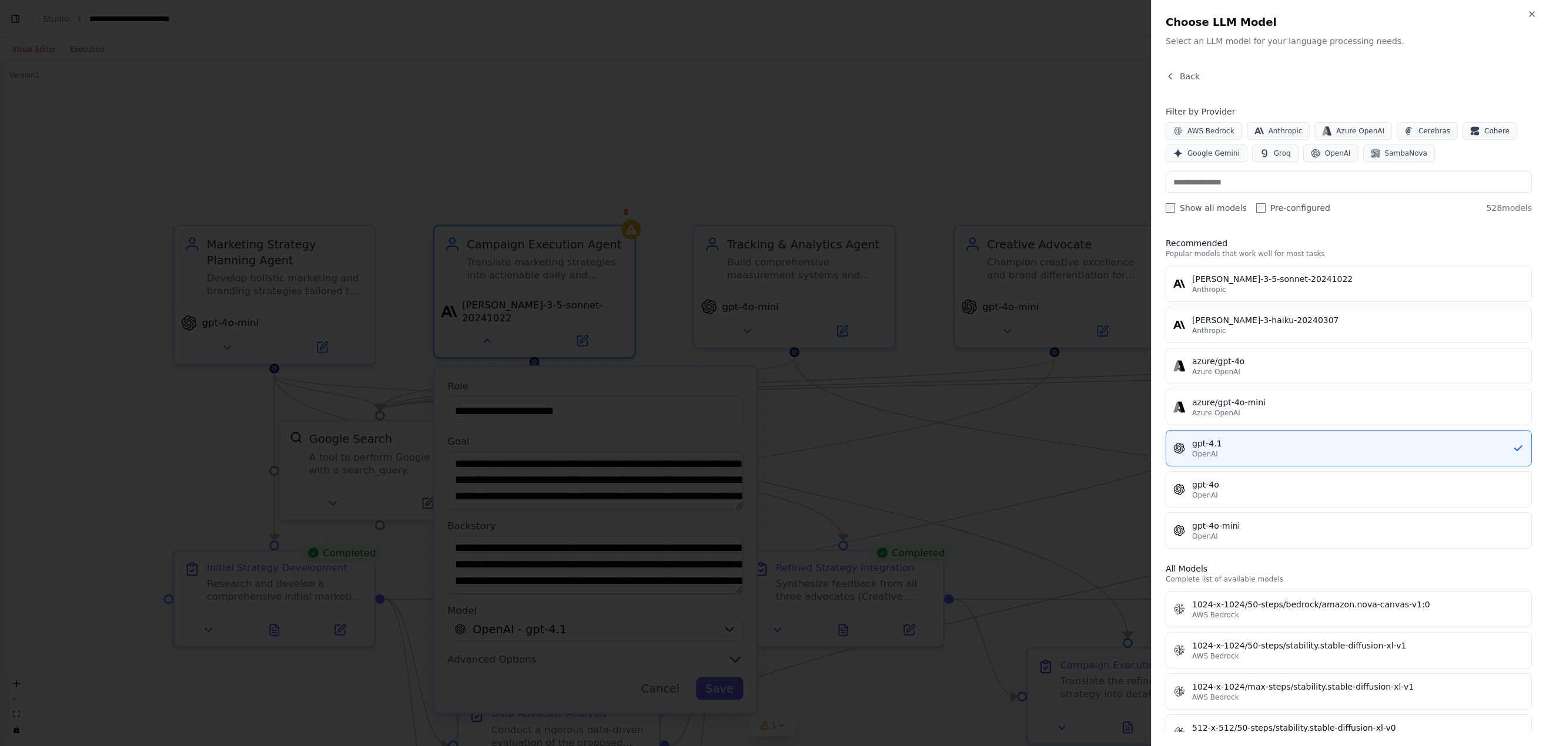
click at [1213, 449] on body "BETA ou are an advanced AI Marketing System consisting of multiple specialized …" at bounding box center [773, 373] width 1546 height 746
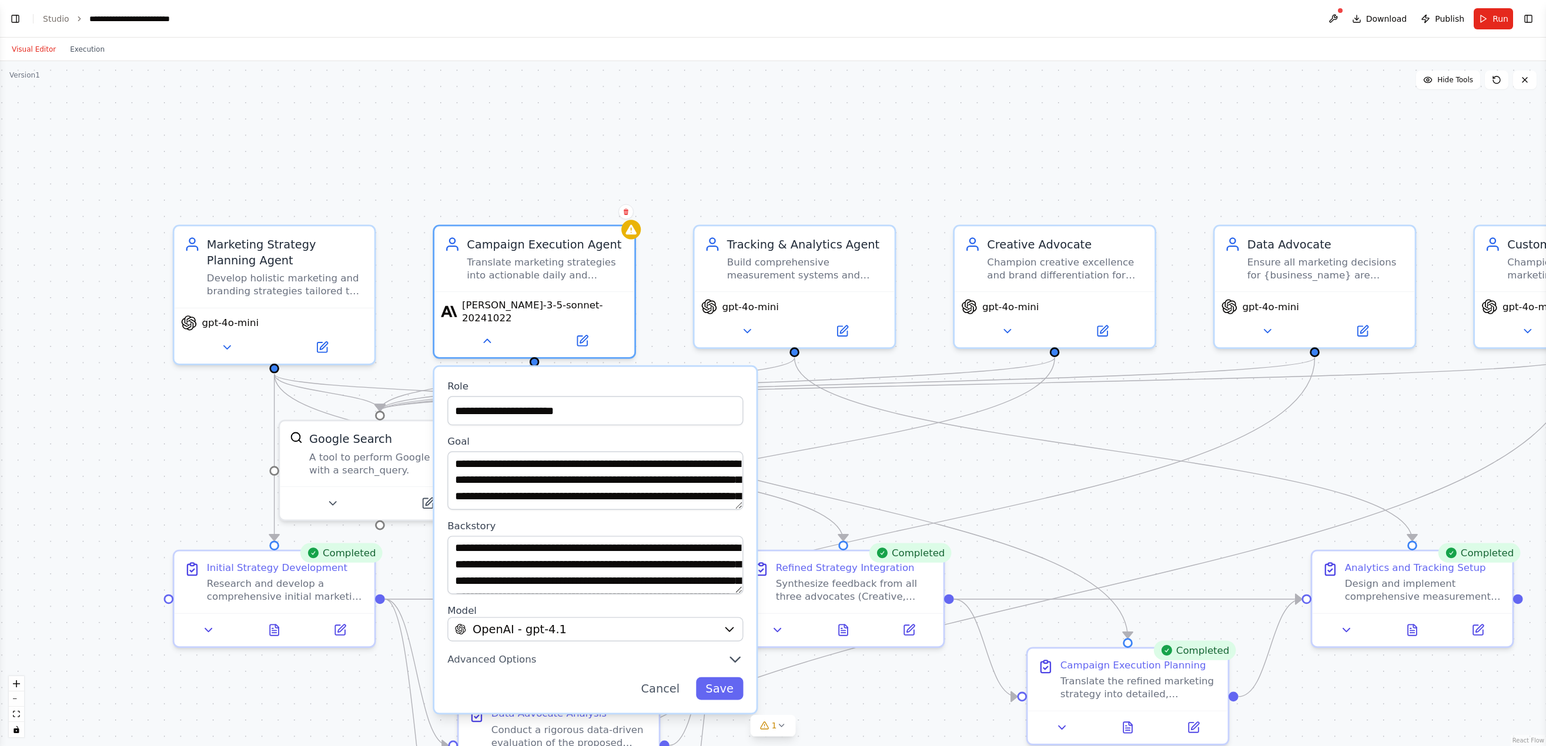
click at [717, 699] on div "**********" at bounding box center [595, 540] width 322 height 346
click at [708, 683] on button "Save" at bounding box center [720, 689] width 48 height 23
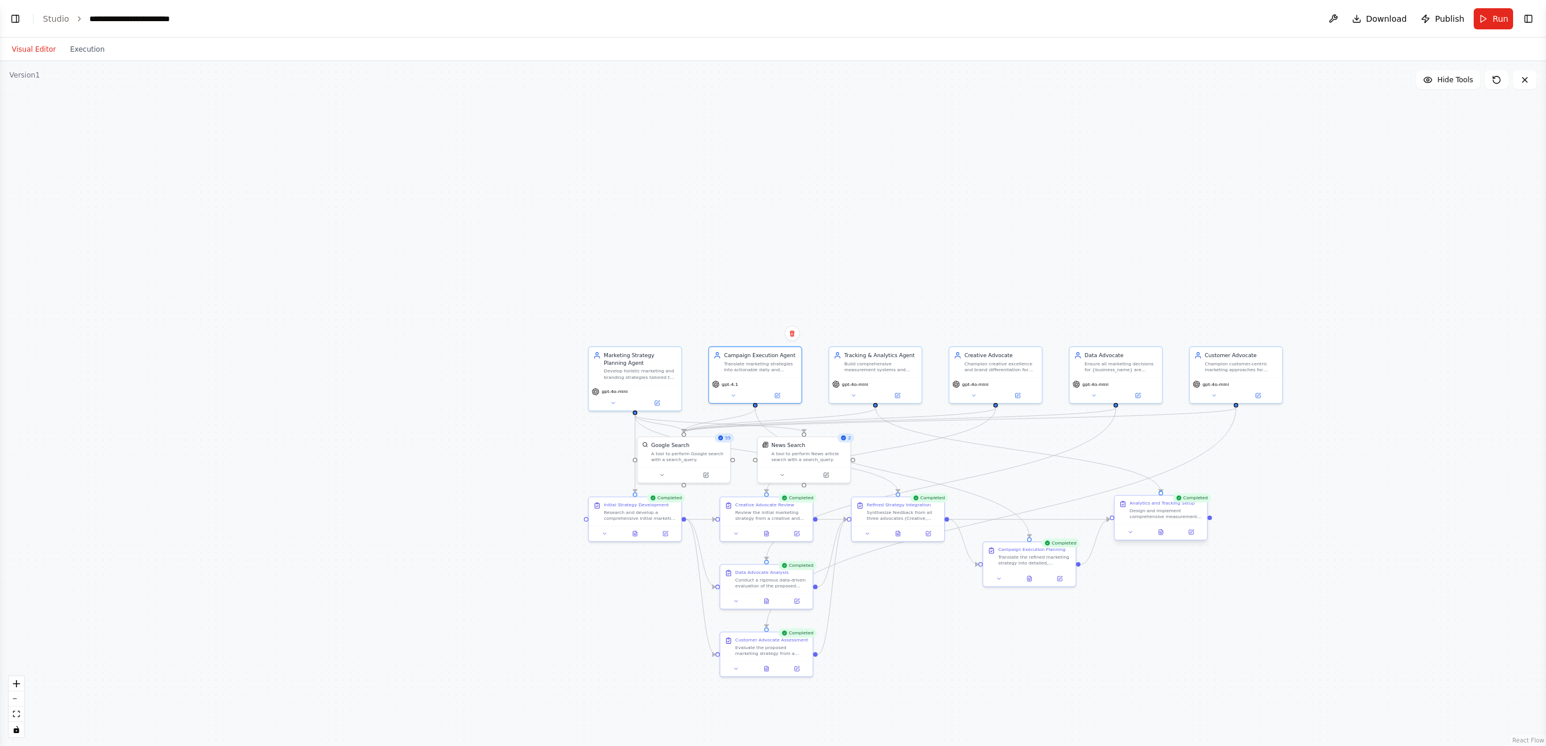
click at [1157, 516] on div "Design and implement comprehensive measurement systems and real-time tracking d…" at bounding box center [1166, 514] width 73 height 12
click at [1193, 484] on button at bounding box center [1197, 484] width 15 height 15
click at [1170, 485] on button "Confirm" at bounding box center [1164, 485] width 42 height 14
click at [1170, 485] on div ".deletable-edge-delete-btn { width: 20px; height: 20px; border: 0px solid #ffff…" at bounding box center [773, 403] width 1546 height 685
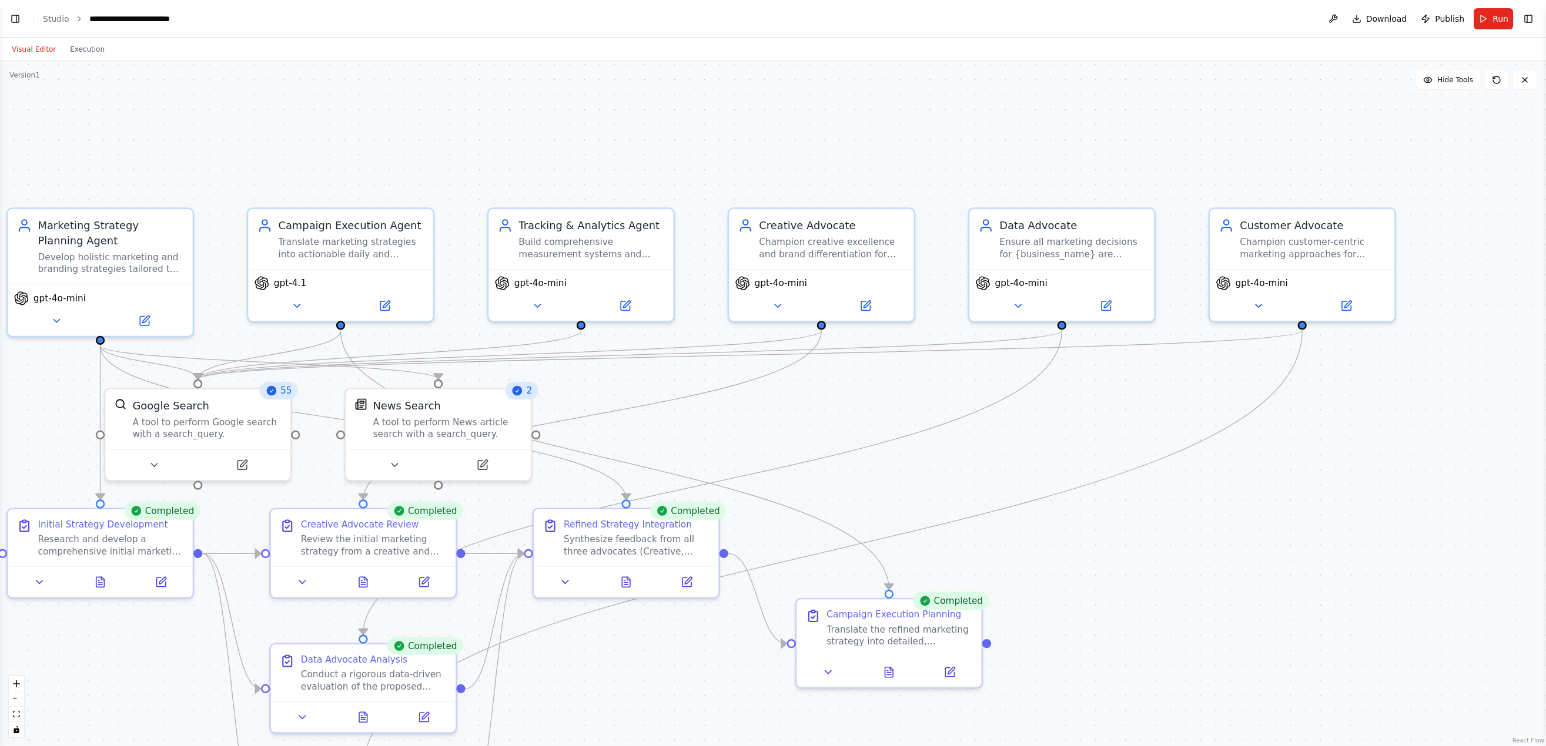
click at [1170, 485] on div ".deletable-edge-delete-btn { width: 20px; height: 20px; border: 0px solid #ffff…" at bounding box center [773, 403] width 1546 height 685
click at [1131, 488] on div ".deletable-edge-delete-btn { width: 20px; height: 20px; border: 0px solid #ffff…" at bounding box center [773, 403] width 1546 height 685
click at [1496, 76] on icon at bounding box center [1496, 79] width 7 height 7
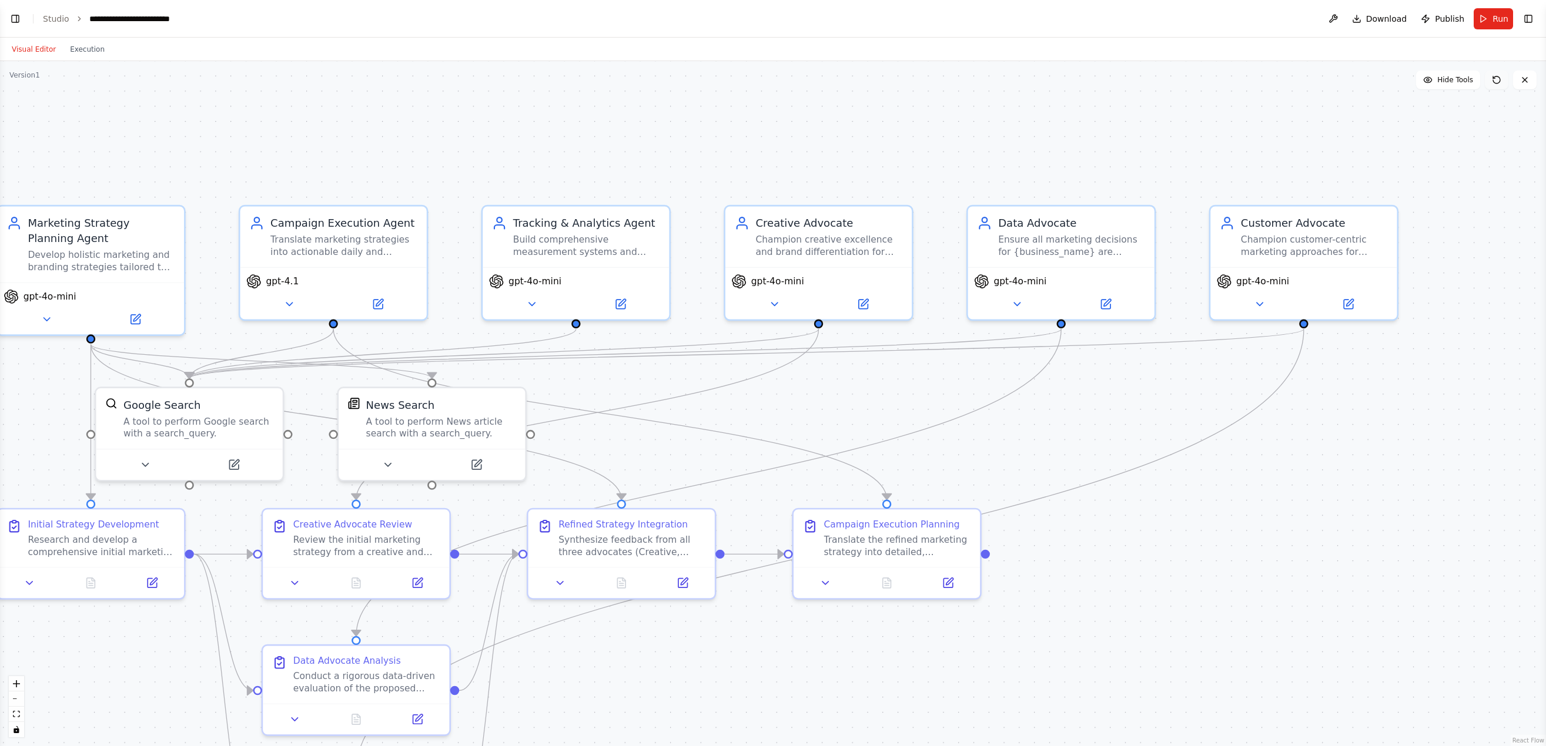
click at [1496, 76] on icon at bounding box center [1496, 79] width 7 height 7
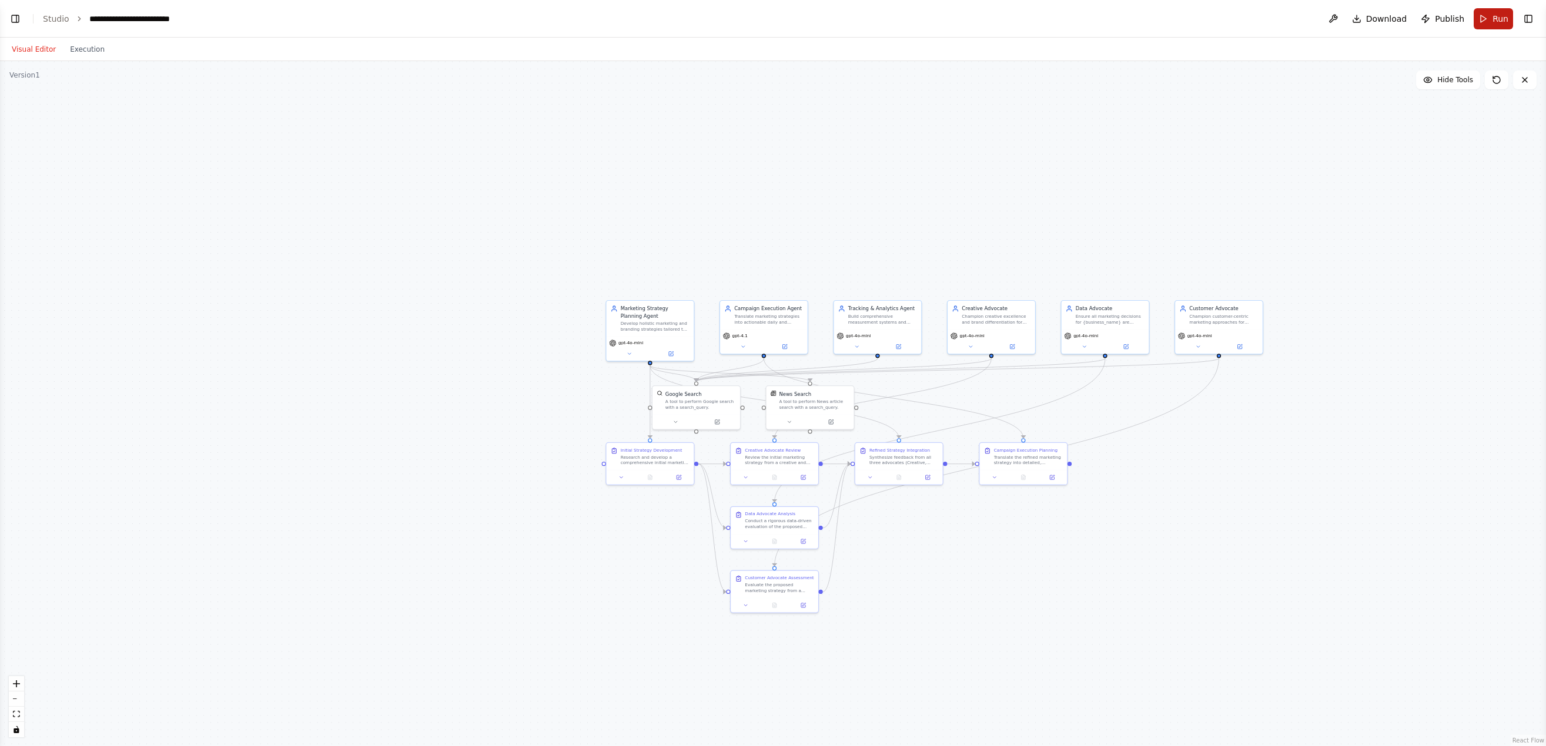
click at [1498, 25] on button "Run" at bounding box center [1492, 18] width 39 height 21
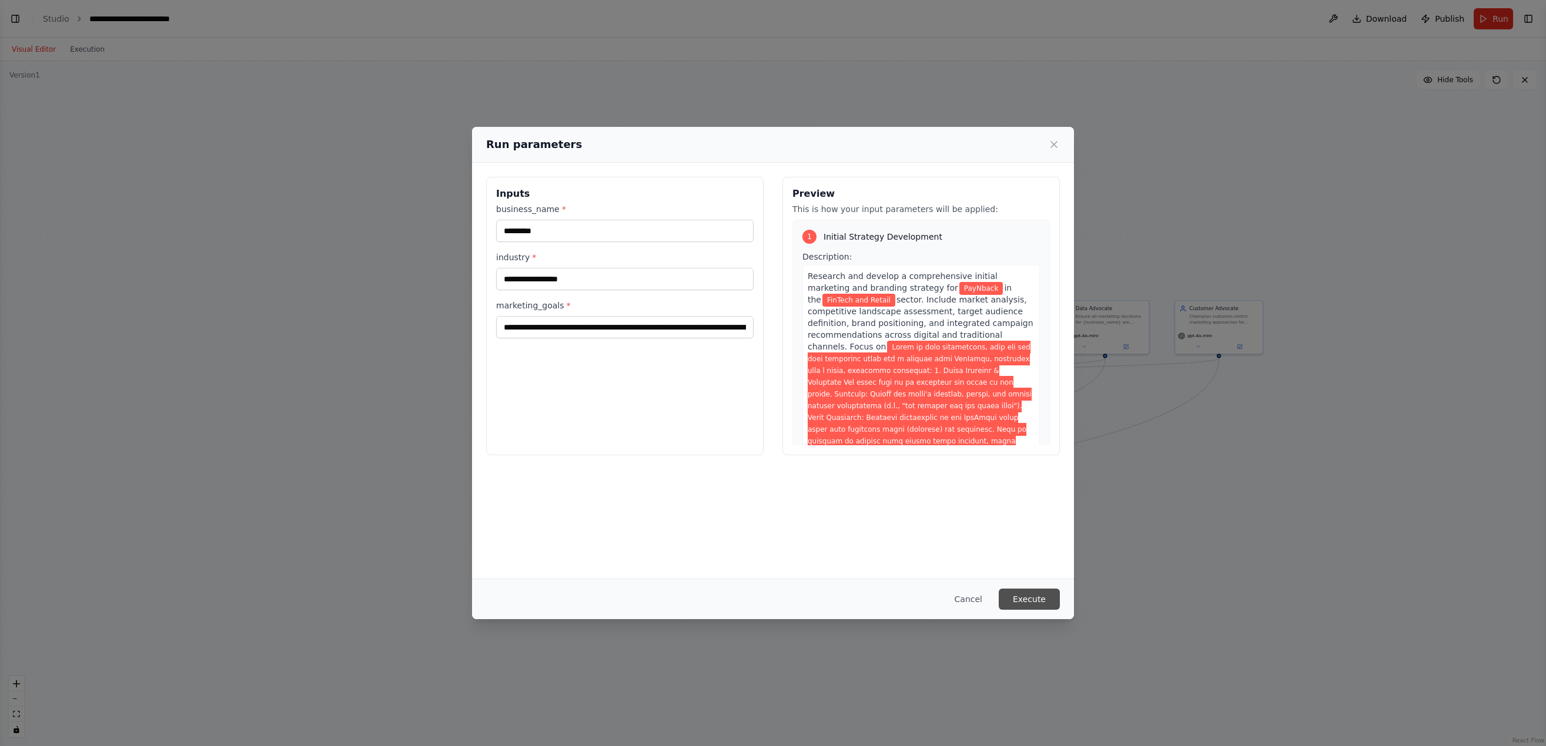
click at [1030, 598] on button "Execute" at bounding box center [1029, 599] width 61 height 21
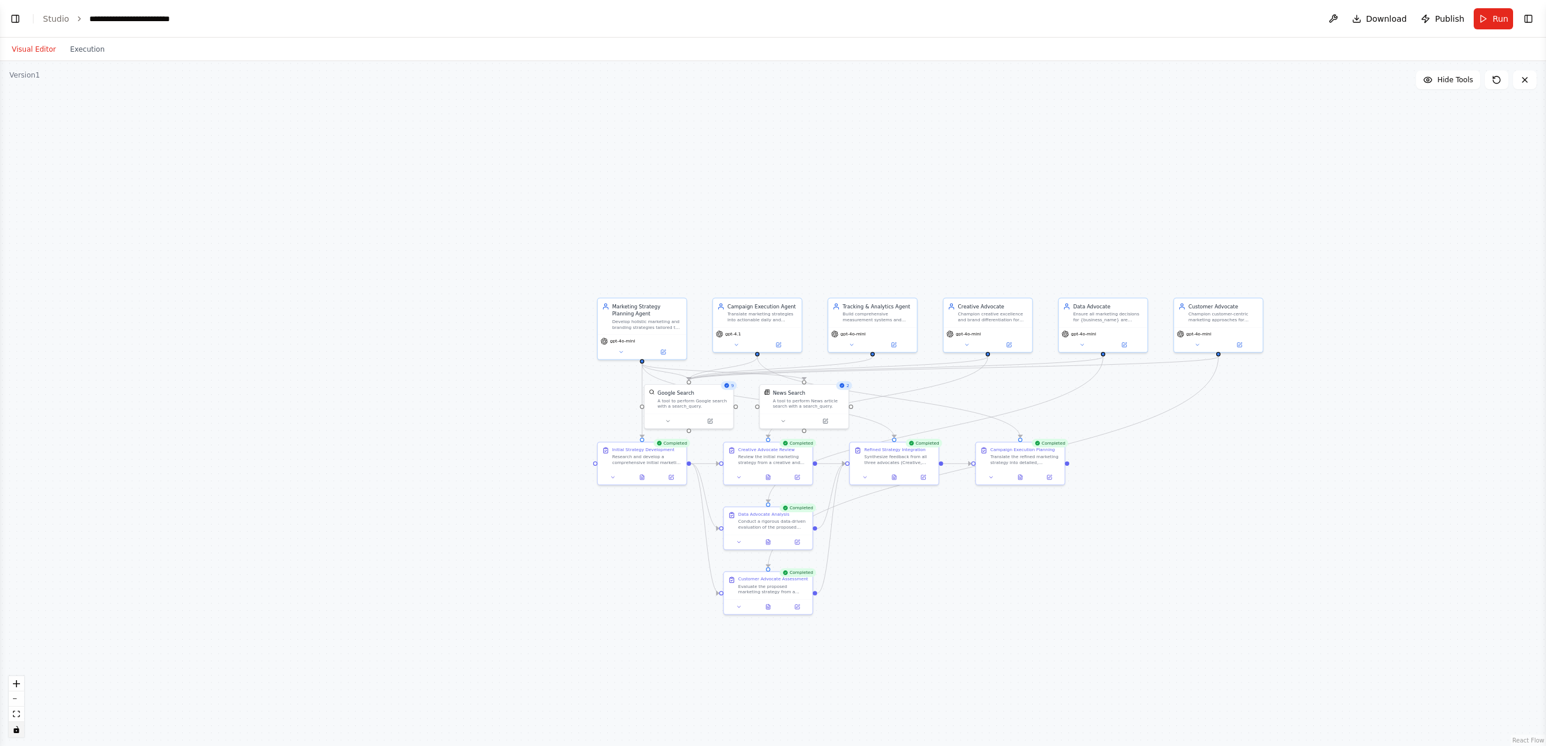
click at [20, 731] on button "toggle interactivity" at bounding box center [16, 729] width 15 height 15
click at [13, 731] on icon "toggle interactivity" at bounding box center [16, 729] width 7 height 7
click at [15, 712] on icon "fit view" at bounding box center [16, 714] width 7 height 6
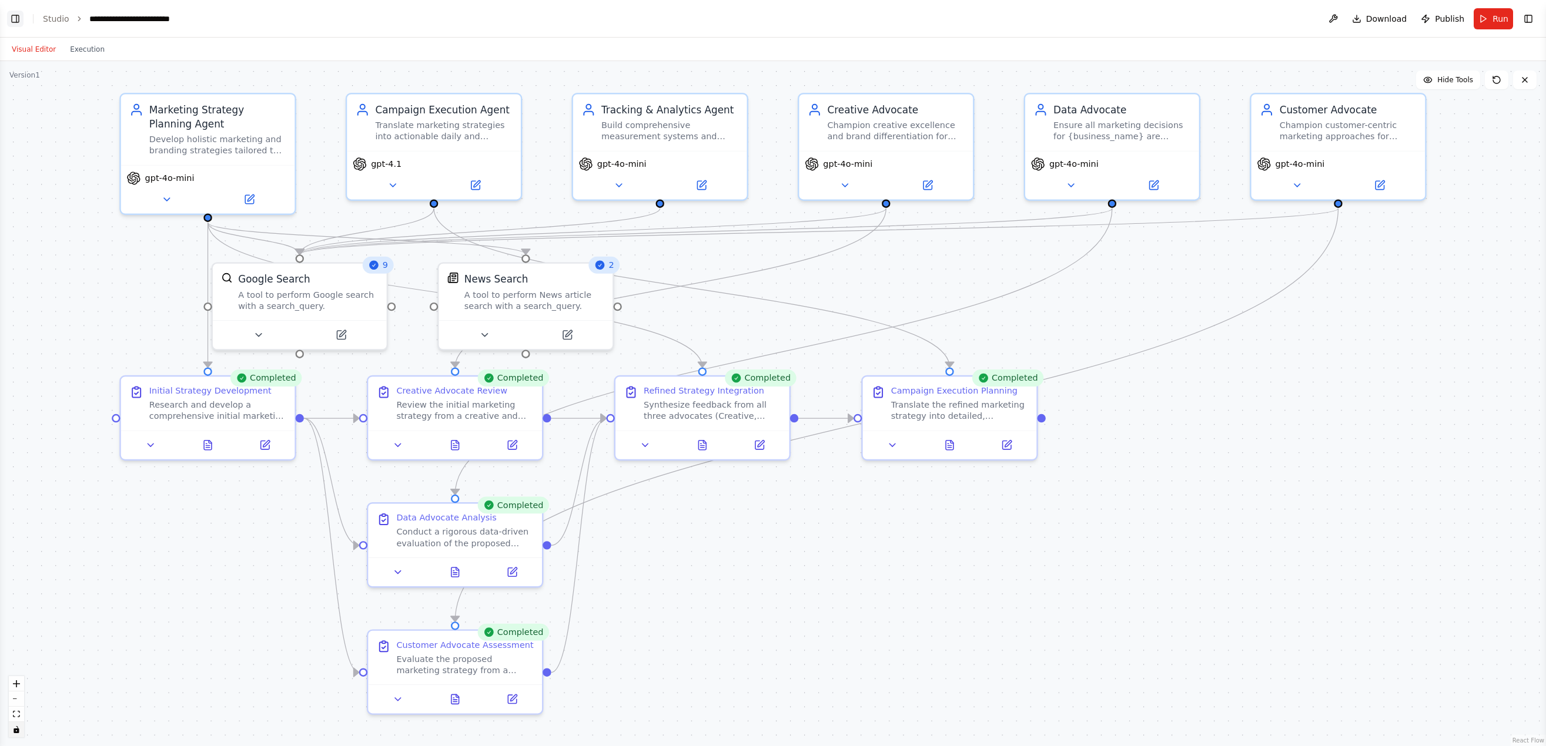
click at [15, 22] on button "Toggle Left Sidebar" at bounding box center [15, 19] width 16 height 16
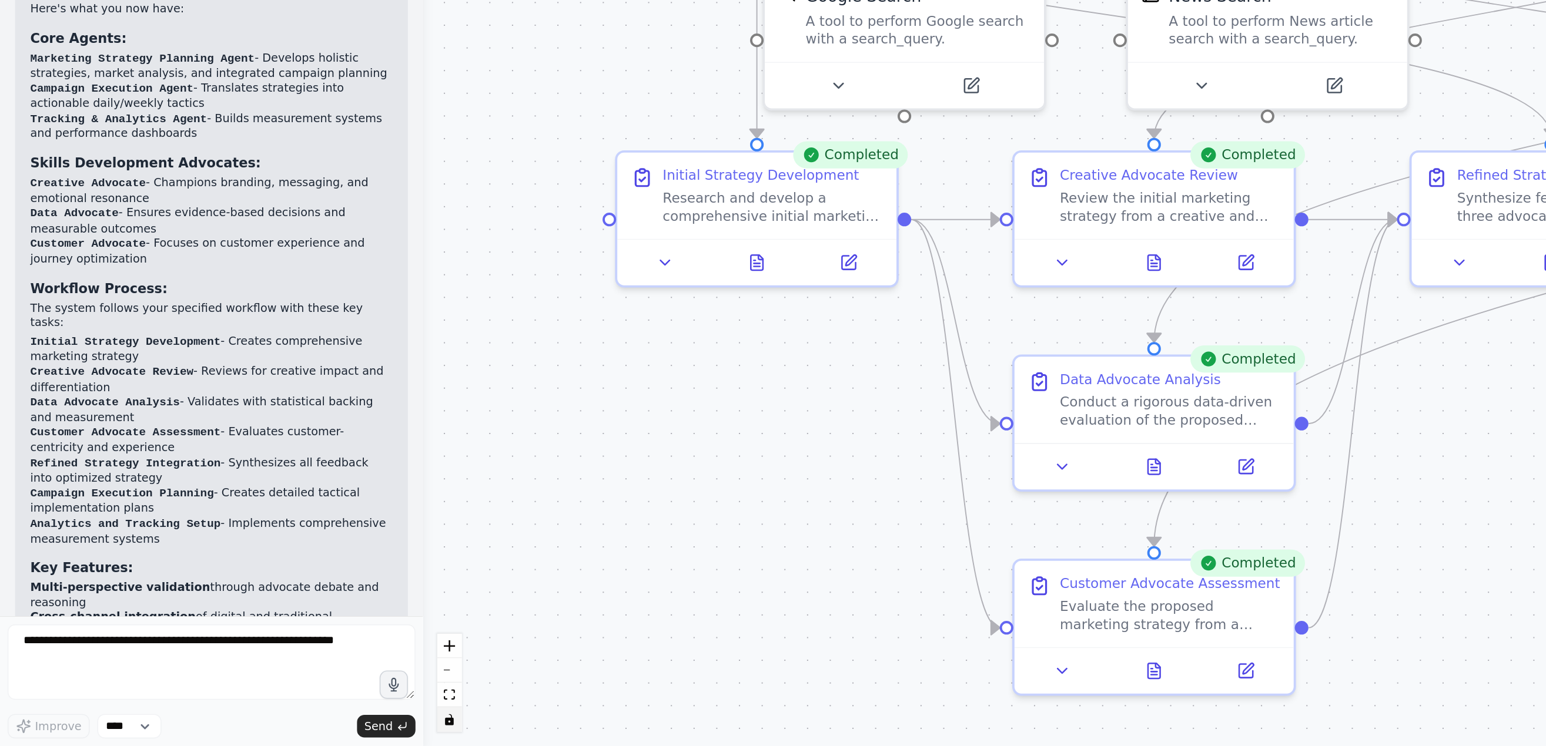
scroll to position [1283, 0]
